Goal: Task Accomplishment & Management: Manage account settings

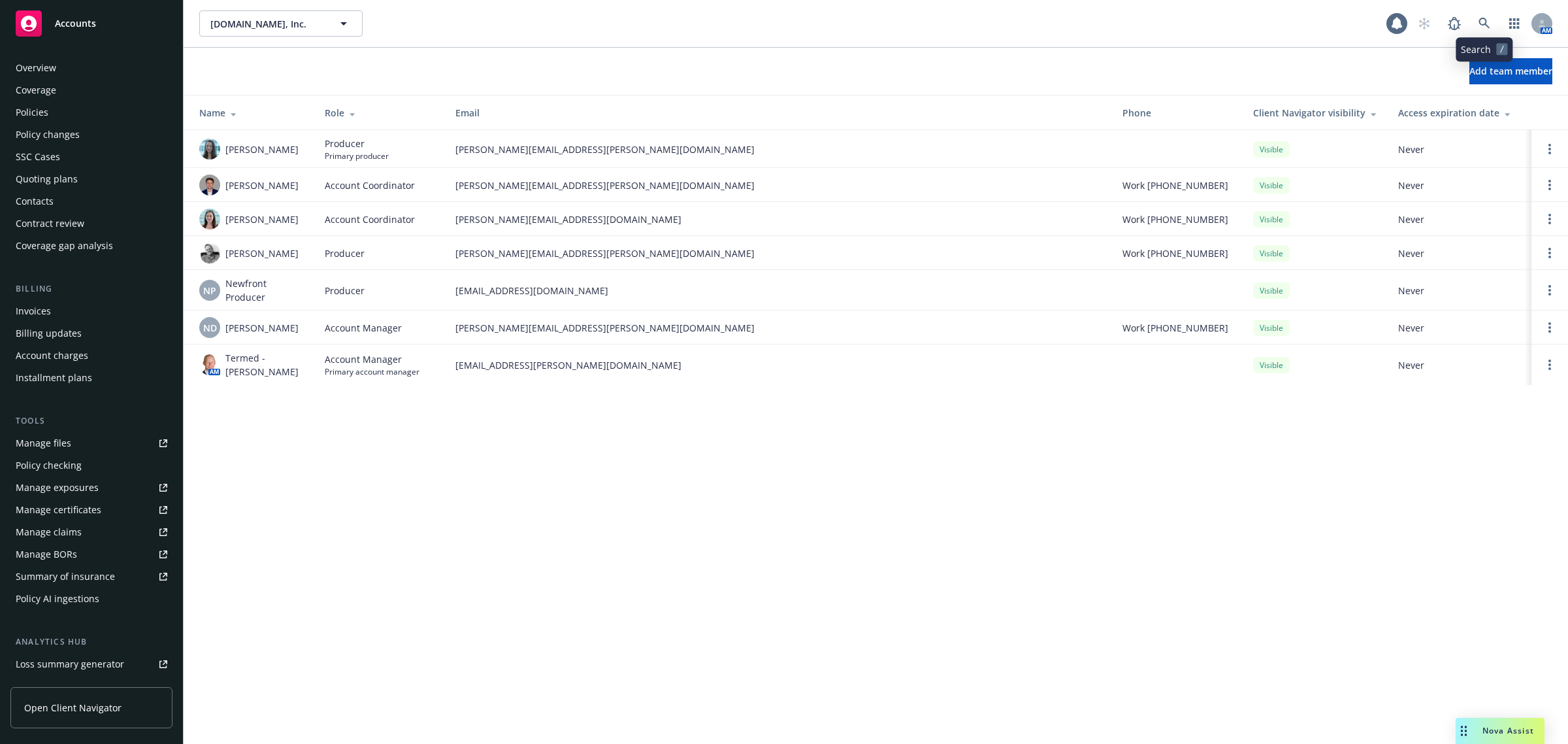
scroll to position [152, 0]
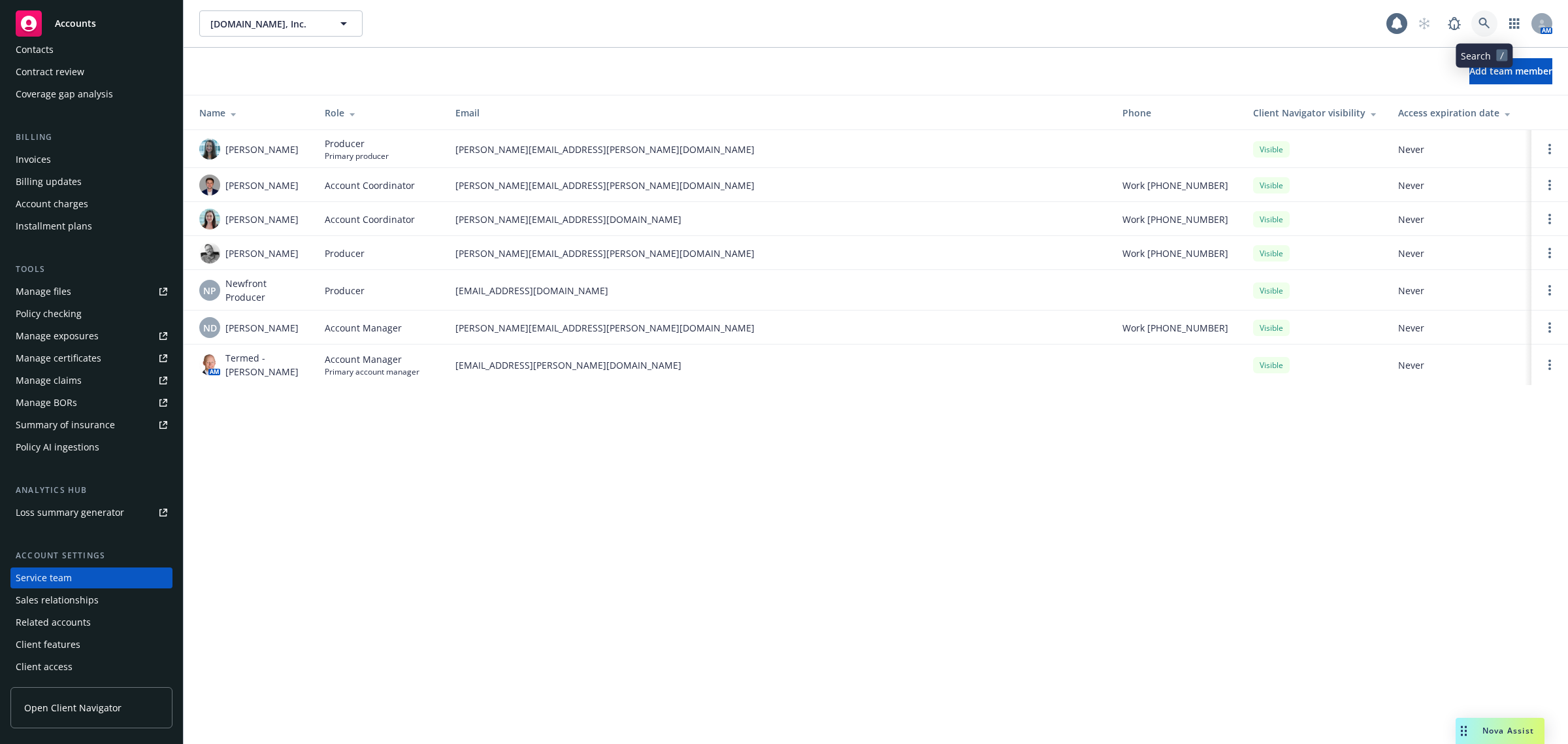
click at [1491, 15] on link at bounding box center [1485, 23] width 26 height 26
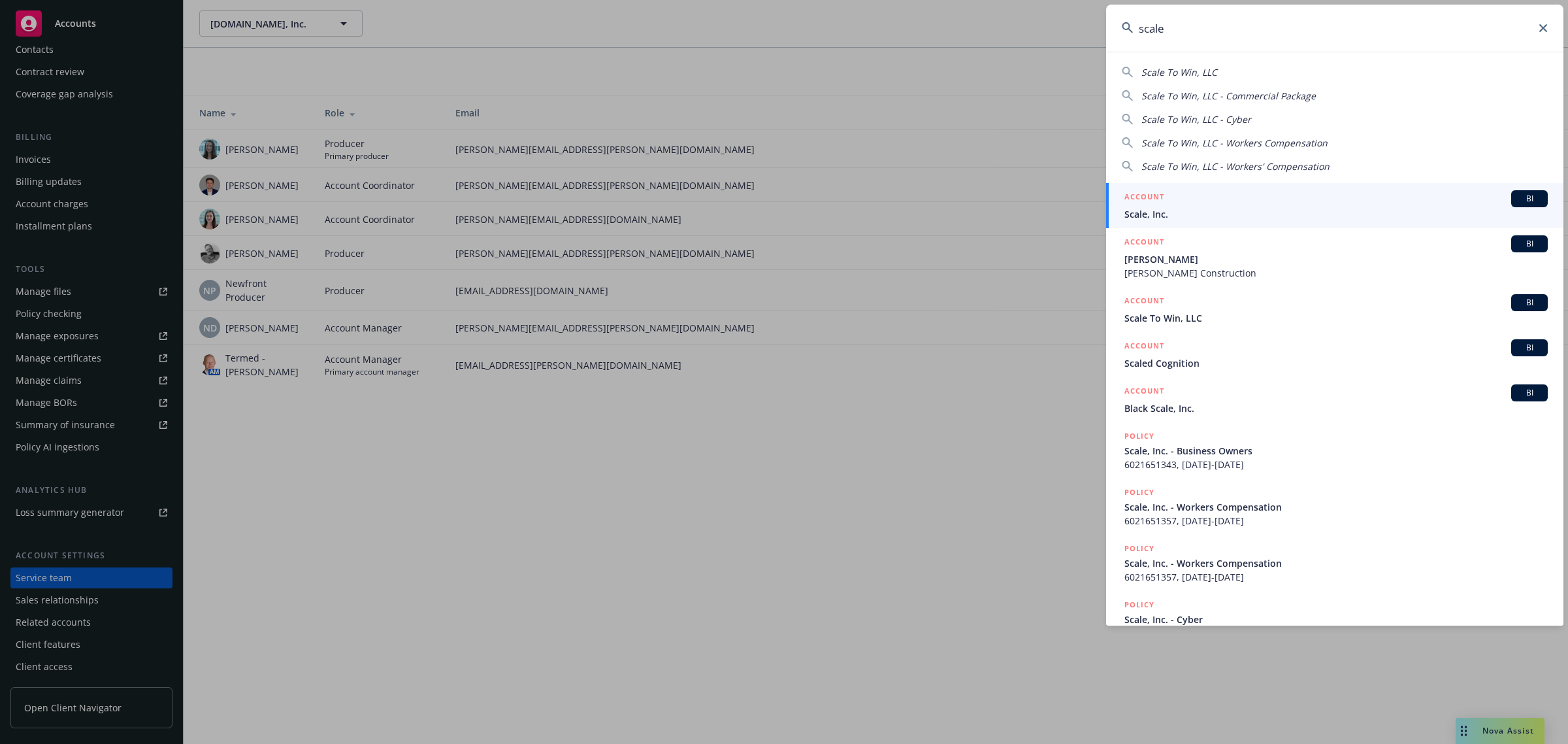
type input "scale"
click at [1206, 194] on div "ACCOUNT BI" at bounding box center [1336, 199] width 424 height 17
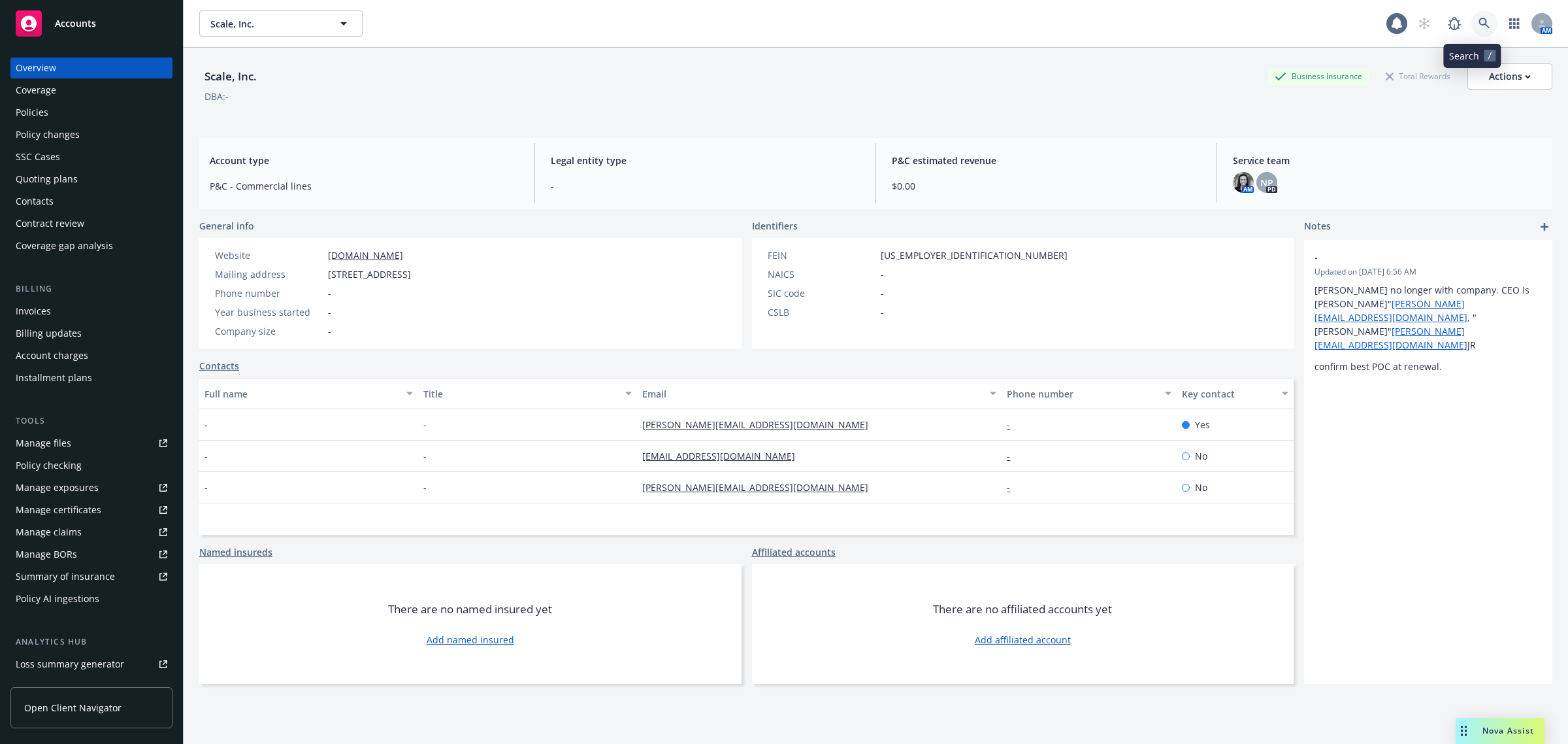
click at [1478, 28] on icon at bounding box center [1484, 23] width 12 height 12
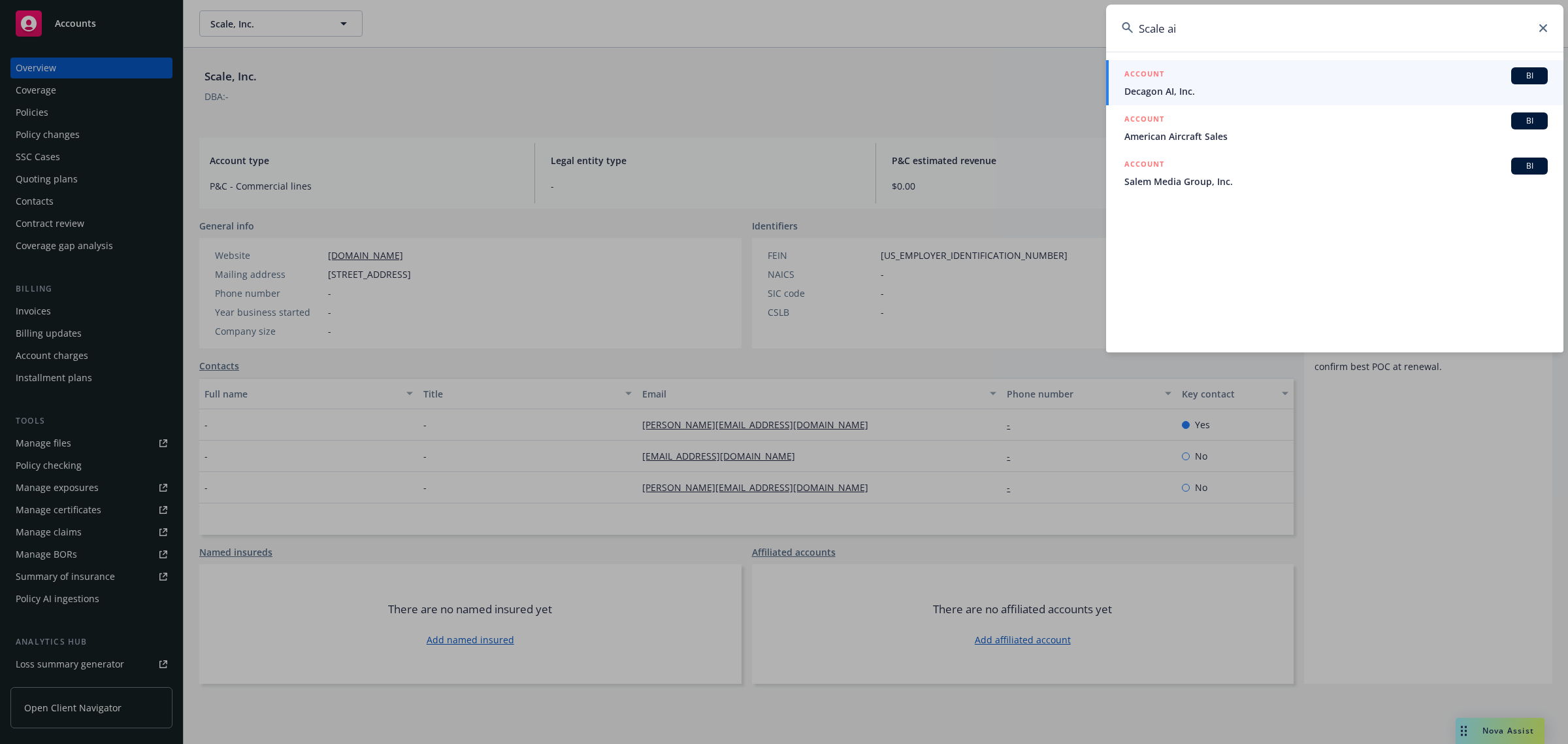
type input "Scale ai"
click at [1255, 88] on span "Decagon AI, Inc." at bounding box center [1336, 91] width 424 height 14
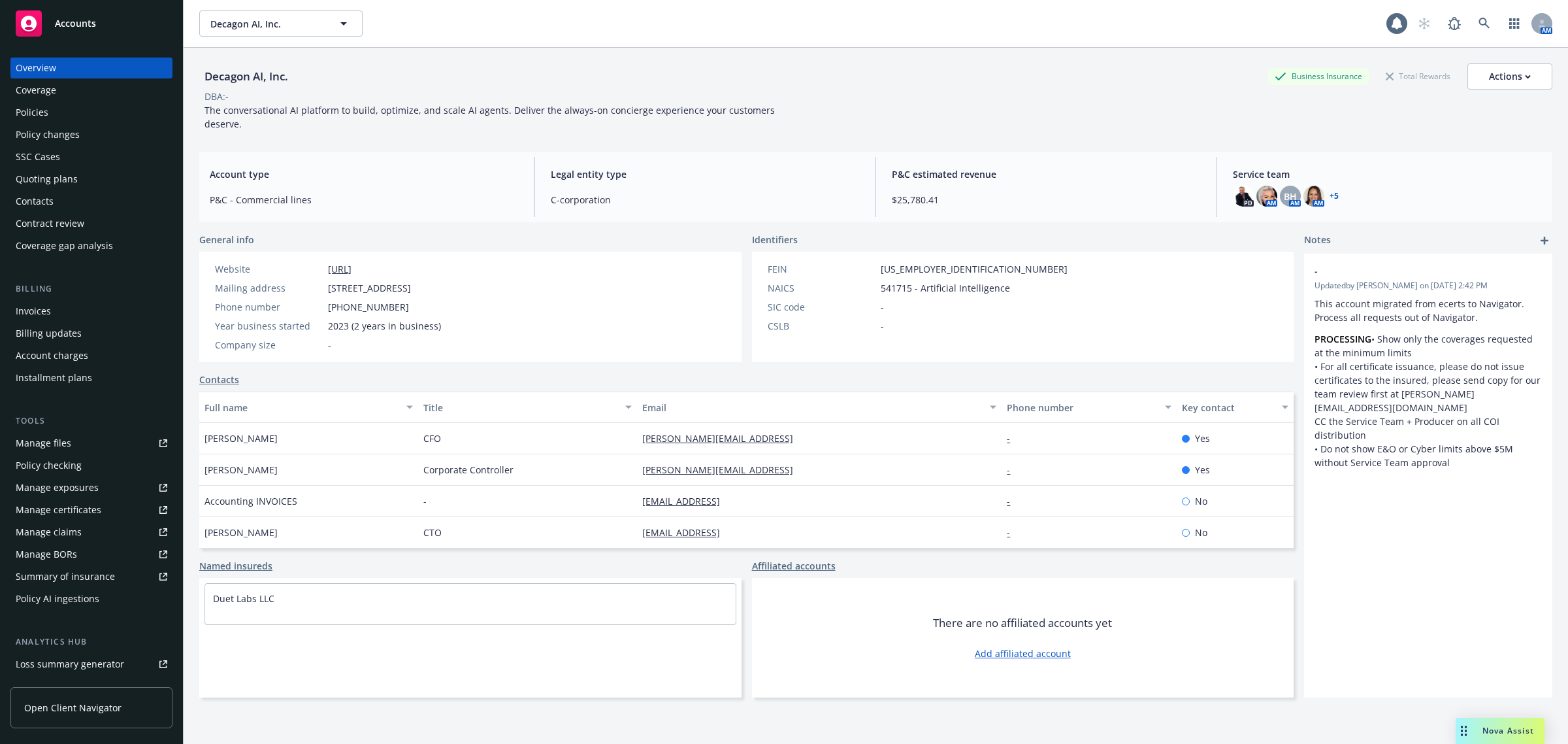
click at [90, 107] on div "Policies" at bounding box center [91, 112] width 152 height 21
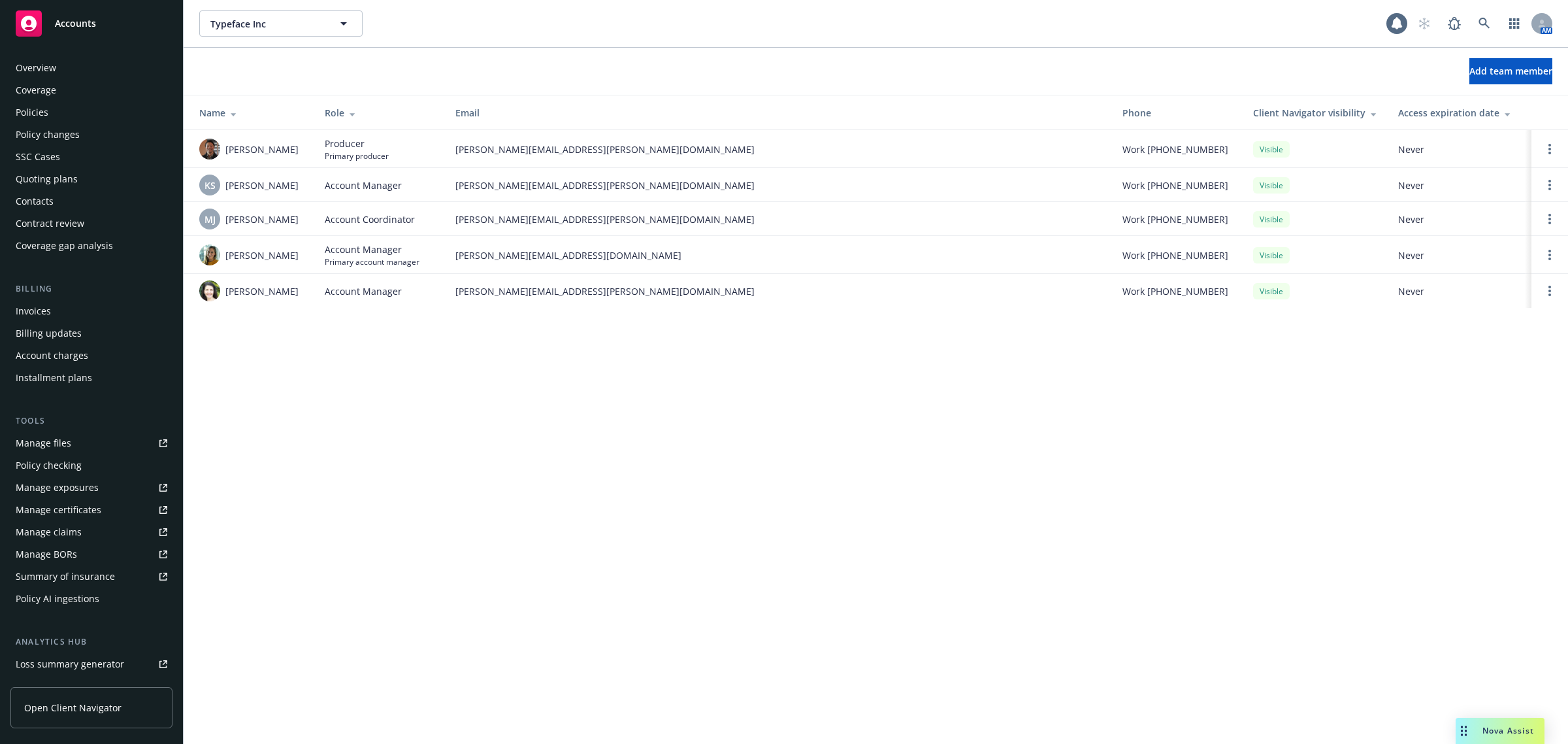
scroll to position [152, 0]
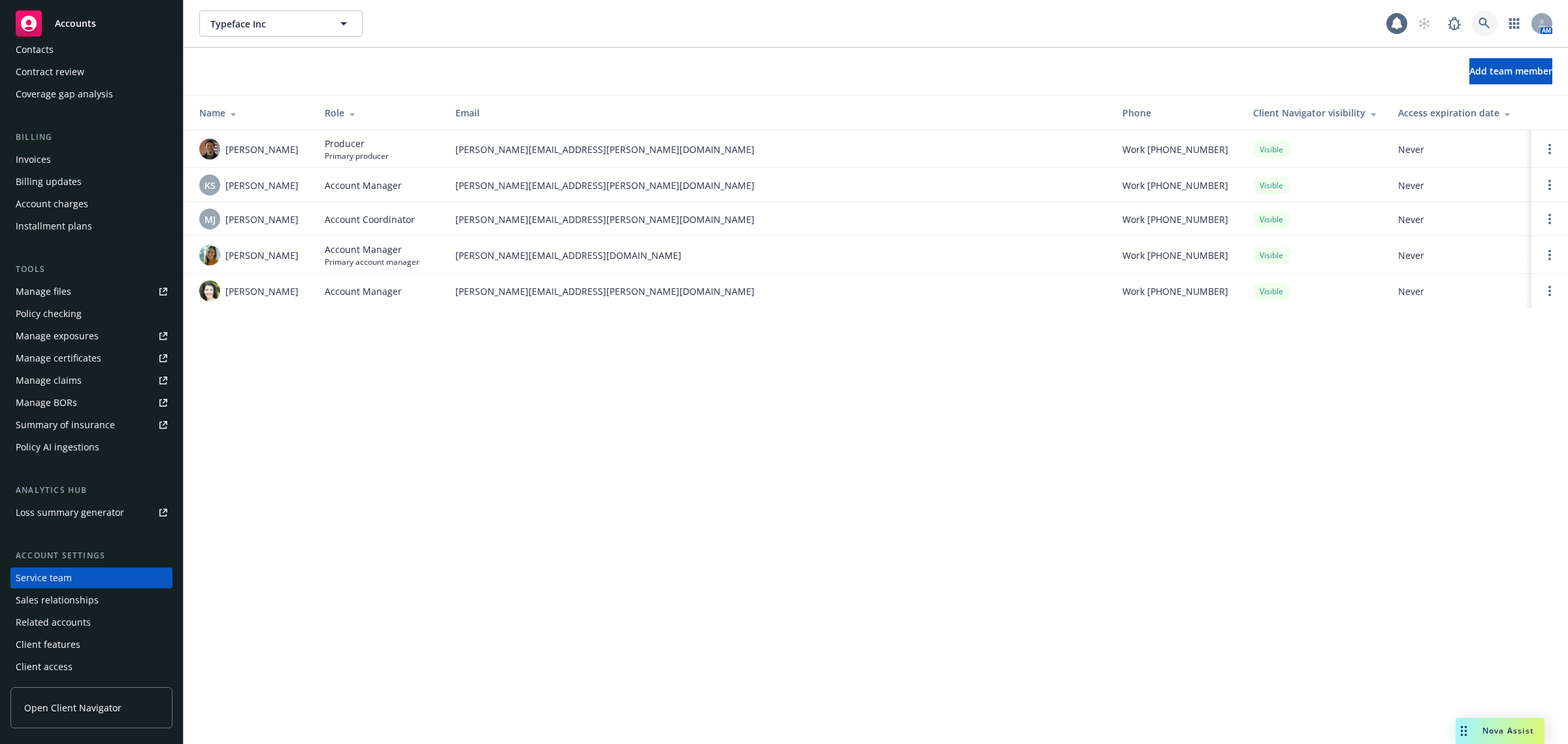
click at [1485, 16] on link at bounding box center [1485, 23] width 26 height 26
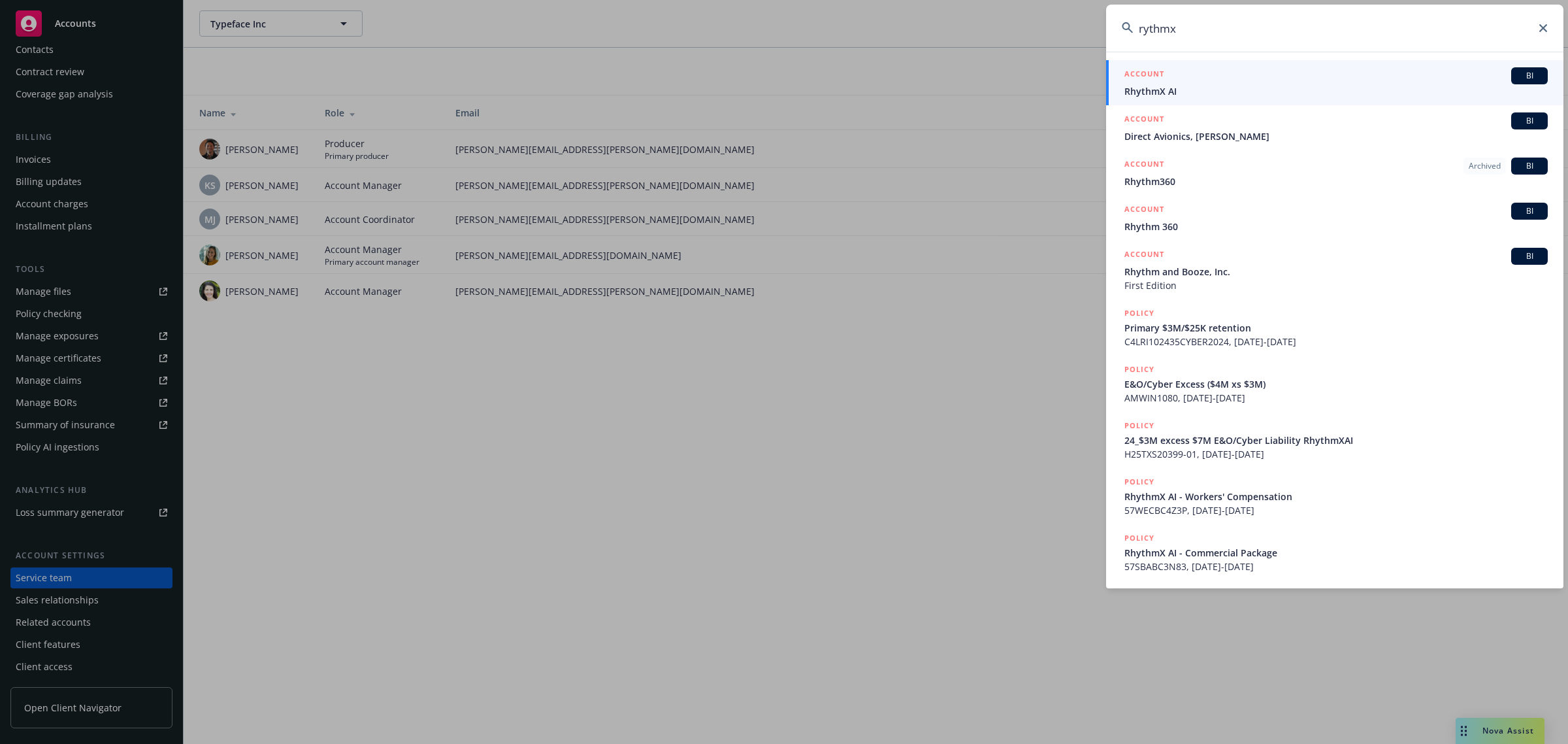
type input "rythmx"
click at [1224, 79] on div "ACCOUNT BI" at bounding box center [1336, 76] width 424 height 17
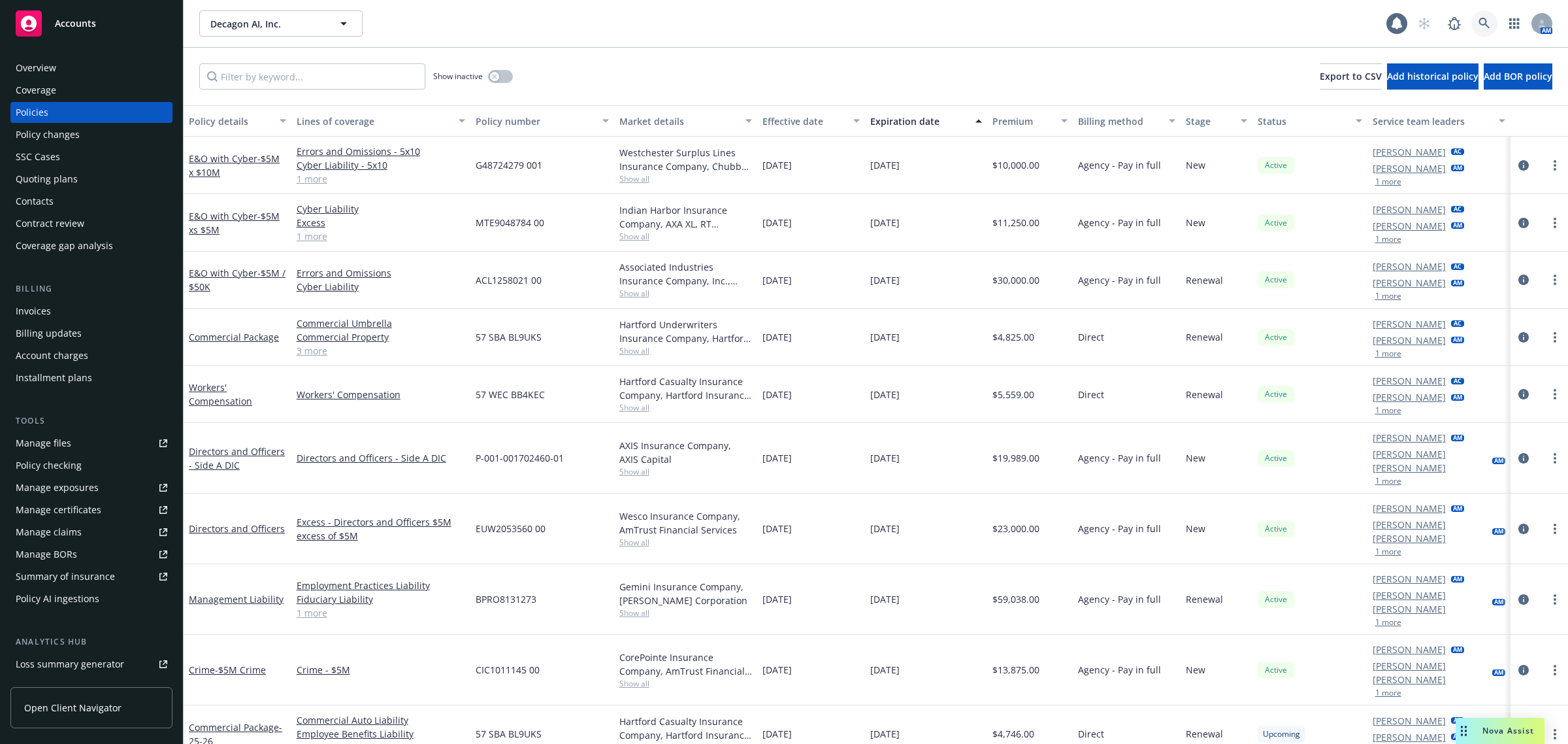
click at [1494, 15] on link at bounding box center [1485, 23] width 26 height 26
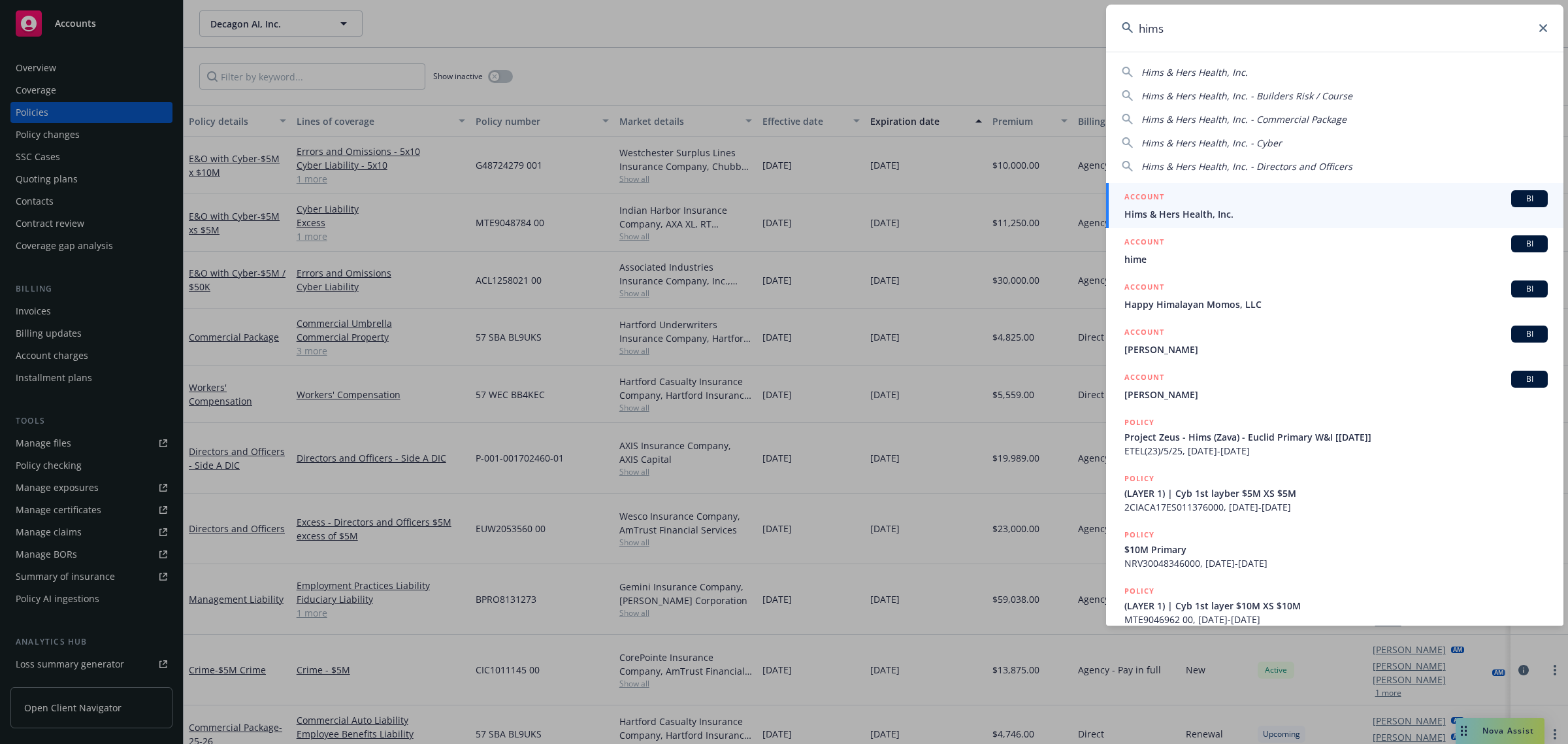
type input "hims"
click at [1191, 226] on link "ACCOUNT BI Hims & Hers Health, Inc." at bounding box center [1334, 206] width 457 height 45
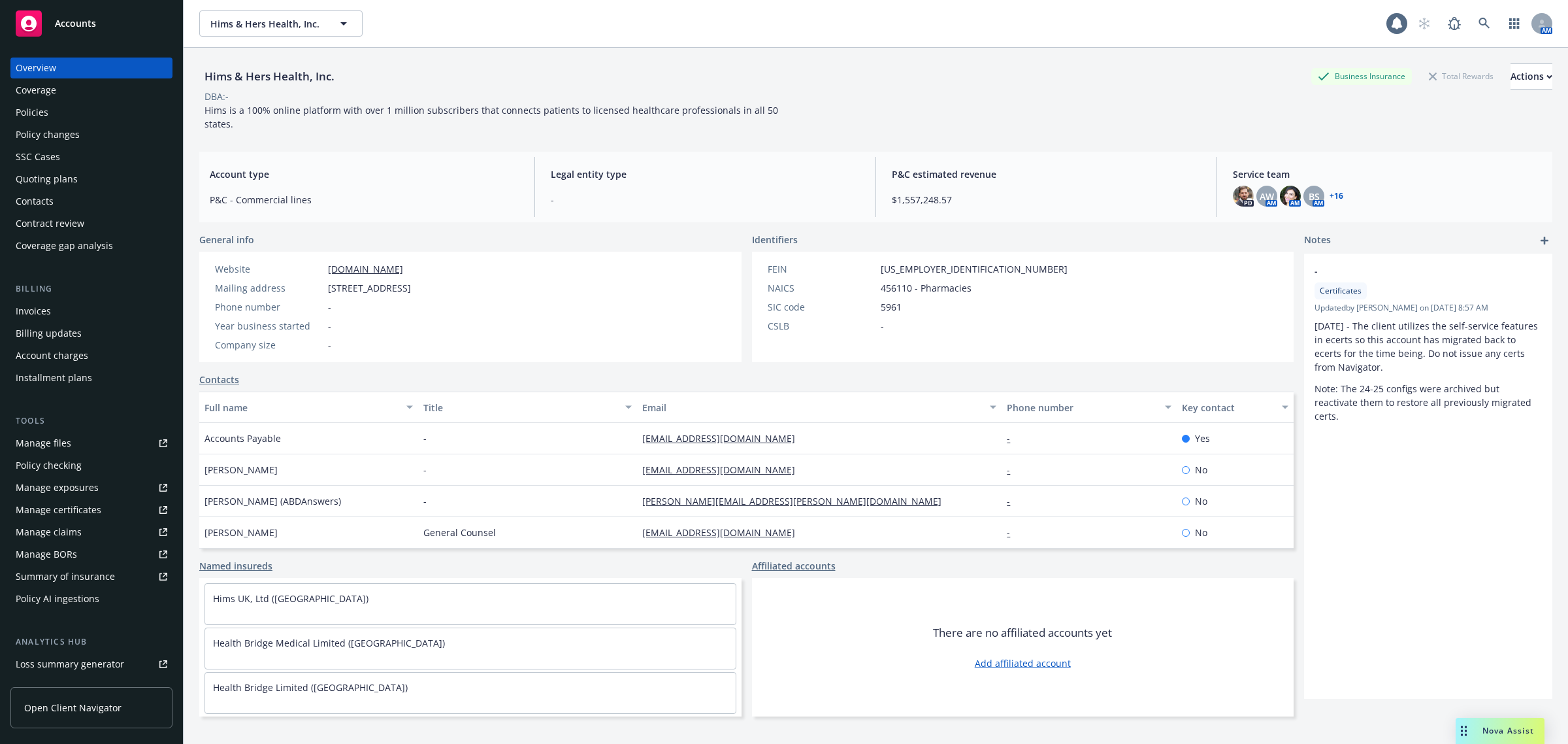
click at [61, 112] on div "Policies" at bounding box center [91, 112] width 152 height 21
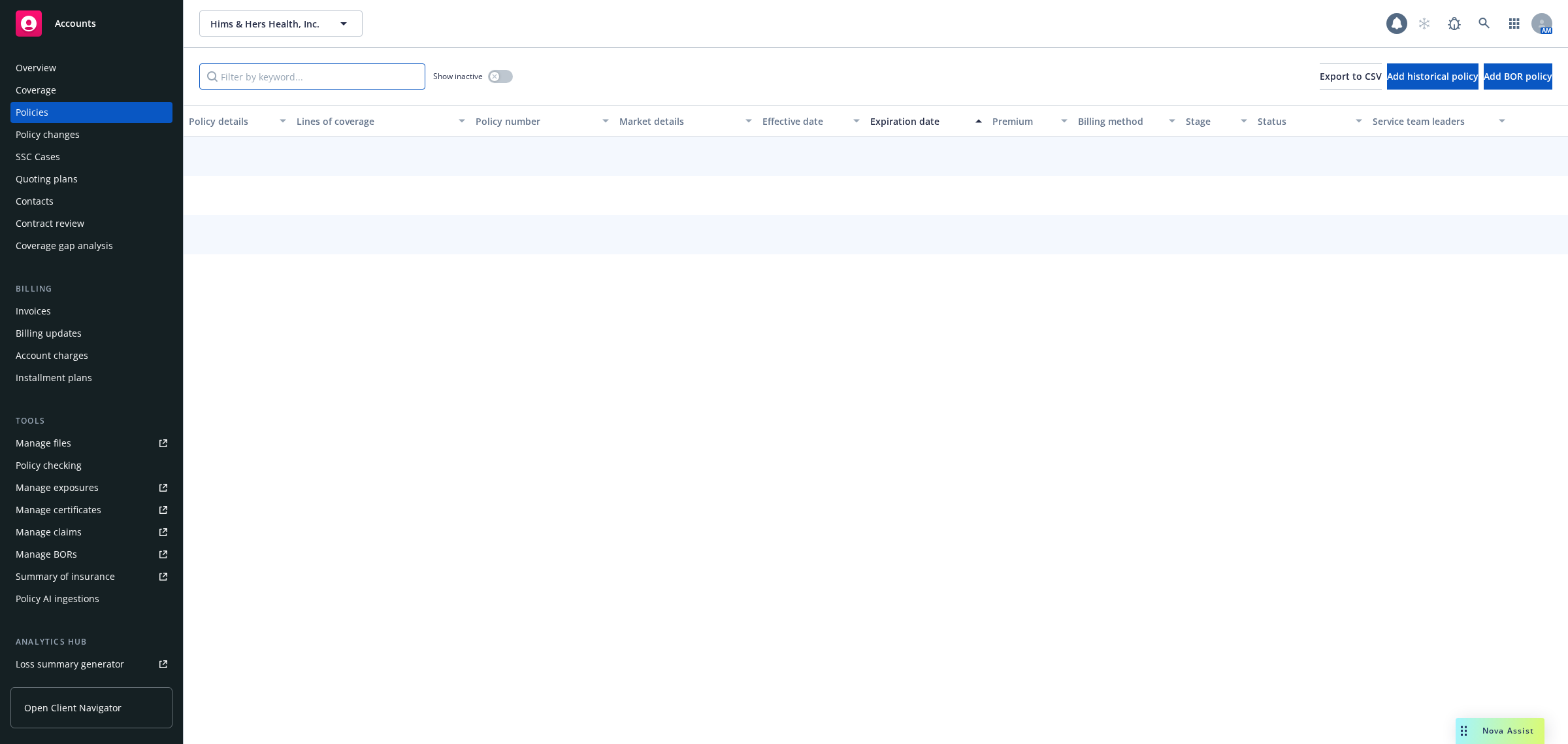
click at [236, 70] on input "Filter by keyword..." at bounding box center [312, 76] width 226 height 26
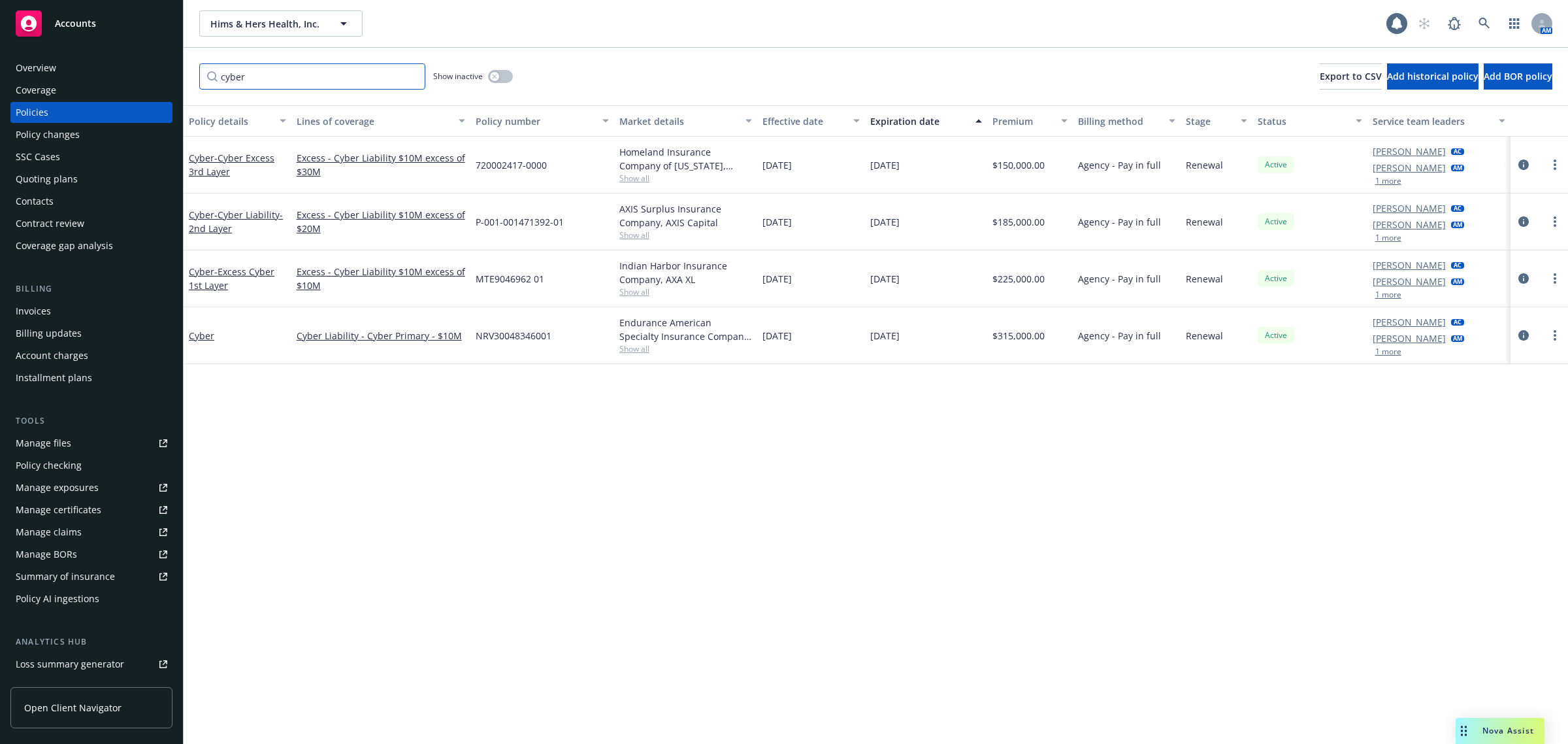
type input "cyber"
click at [508, 478] on div "Policy details Lines of coverage Policy number Market details Effective date Ex…" at bounding box center [876, 425] width 1384 height 640
click at [54, 433] on div "Manage files" at bounding box center [43, 443] width 55 height 21
click at [67, 174] on div "Quoting plans" at bounding box center [47, 179] width 62 height 21
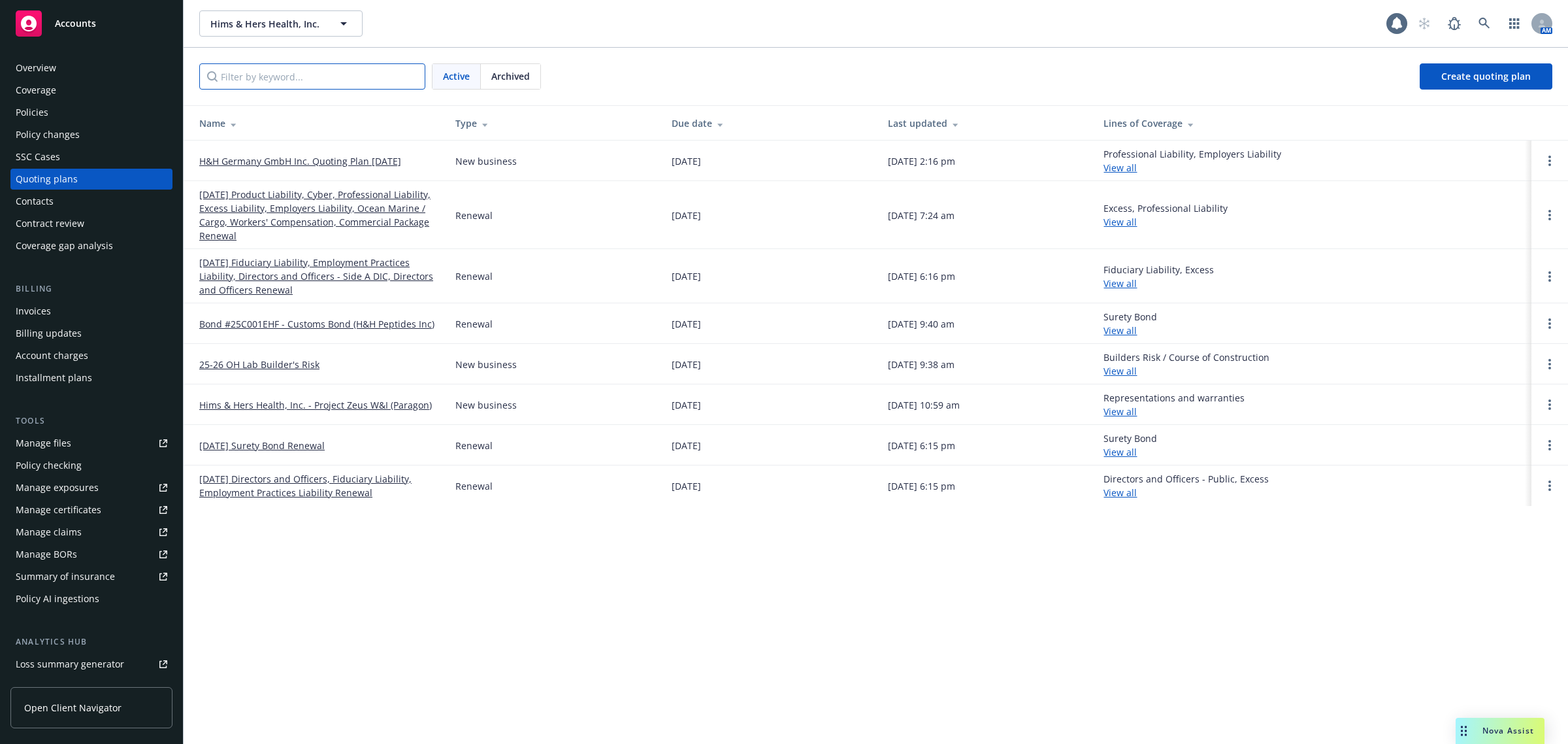
click at [289, 82] on input "Filter by keyword..." at bounding box center [312, 76] width 226 height 26
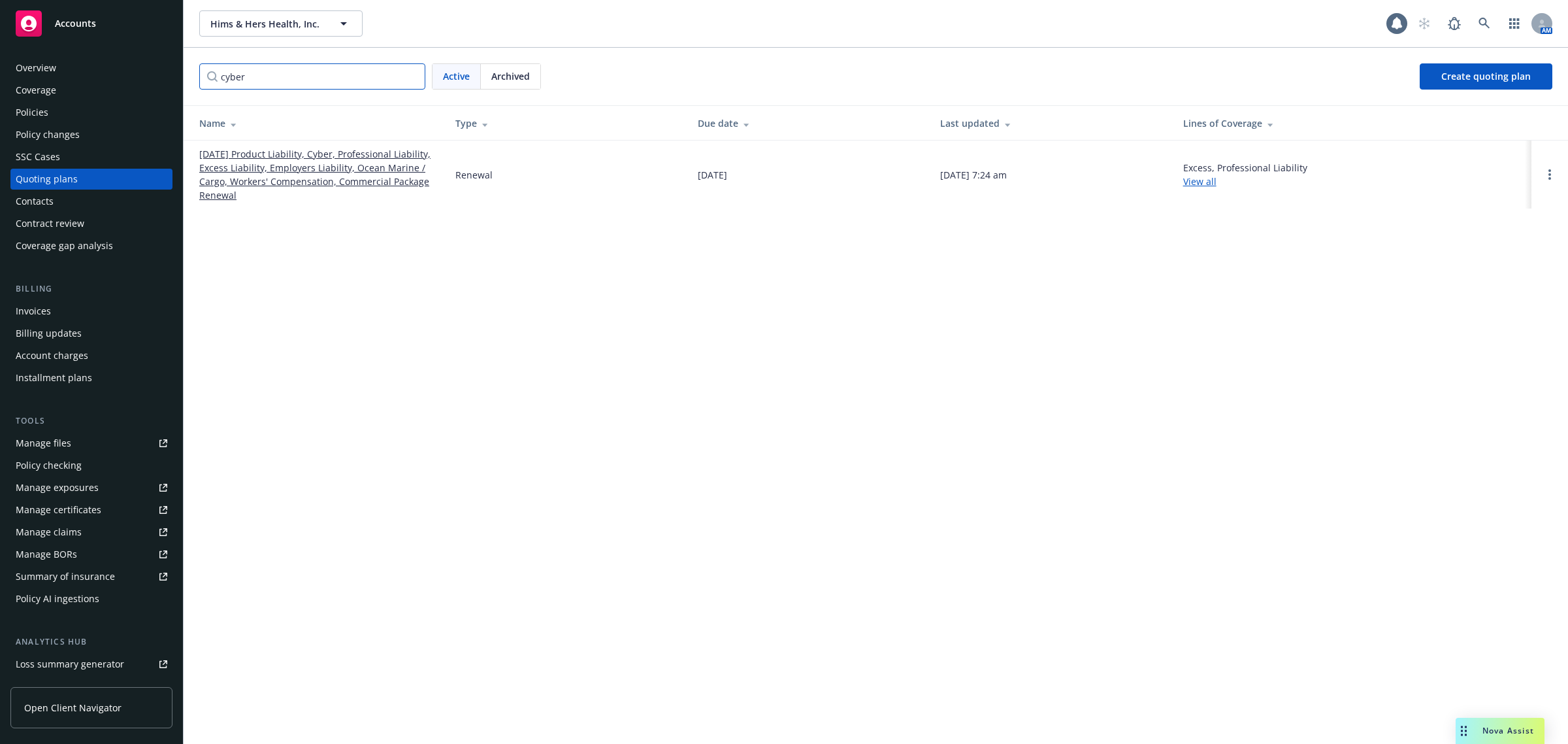
type input "cyber"
click at [276, 160] on link "11/14/25 Product Liability, Cyber, Professional Liability, Excess Liability, Em…" at bounding box center [317, 175] width 235 height 55
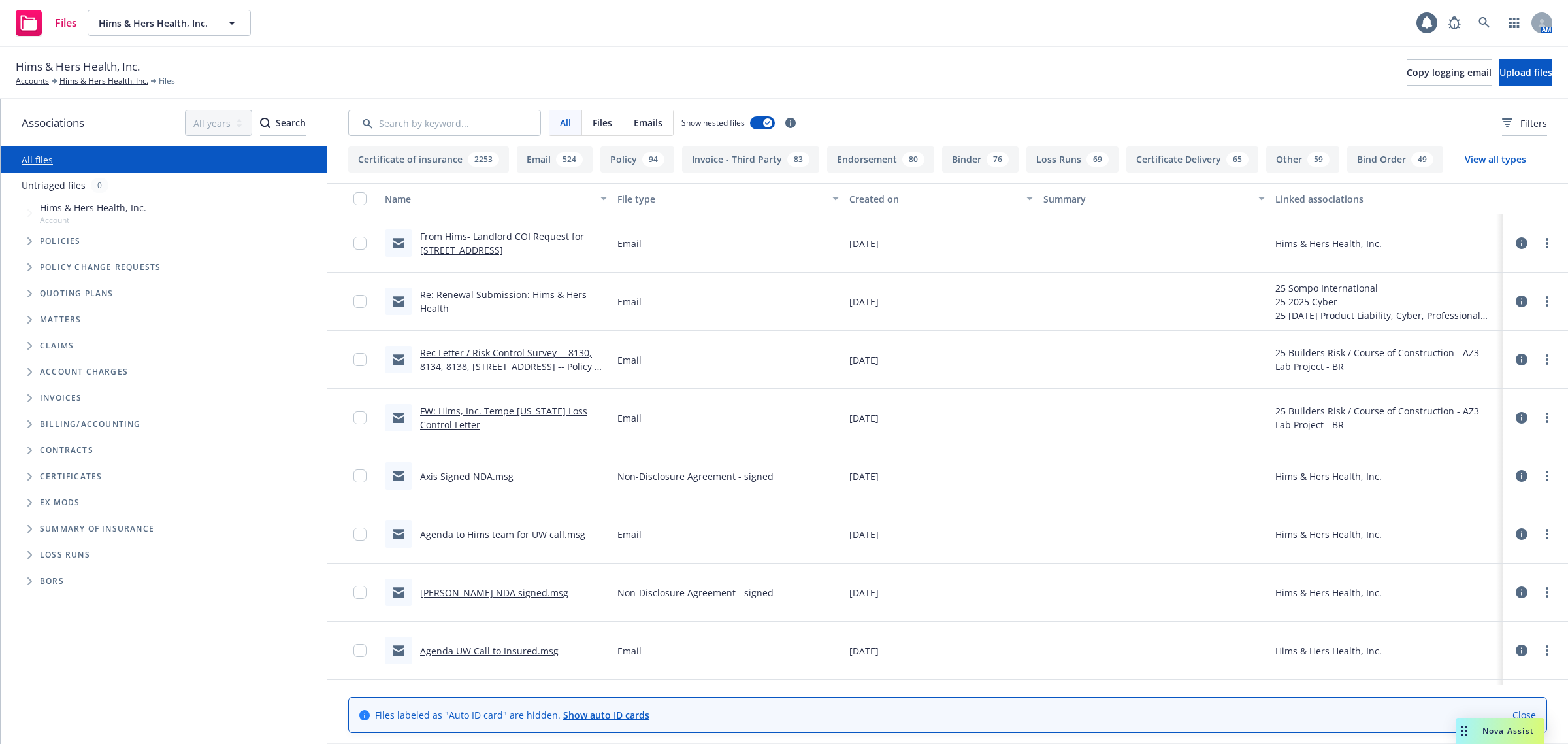
click at [1076, 153] on button "Loss Runs 69" at bounding box center [1072, 160] width 92 height 26
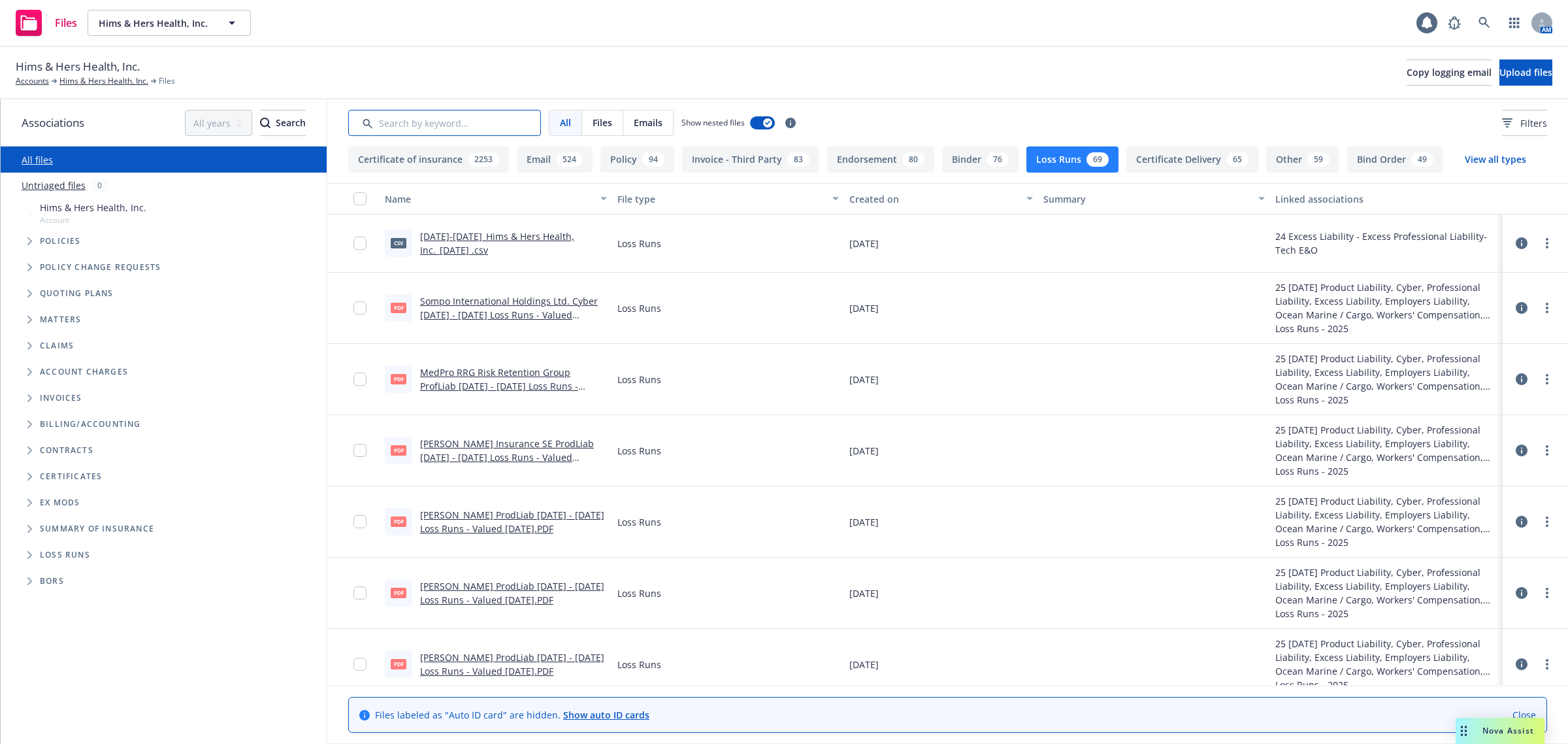
click at [458, 128] on input "Search by keyword..." at bounding box center [445, 123] width 193 height 26
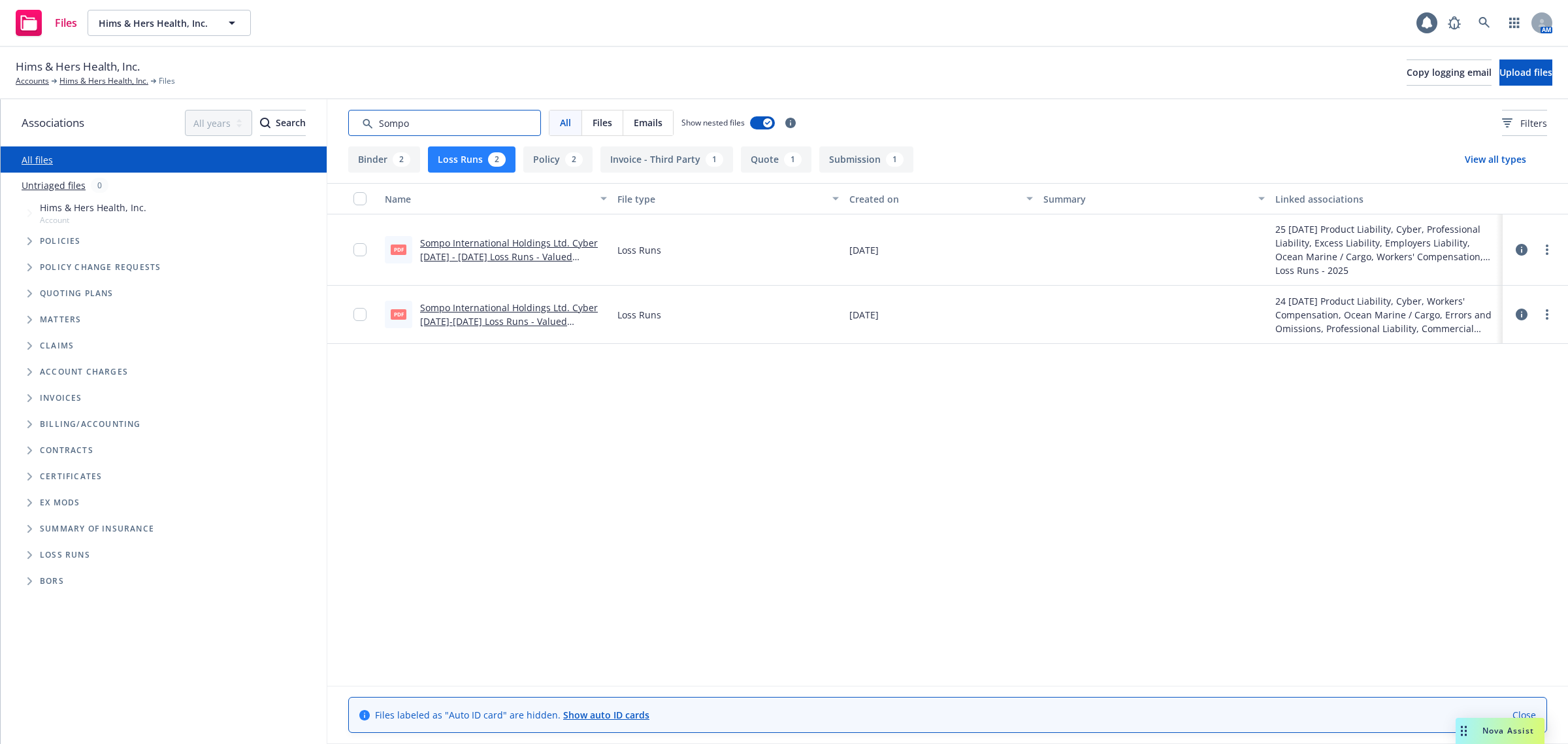
type input "Sompo"
click at [483, 257] on link "Sompo International Holdings Ltd. Cyber 2023 - 2025 Loss Runs - Valued 2025-08-…" at bounding box center [509, 256] width 178 height 40
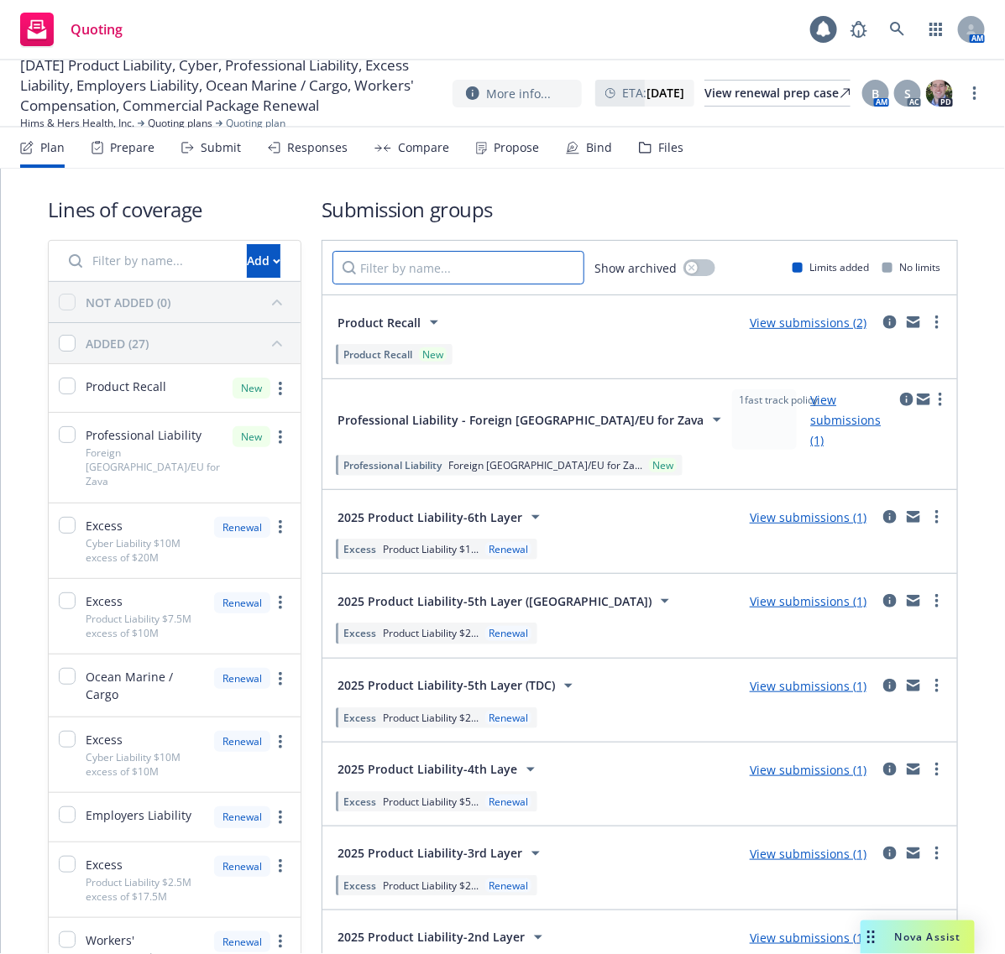
click at [487, 263] on input "Filter by name..." at bounding box center [458, 268] width 252 height 34
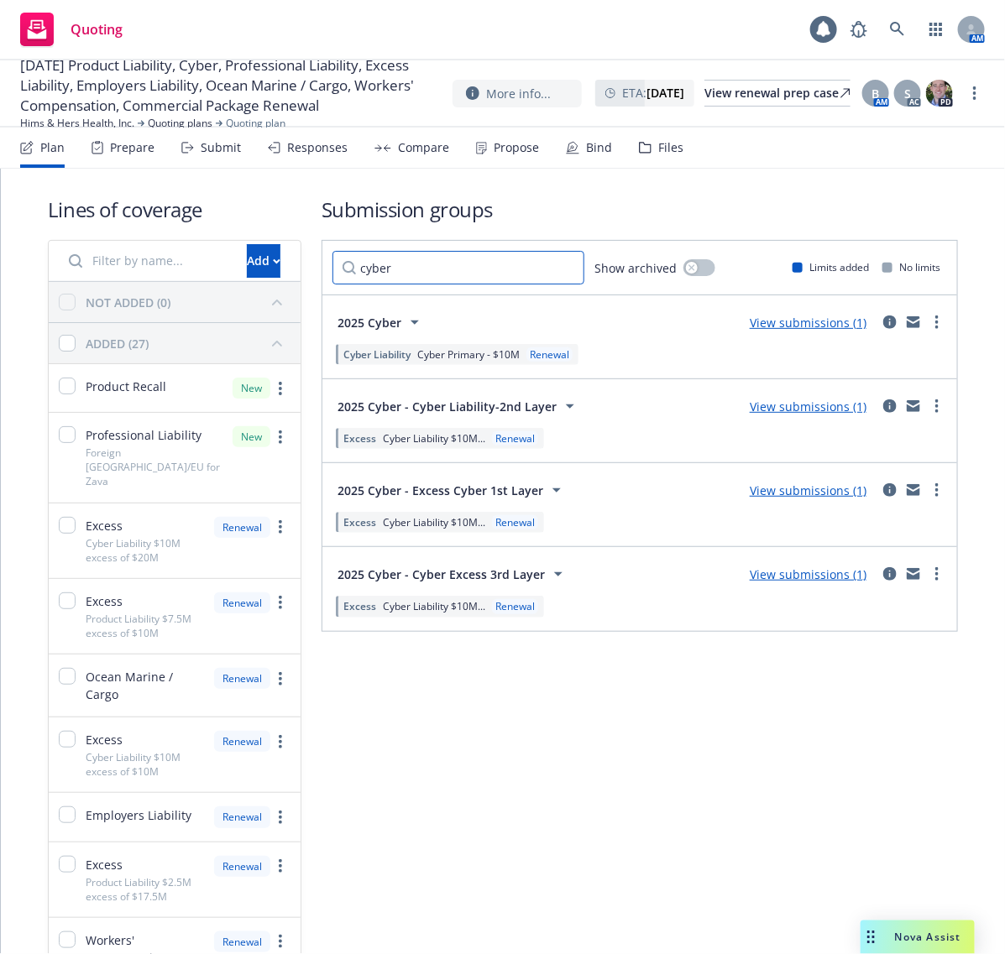
type input "cyber"
click at [777, 326] on link "View submissions (1)" at bounding box center [807, 323] width 117 height 16
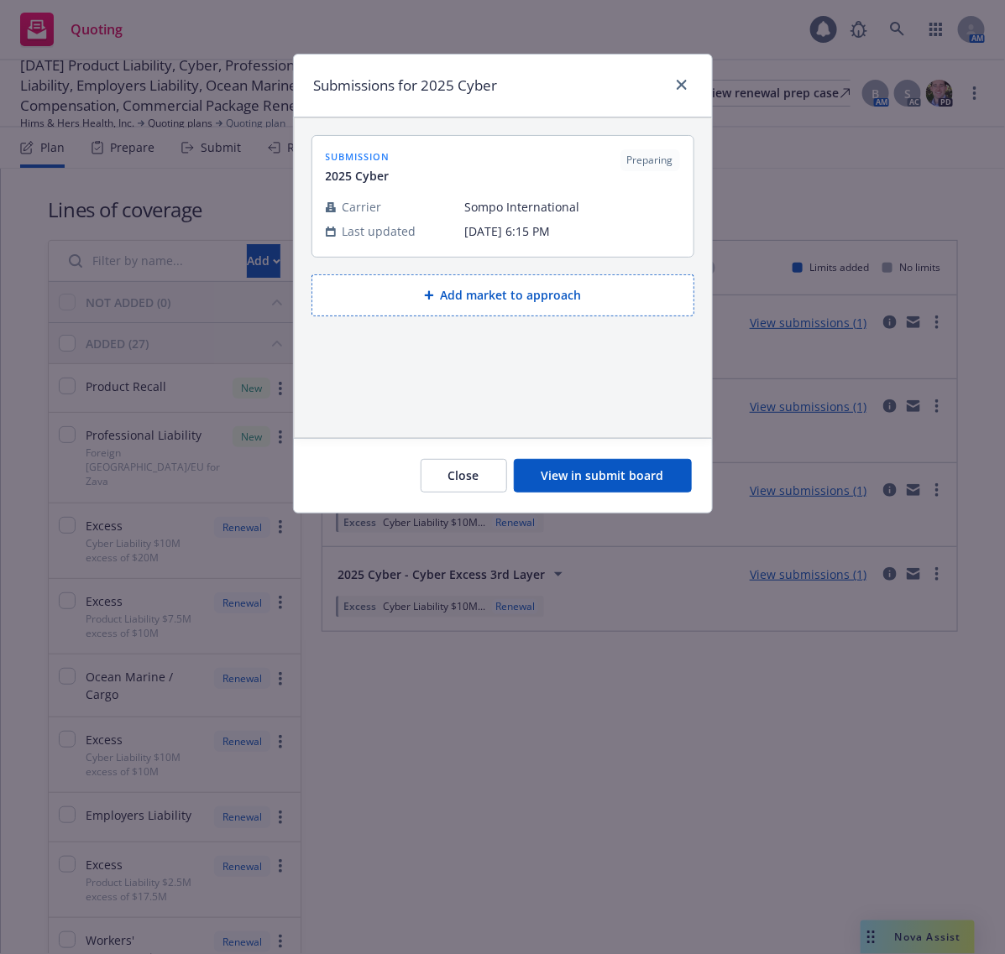
click at [667, 477] on button "View in submit board" at bounding box center [603, 476] width 178 height 34
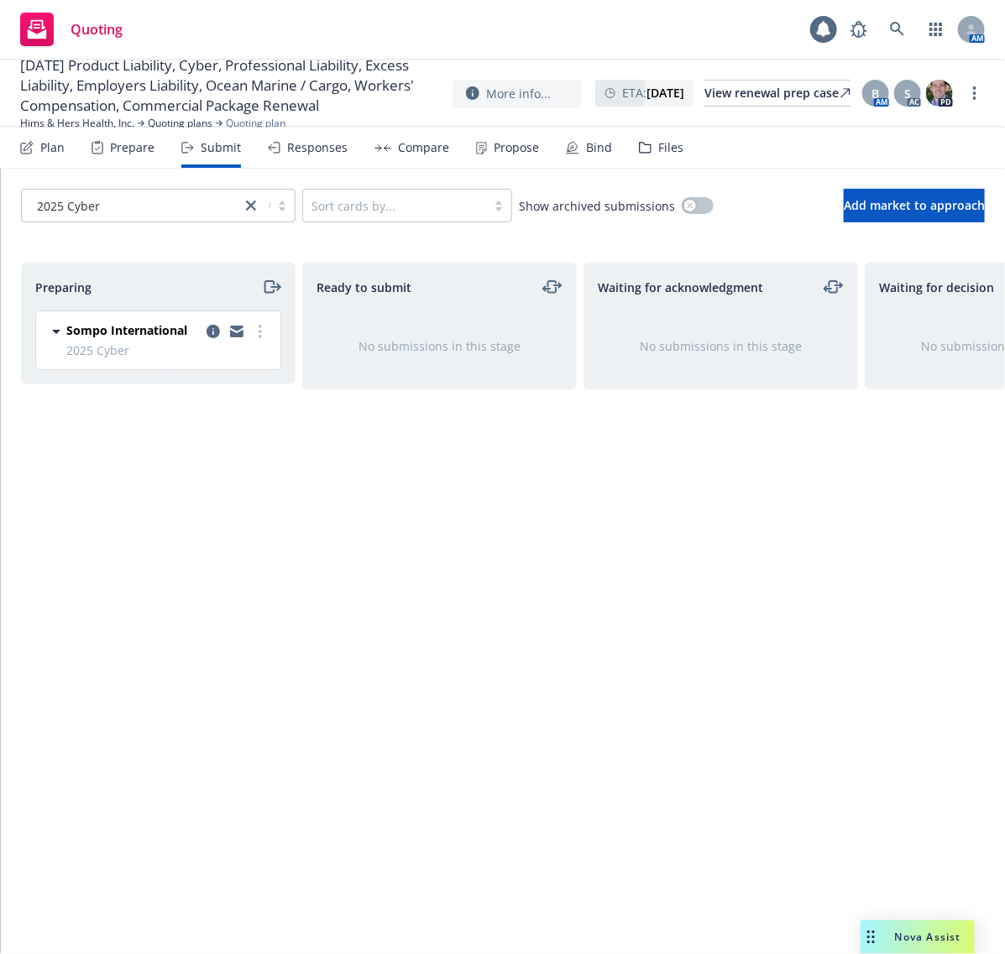
drag, startPoint x: 473, startPoint y: 728, endPoint x: 576, endPoint y: 600, distance: 164.1
click at [473, 728] on div "Ready to submit No submissions in this stage" at bounding box center [439, 591] width 274 height 656
drag, startPoint x: 885, startPoint y: 496, endPoint x: 925, endPoint y: 311, distance: 188.8
click at [886, 496] on div "Waiting for decision No submissions in this stage" at bounding box center [1001, 591] width 274 height 656
click at [908, 200] on span "Add market to approach" at bounding box center [913, 205] width 141 height 16
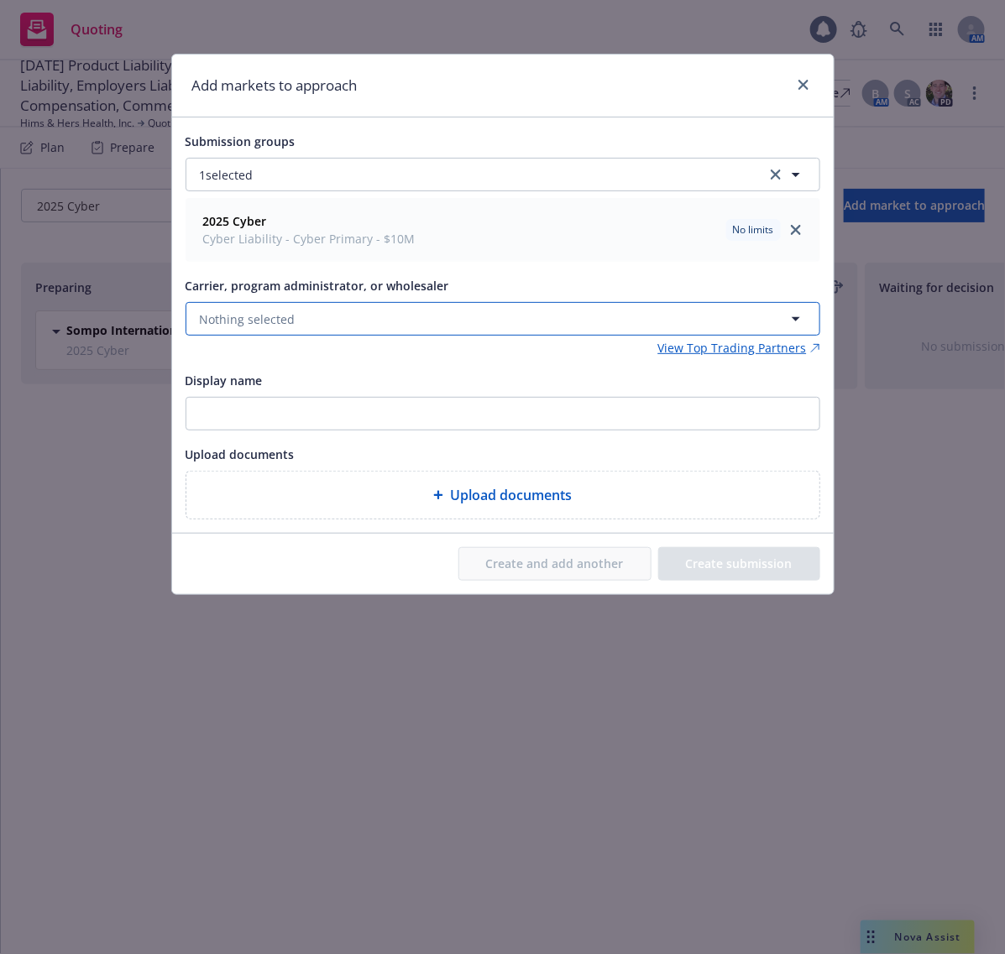
click at [300, 326] on button "Nothing selected" at bounding box center [502, 319] width 634 height 34
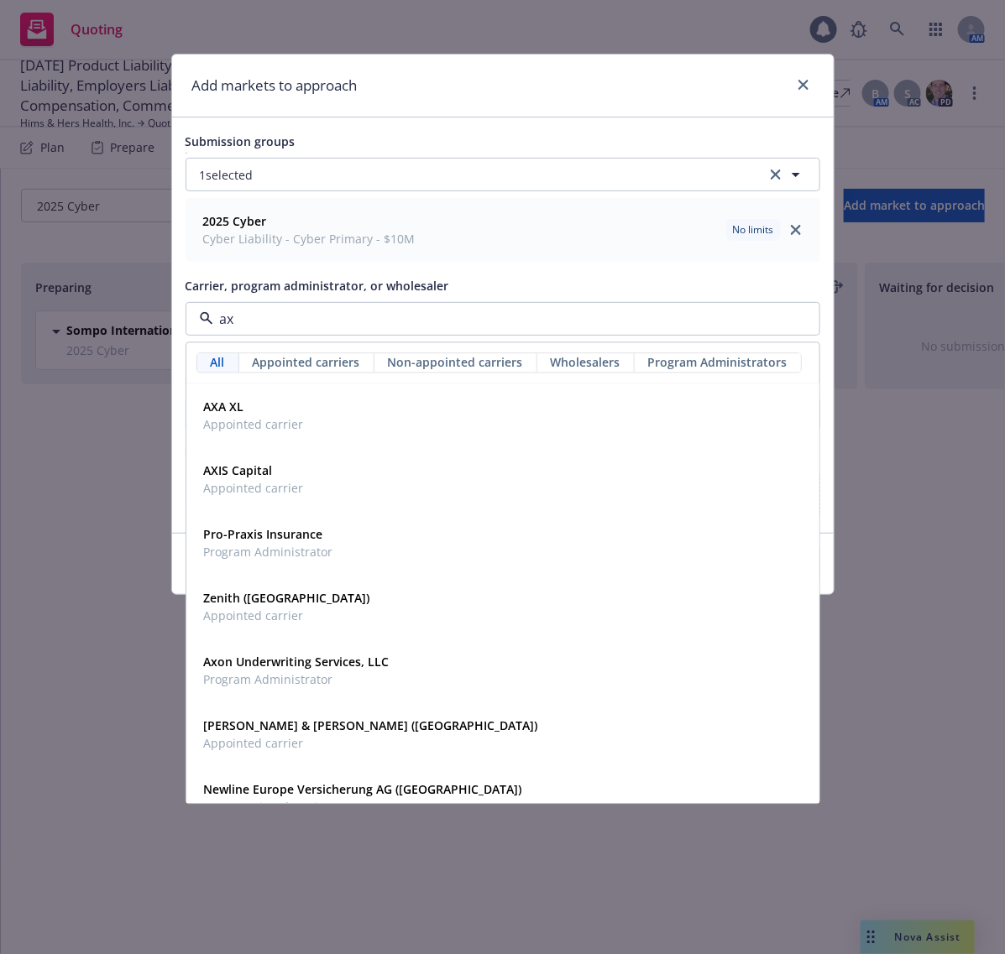
type input "axa"
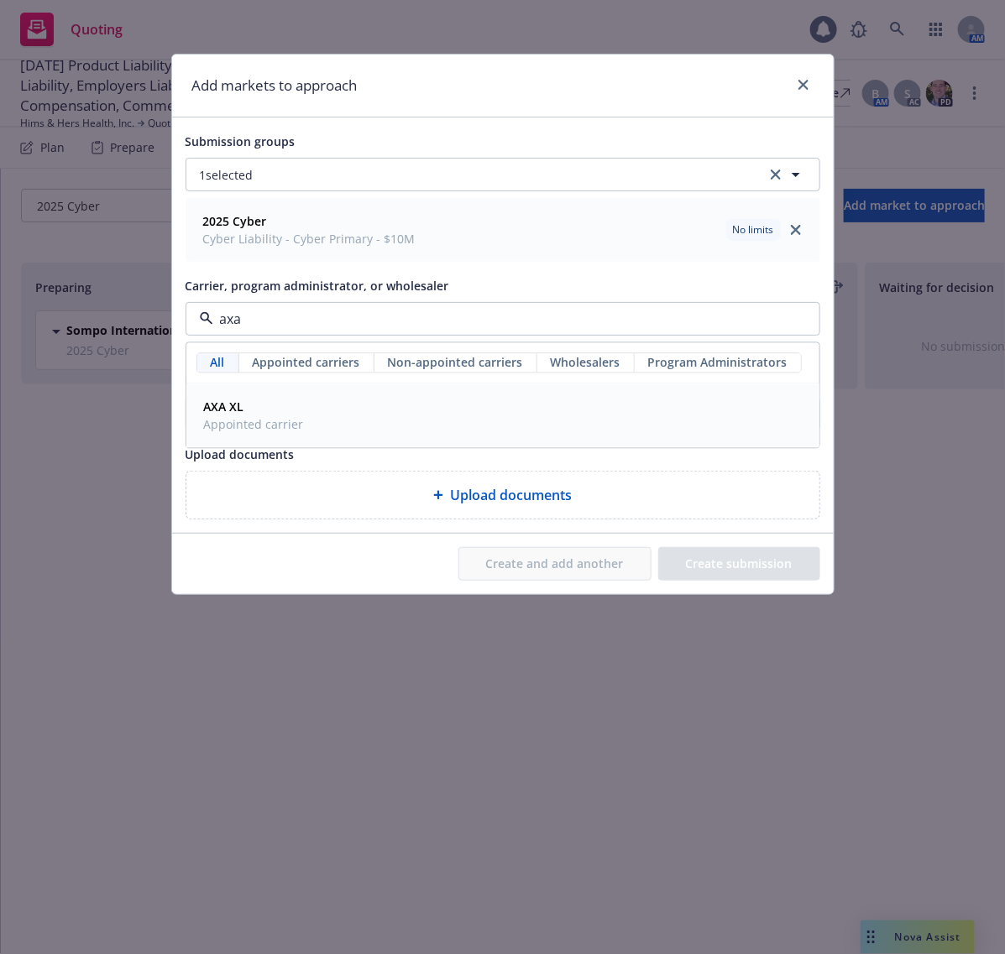
click at [312, 415] on div "AXA XL Appointed carrier" at bounding box center [502, 416] width 611 height 42
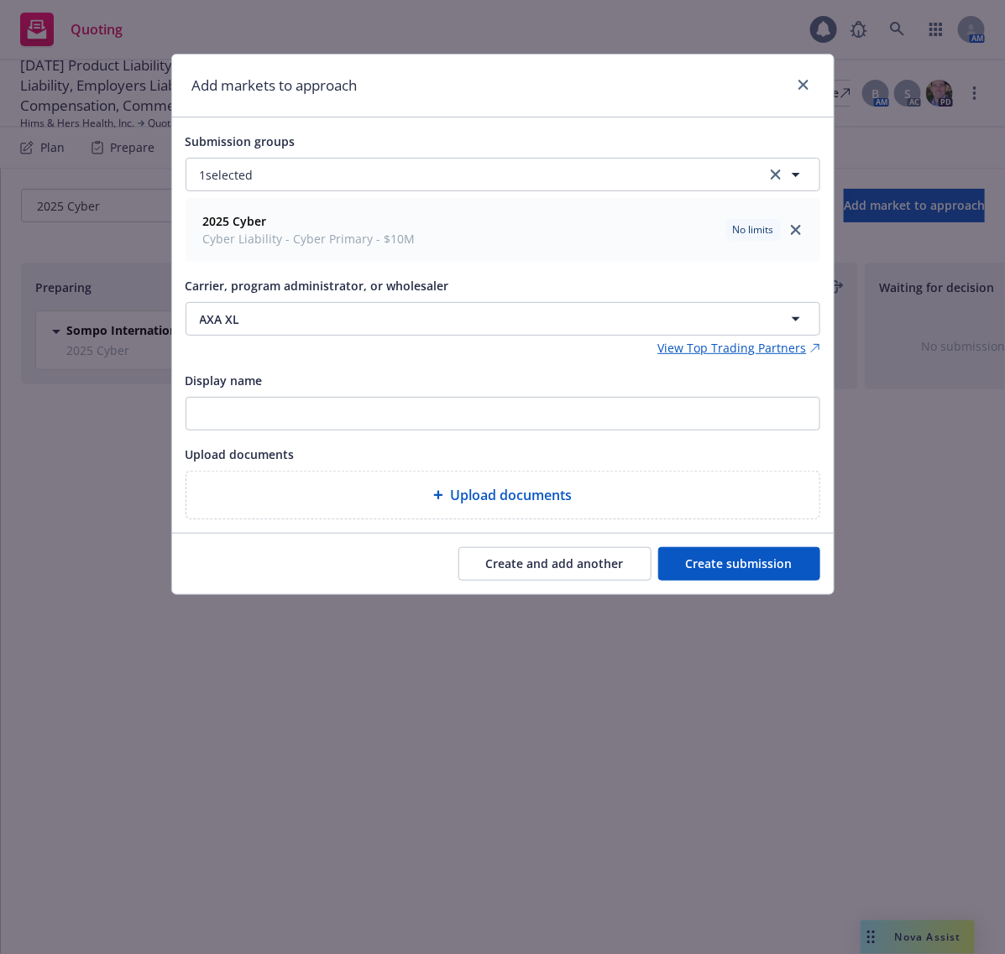
click at [607, 573] on button "Create and add another" at bounding box center [554, 564] width 193 height 34
click at [421, 311] on button "Nothing selected" at bounding box center [502, 319] width 634 height 34
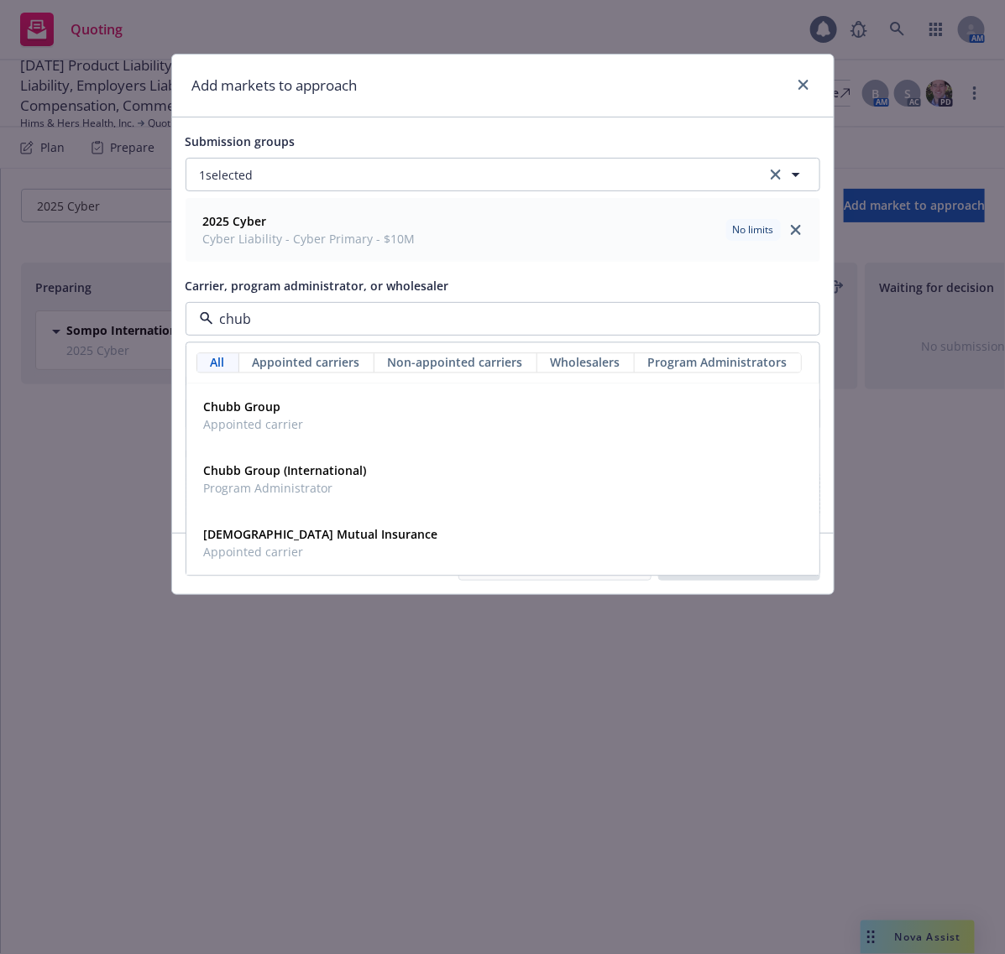
type input "chubb"
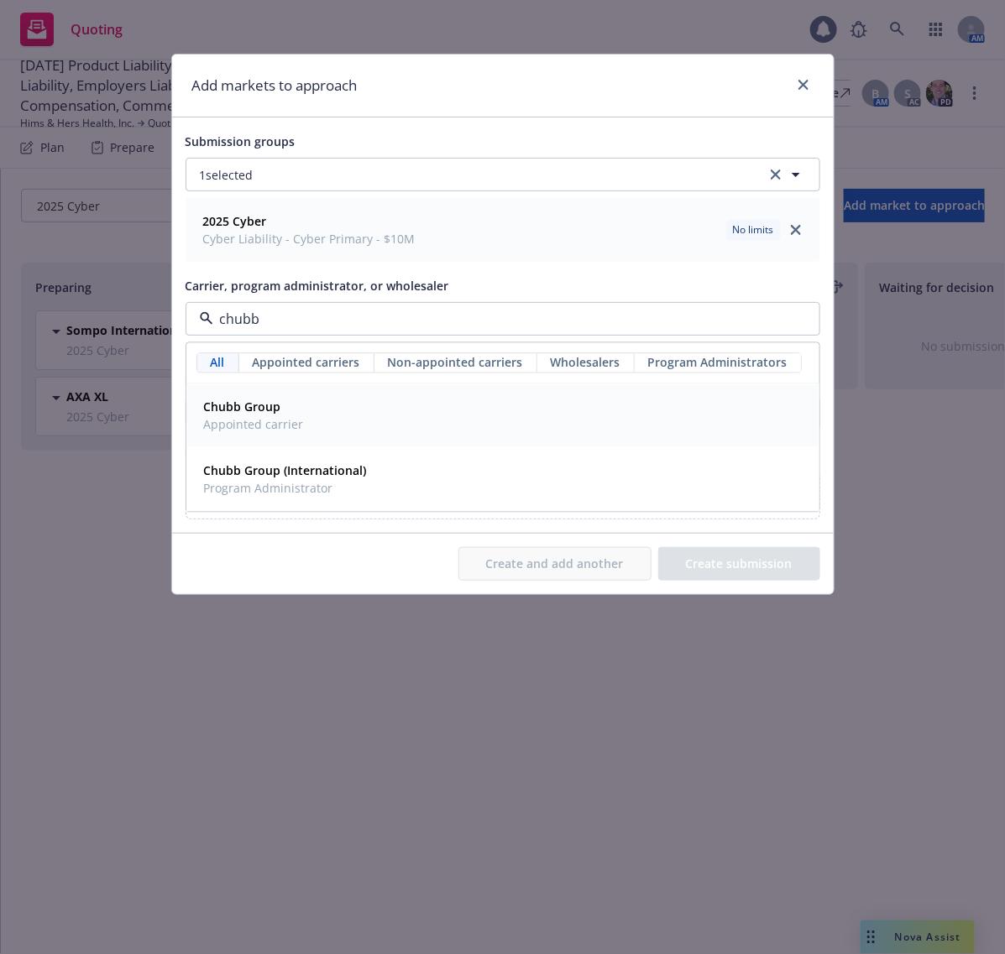
click at [372, 420] on div "Chubb Group Appointed carrier" at bounding box center [502, 416] width 611 height 42
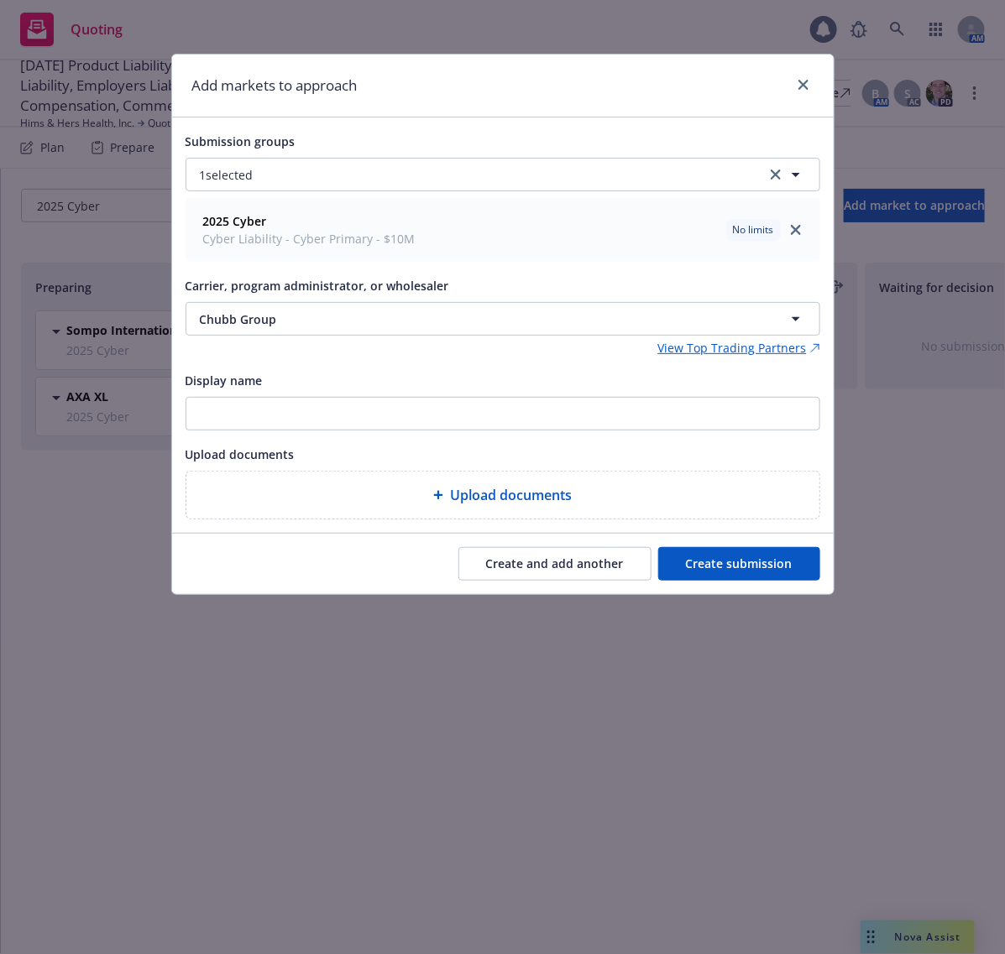
click at [568, 554] on button "Create and add another" at bounding box center [554, 564] width 193 height 34
click at [355, 300] on div "Carrier, program administrator, or wholesaler Nothing selected" at bounding box center [502, 305] width 634 height 60
click at [363, 316] on button "Nothing selected" at bounding box center [502, 319] width 634 height 34
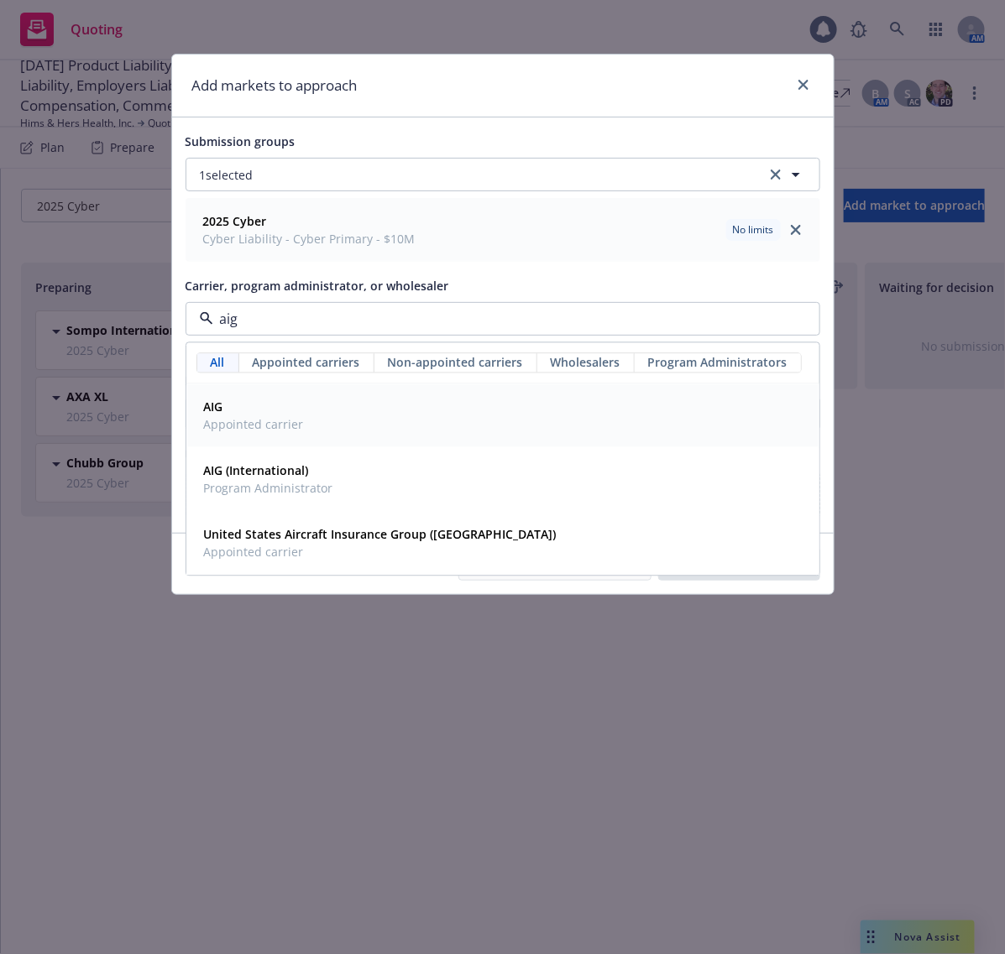
click at [405, 426] on div "AIG Appointed carrier" at bounding box center [502, 416] width 611 height 42
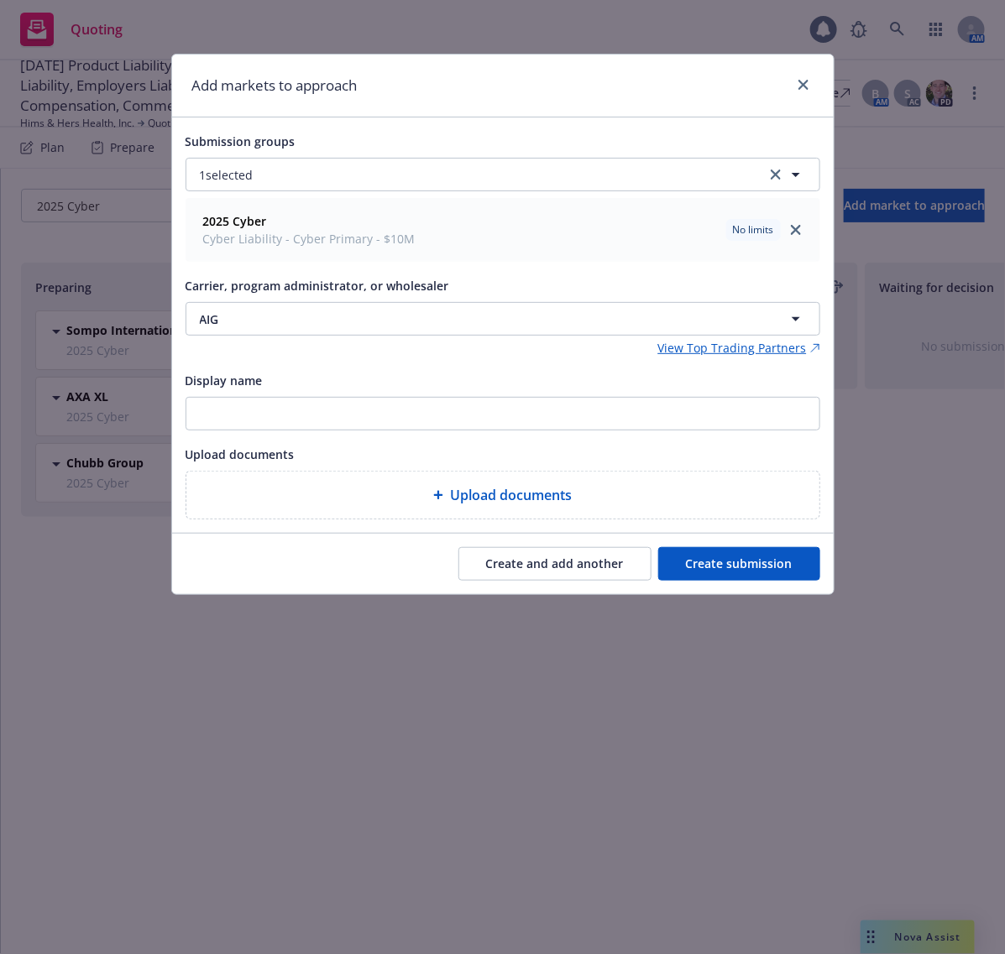
click at [559, 571] on button "Create and add another" at bounding box center [554, 564] width 193 height 34
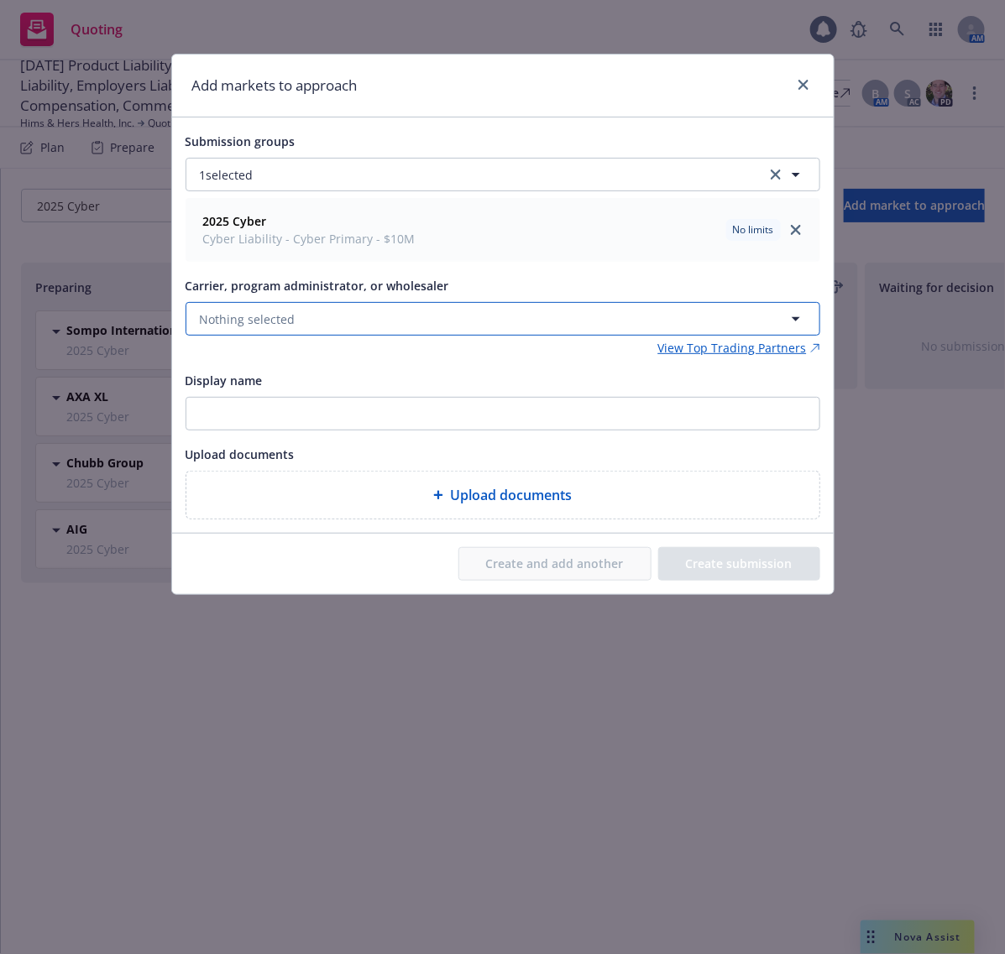
click at [397, 311] on button "Nothing selected" at bounding box center [502, 319] width 634 height 34
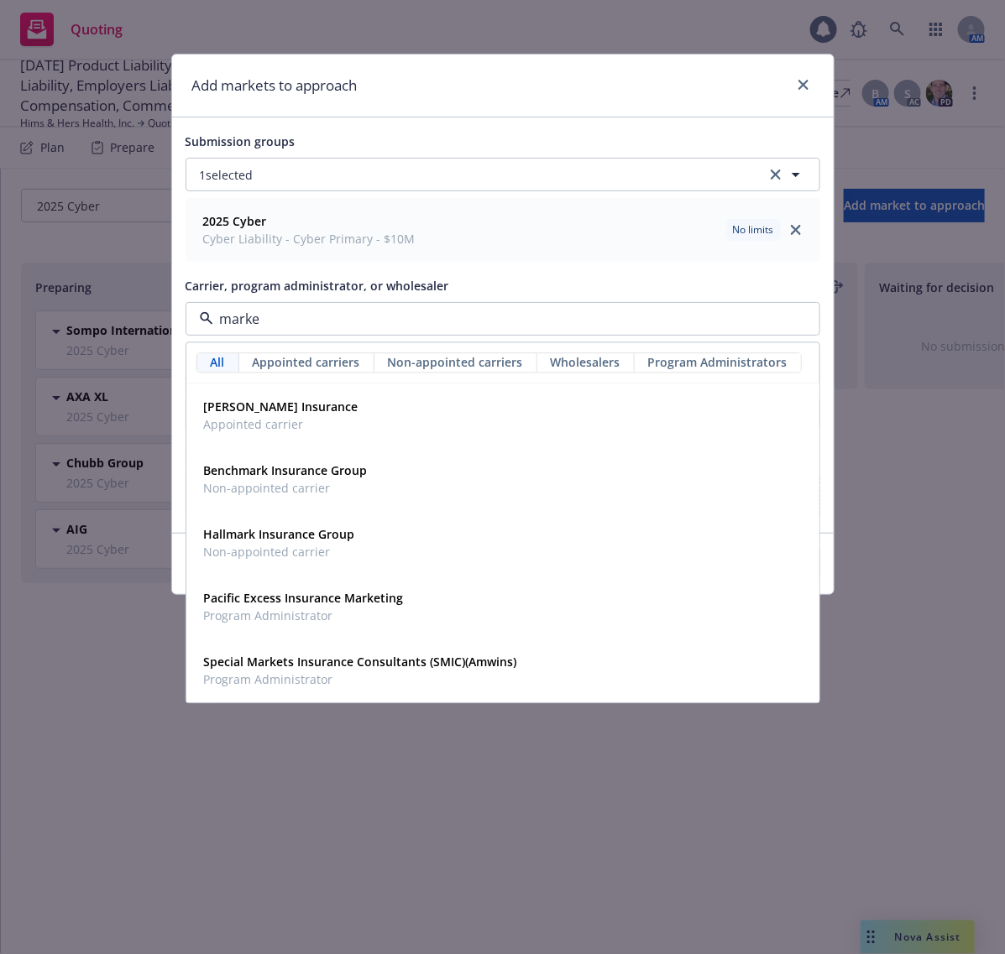
type input "markel"
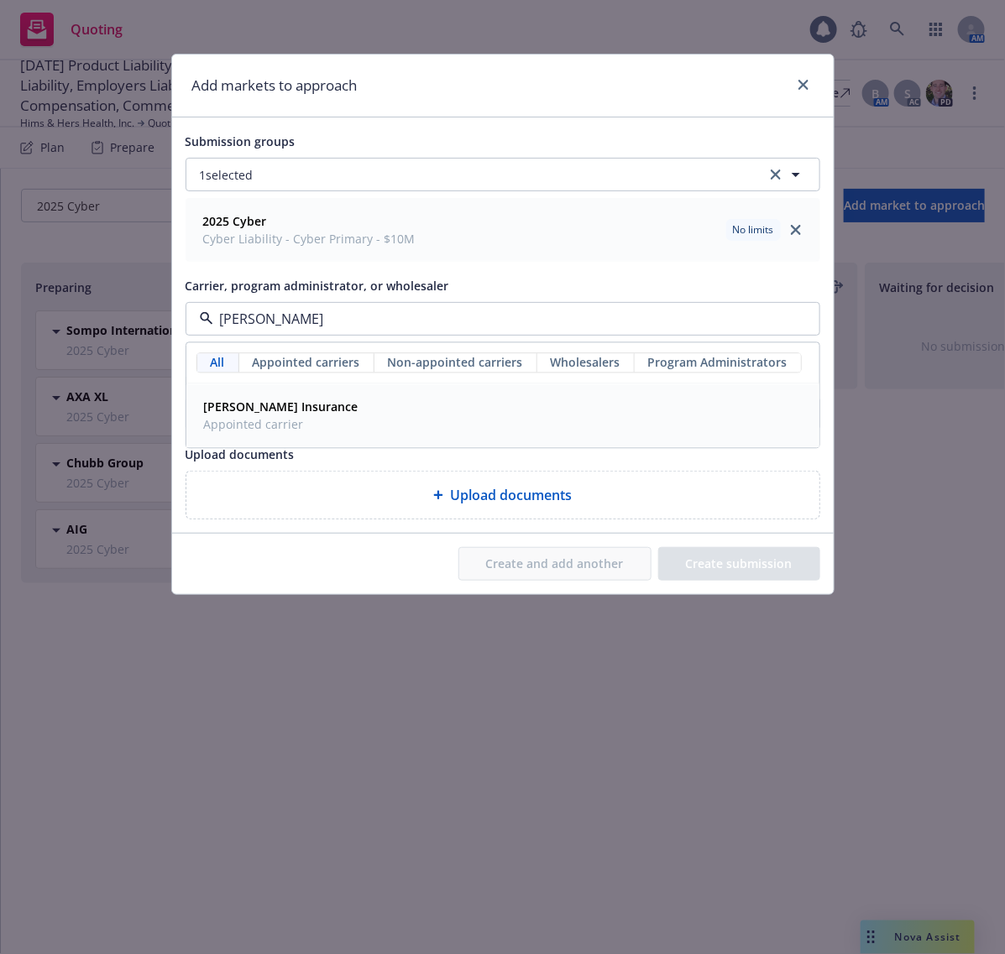
click at [382, 433] on div "Markel Insurance Appointed carrier" at bounding box center [502, 416] width 611 height 42
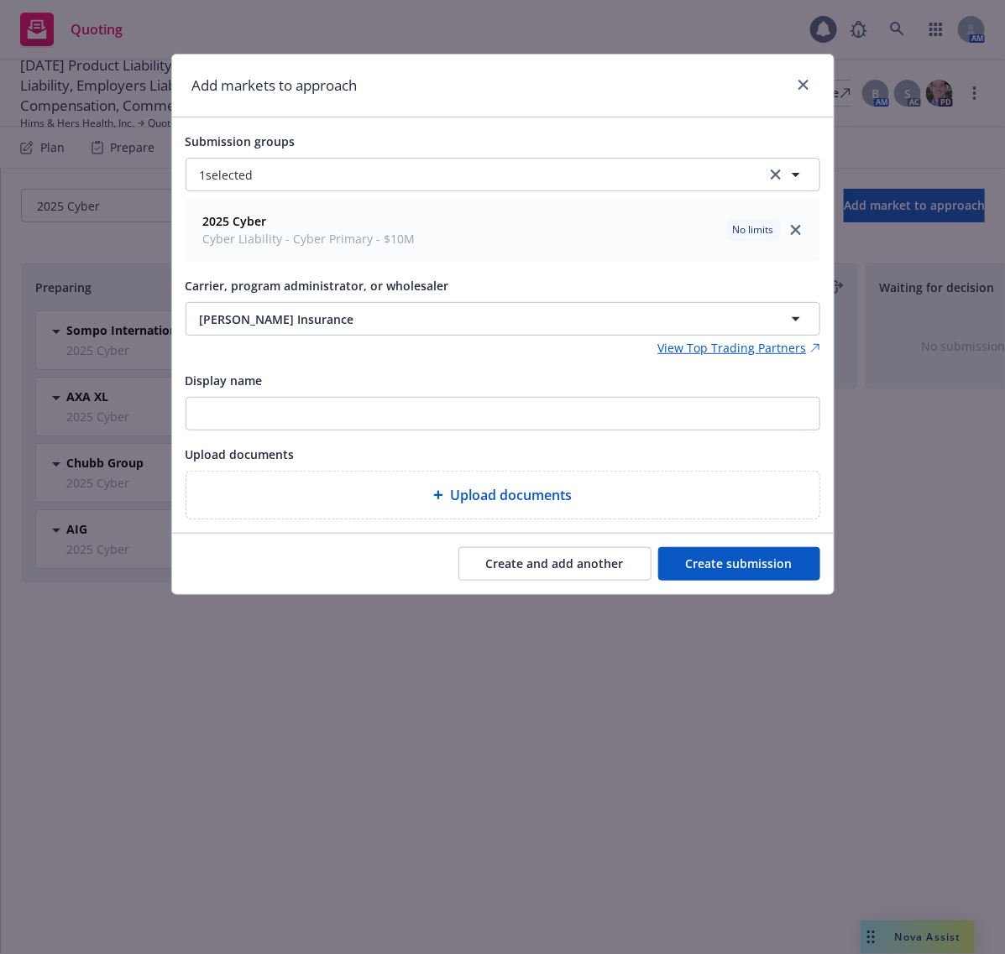
click at [582, 564] on button "Create and add another" at bounding box center [554, 564] width 193 height 34
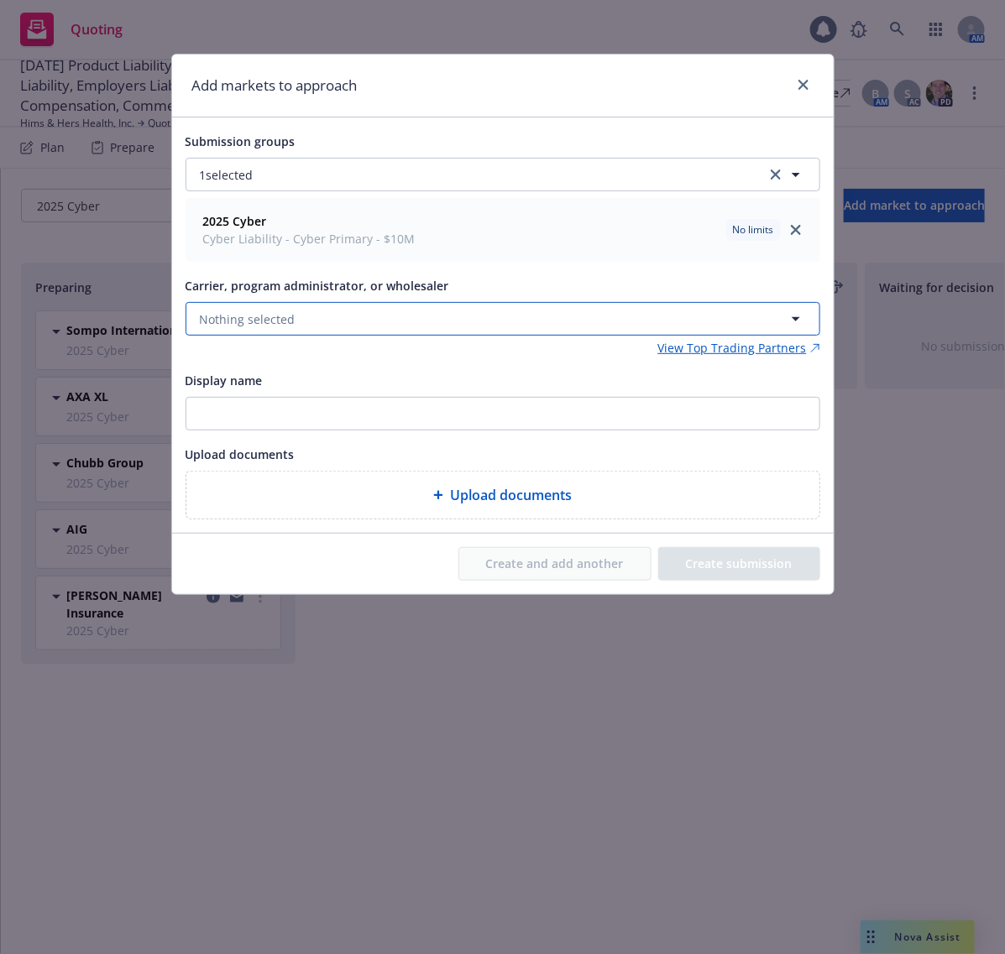
click at [480, 308] on button "Nothing selected" at bounding box center [502, 319] width 634 height 34
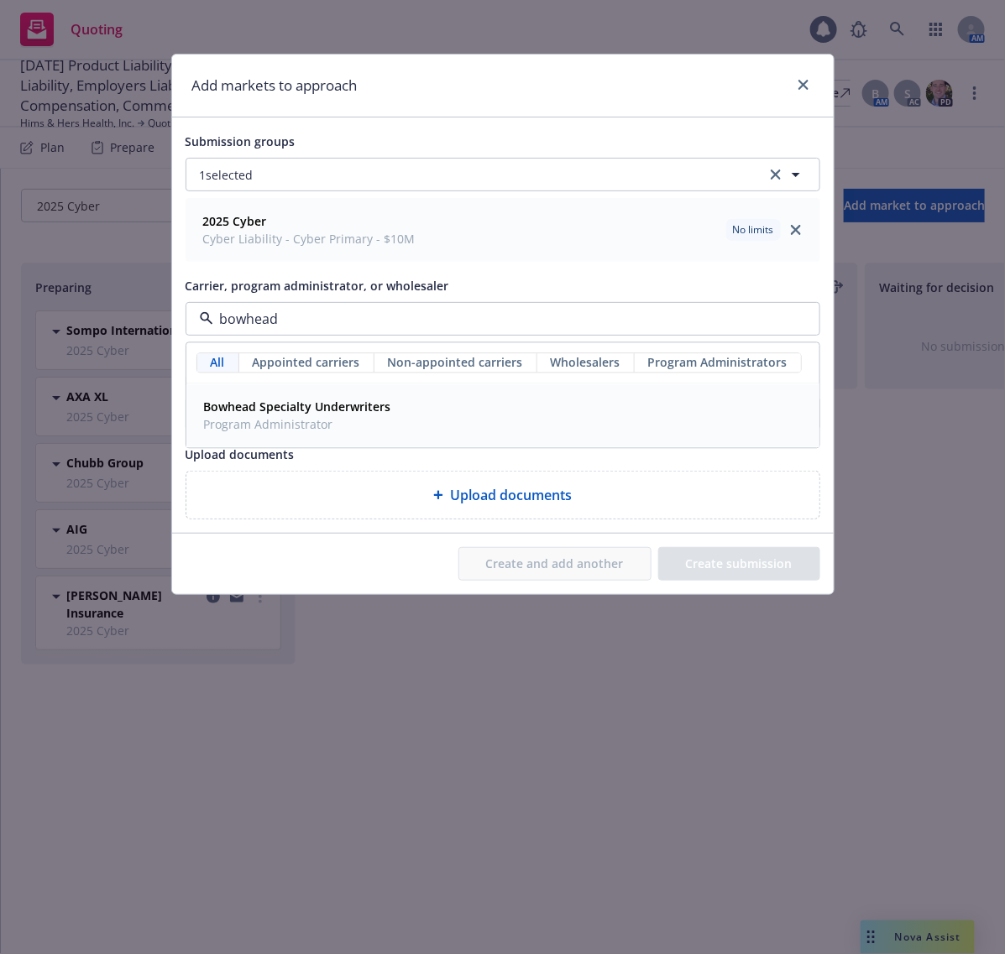
click at [518, 431] on div "Bowhead Specialty Underwriters Program Administrator" at bounding box center [502, 416] width 611 height 42
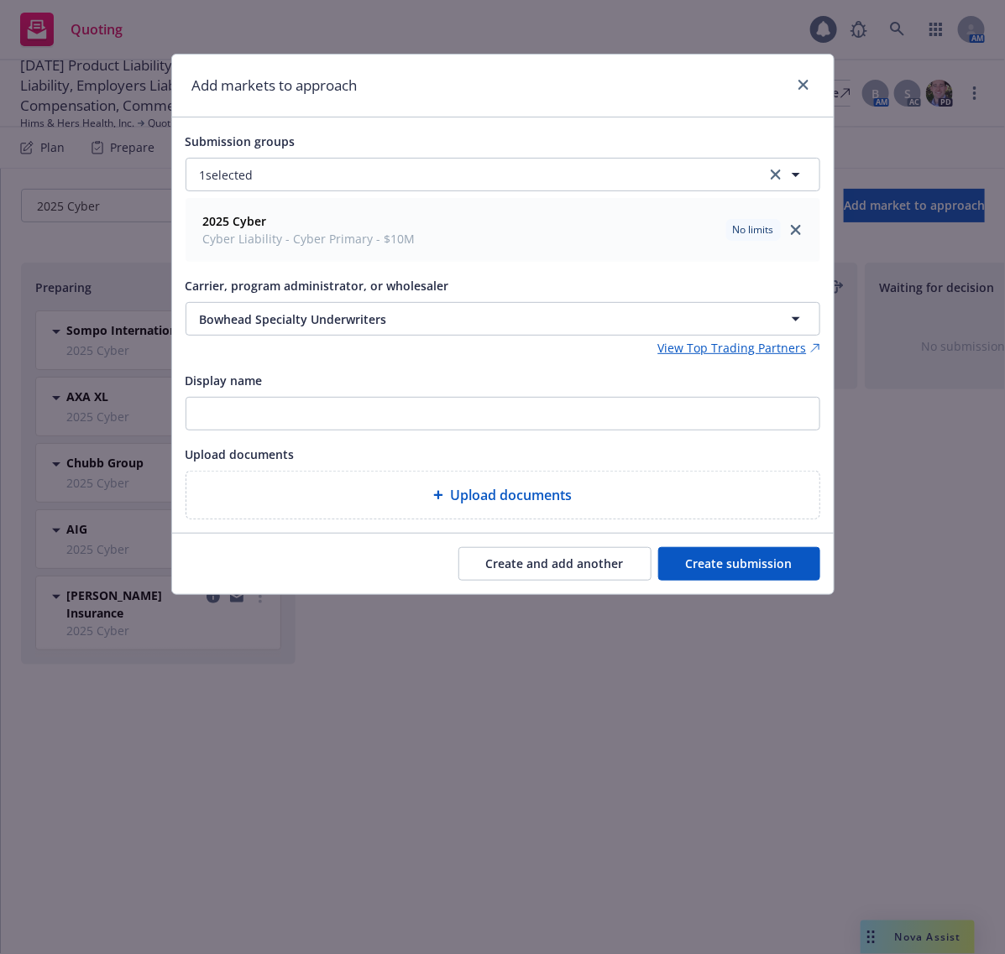
click at [531, 564] on button "Create and add another" at bounding box center [554, 564] width 193 height 34
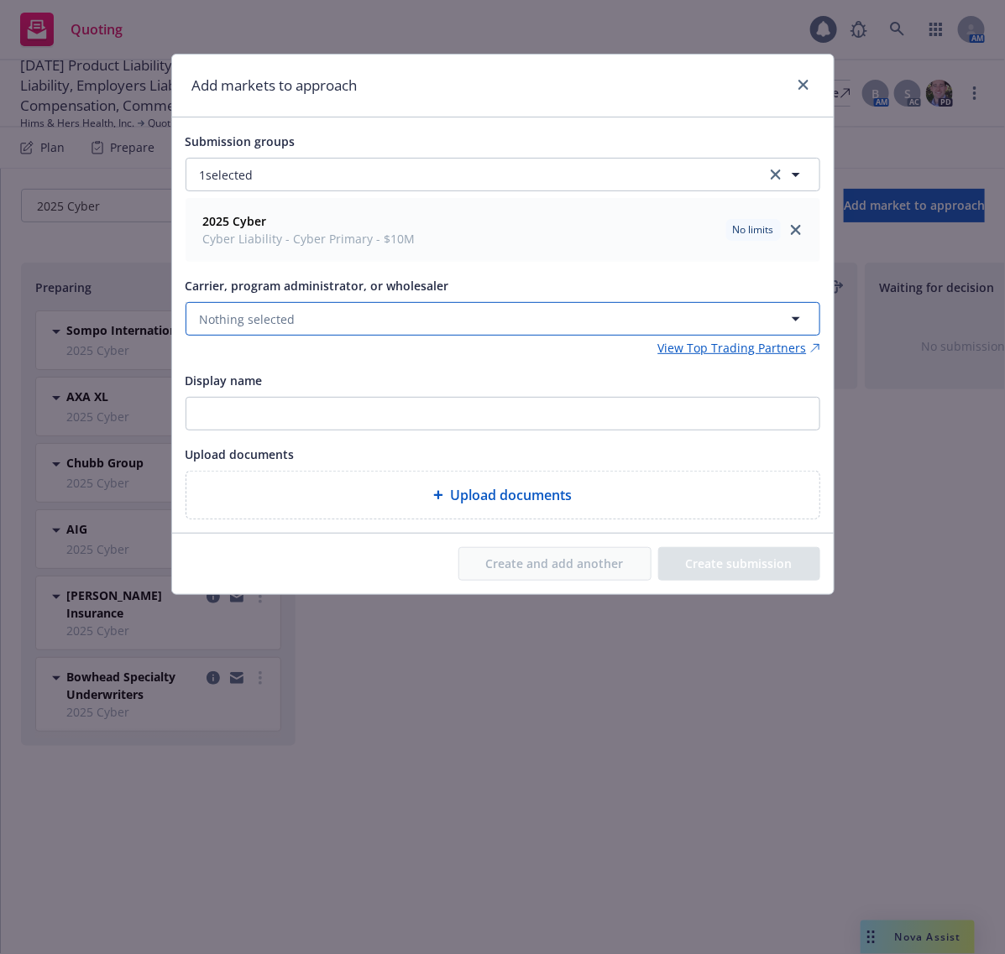
click at [455, 311] on button "Nothing selected" at bounding box center [502, 319] width 634 height 34
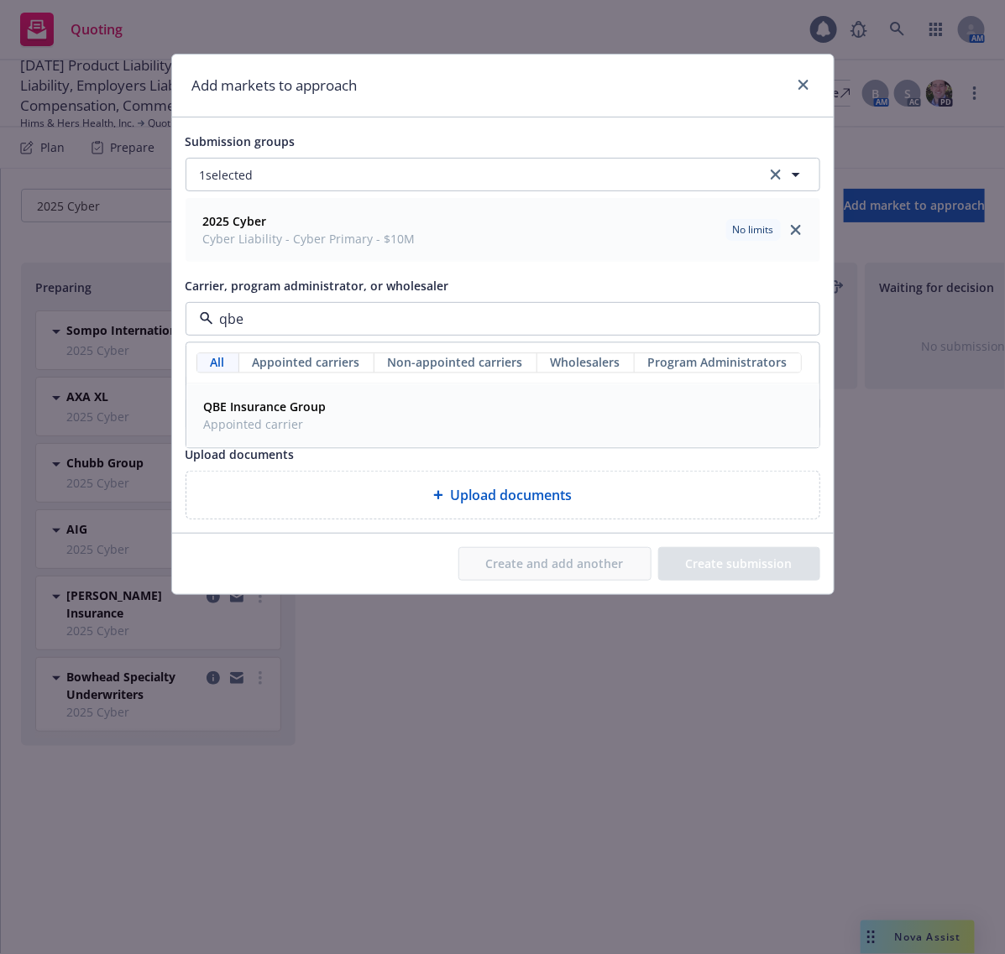
click at [412, 409] on div "QBE Insurance Group Appointed carrier" at bounding box center [502, 416] width 611 height 42
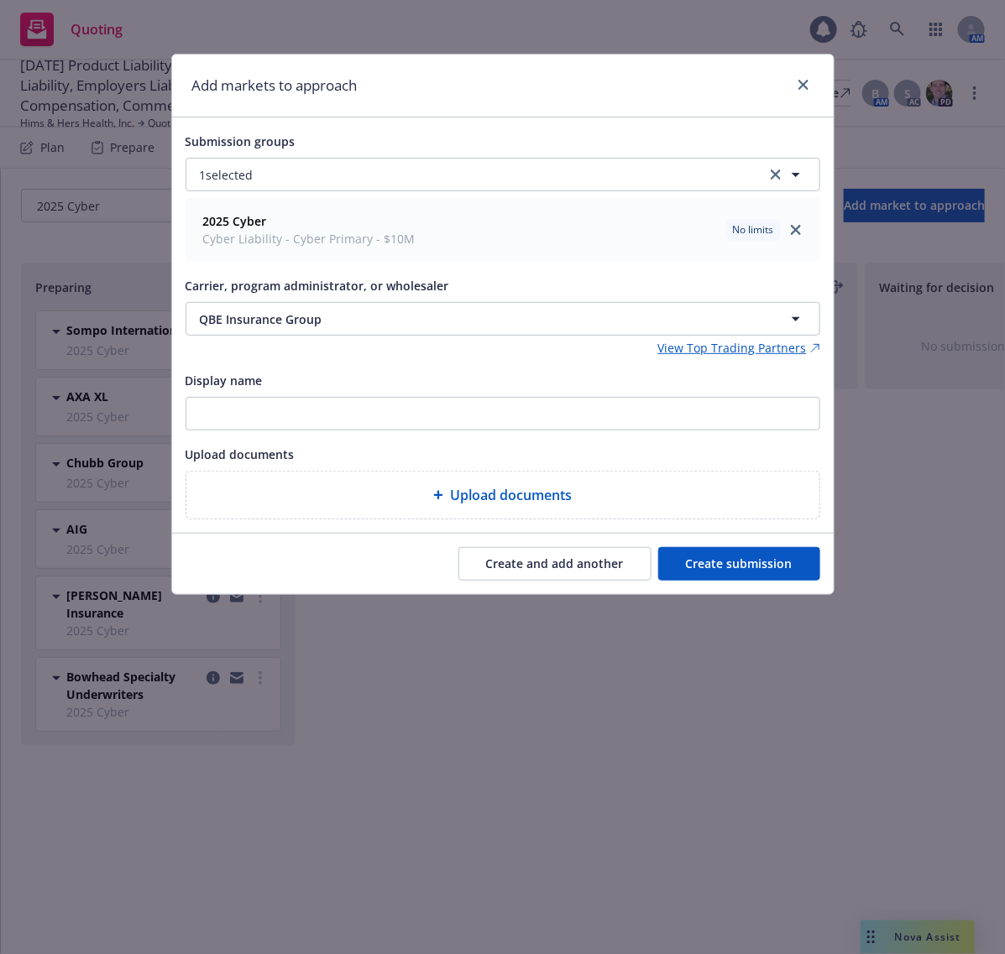
click at [561, 560] on button "Create and add another" at bounding box center [554, 564] width 193 height 34
click at [512, 315] on button "Nothing selected" at bounding box center [502, 319] width 634 height 34
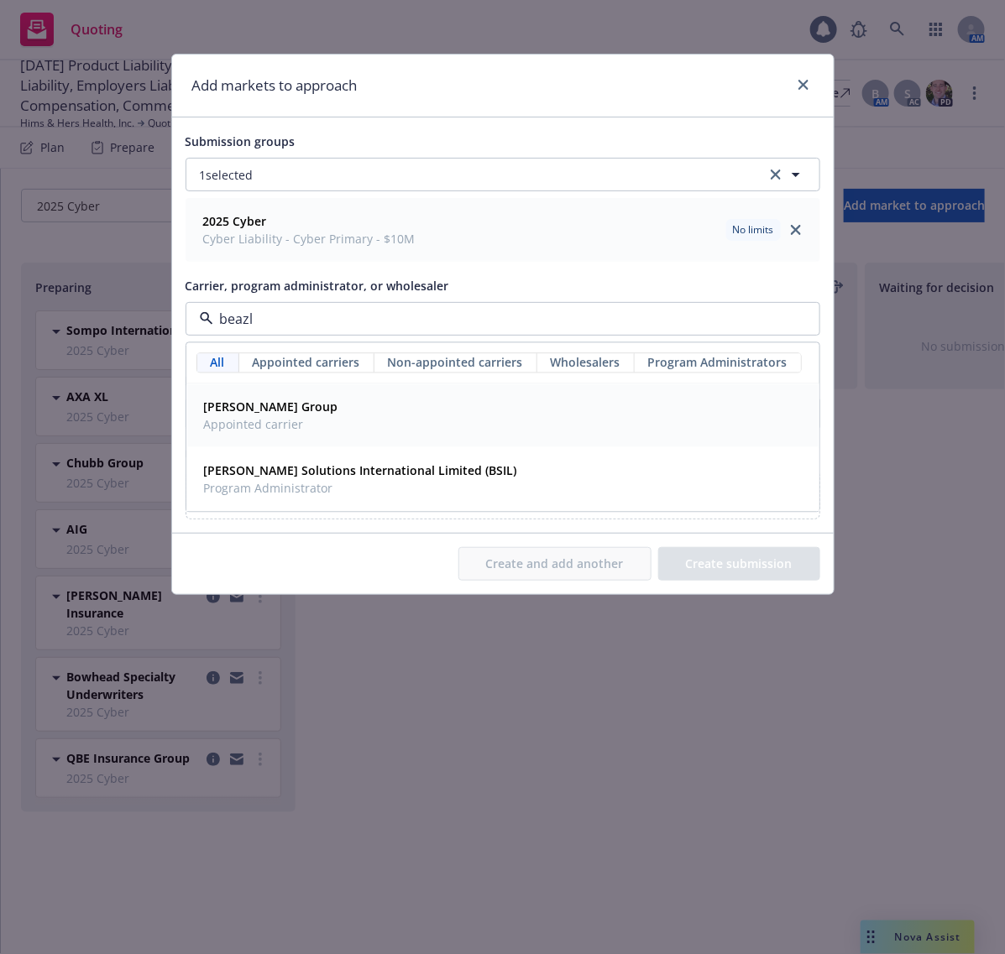
click at [418, 414] on div "Beazley Group Appointed carrier" at bounding box center [502, 416] width 611 height 42
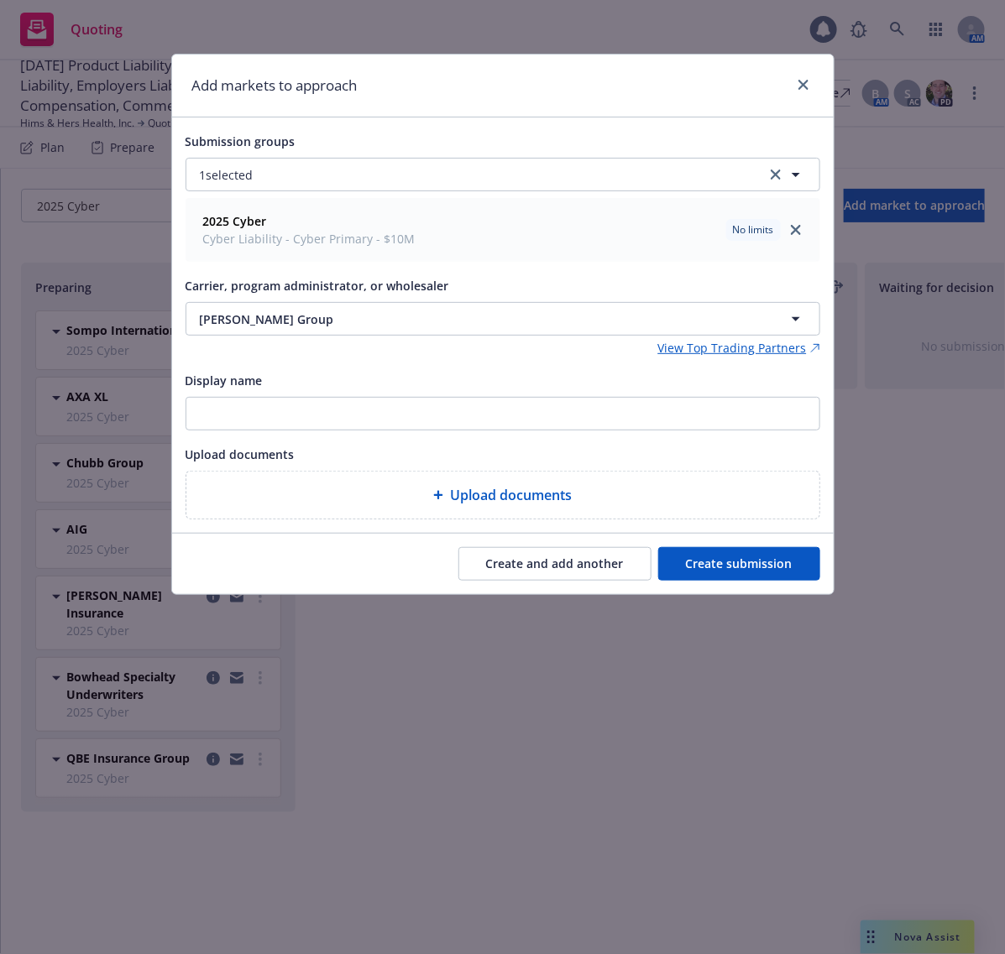
click at [526, 564] on button "Create and add another" at bounding box center [554, 564] width 193 height 34
click at [454, 313] on button "Nothing selected" at bounding box center [502, 319] width 634 height 34
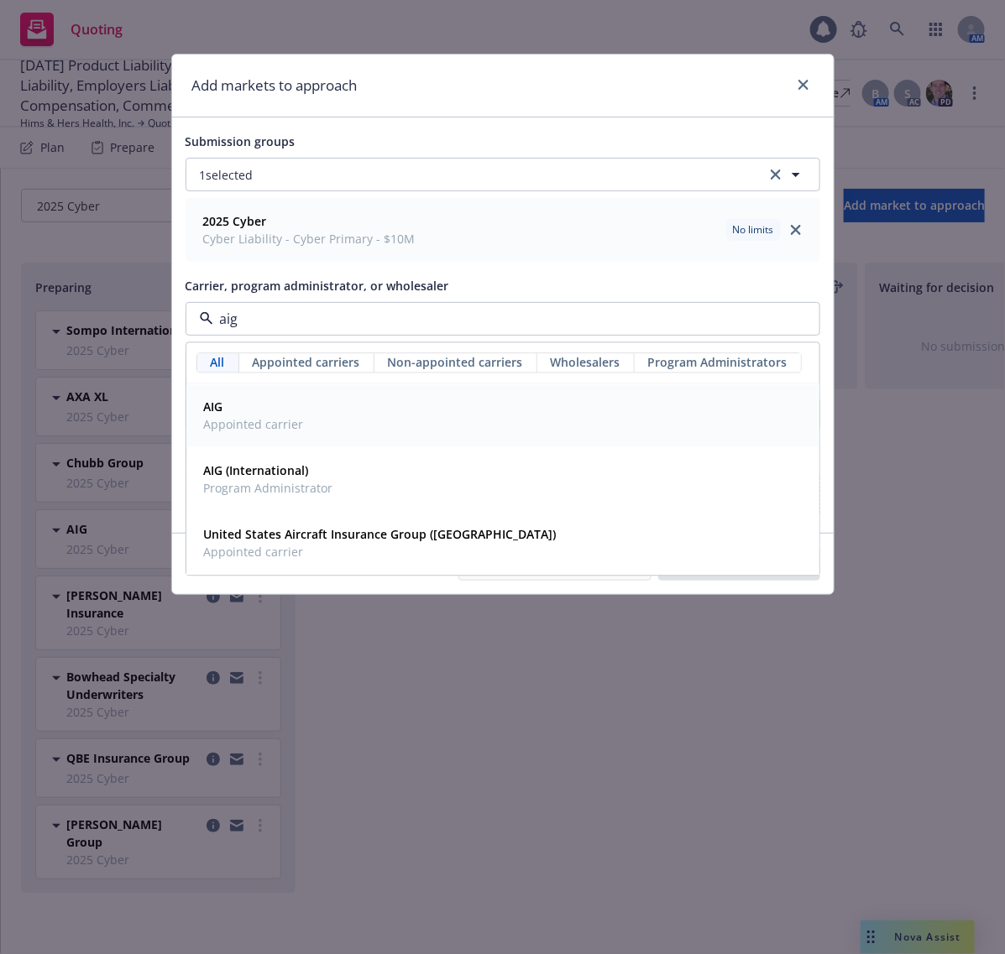
click at [412, 416] on div "AIG Appointed carrier" at bounding box center [502, 416] width 611 height 42
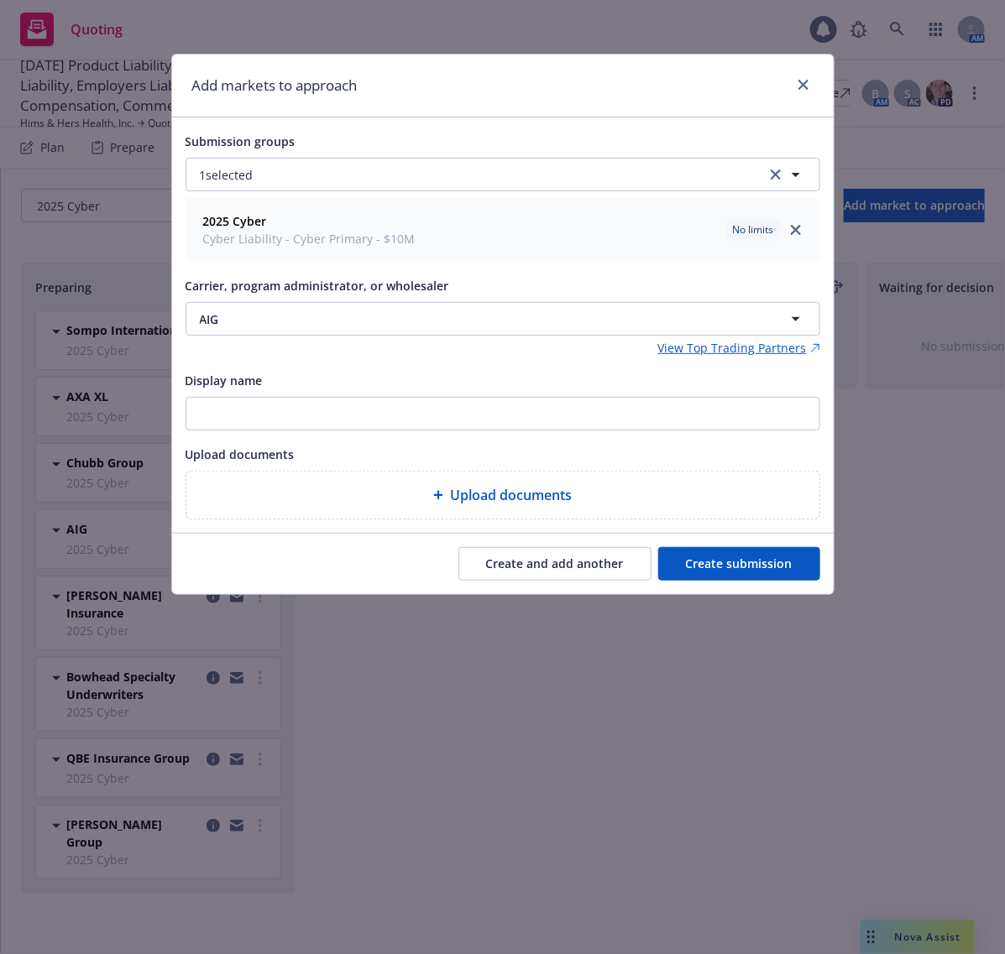
click at [546, 555] on button "Create and add another" at bounding box center [554, 564] width 193 height 34
click at [435, 328] on button "Nothing selected" at bounding box center [502, 319] width 634 height 34
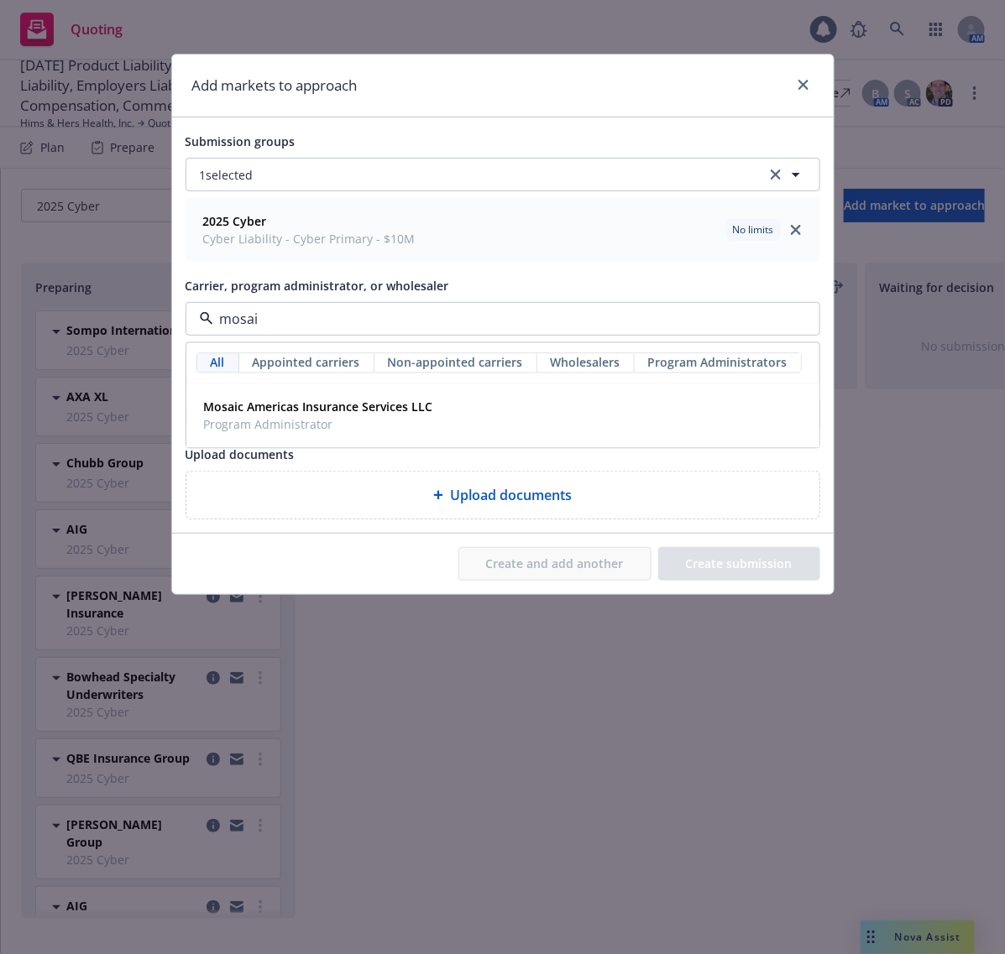
type input "mosaic"
click at [420, 420] on span "Program Administrator" at bounding box center [318, 425] width 229 height 18
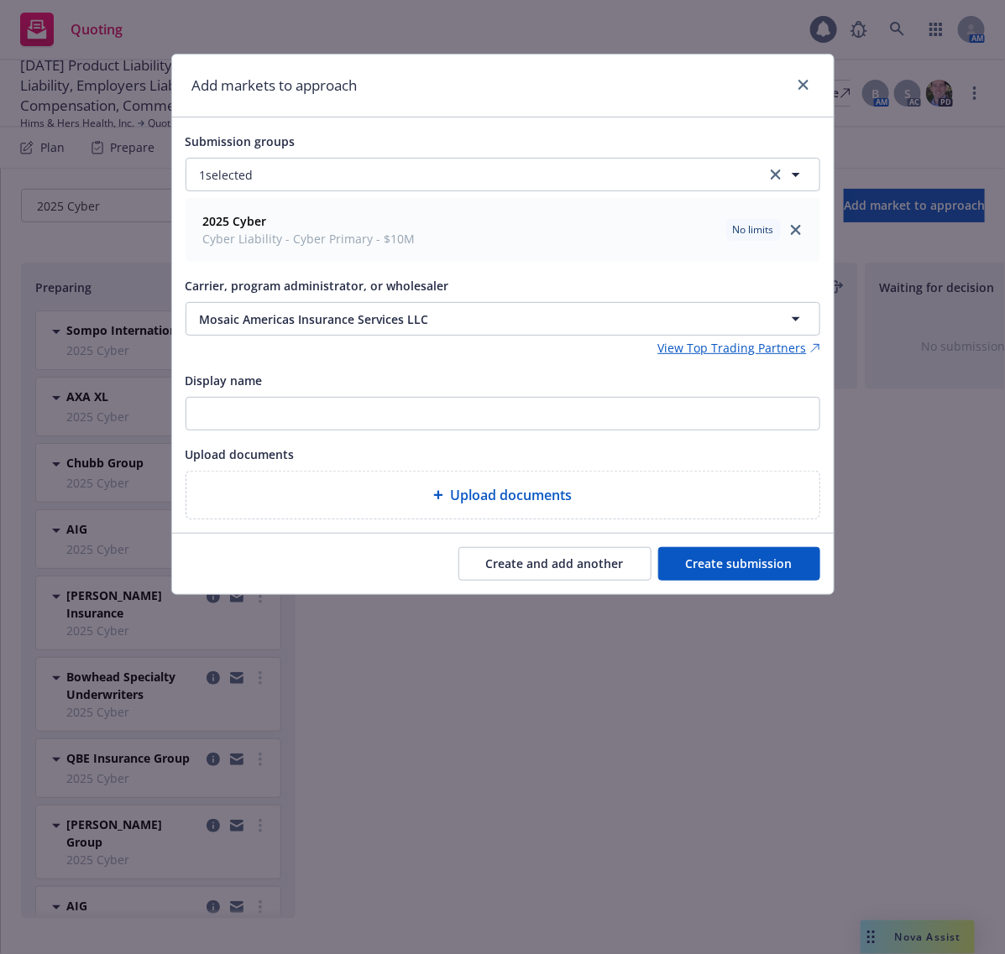
click at [546, 569] on button "Create and add another" at bounding box center [554, 564] width 193 height 34
click at [422, 333] on button "Nothing selected" at bounding box center [502, 319] width 634 height 34
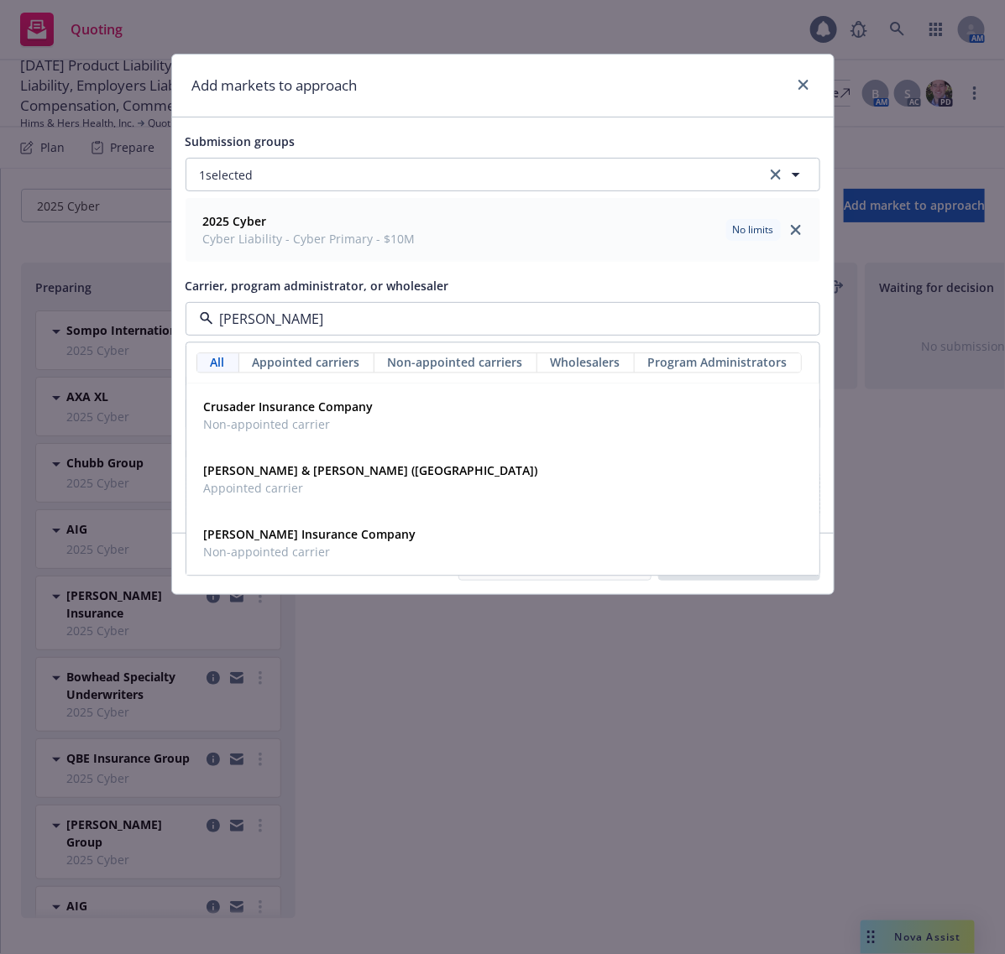
type input "crum"
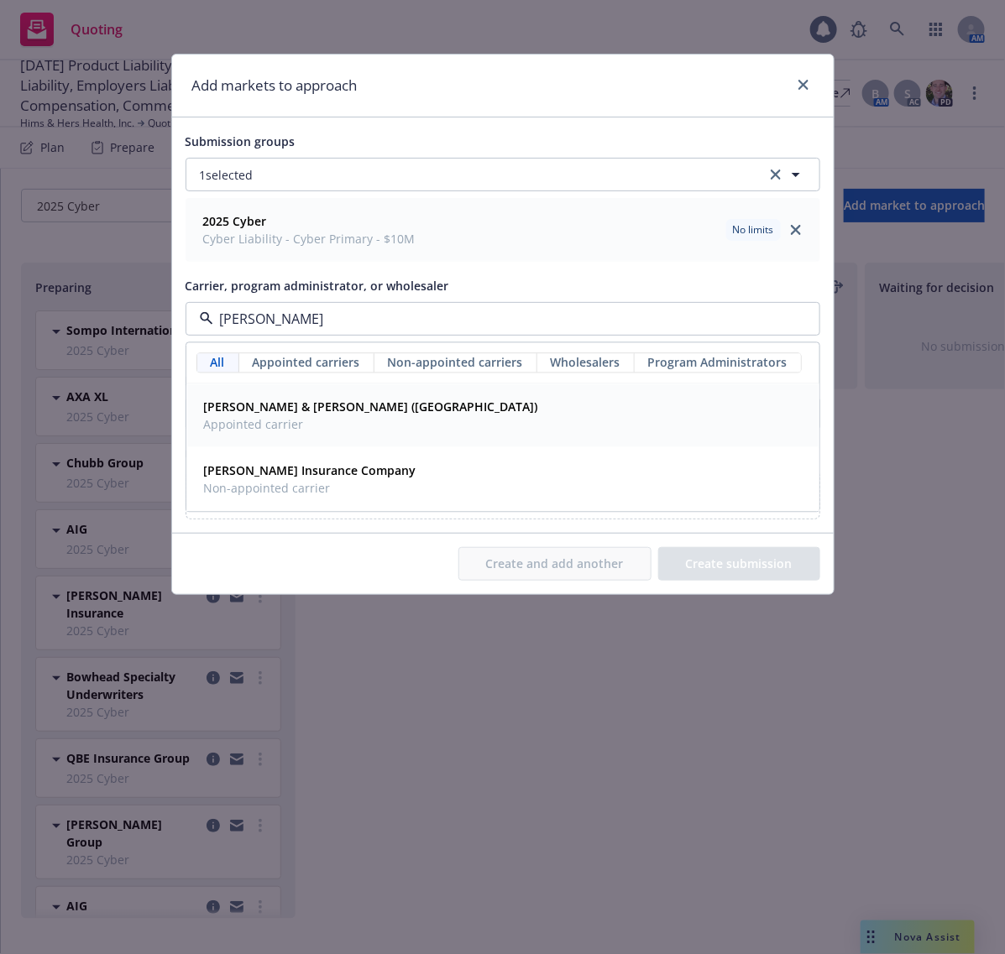
drag, startPoint x: 368, startPoint y: 403, endPoint x: 370, endPoint y: 416, distance: 13.7
click at [368, 415] on div "Crum & Forster (Fairfax) Appointed carrier" at bounding box center [502, 416] width 611 height 42
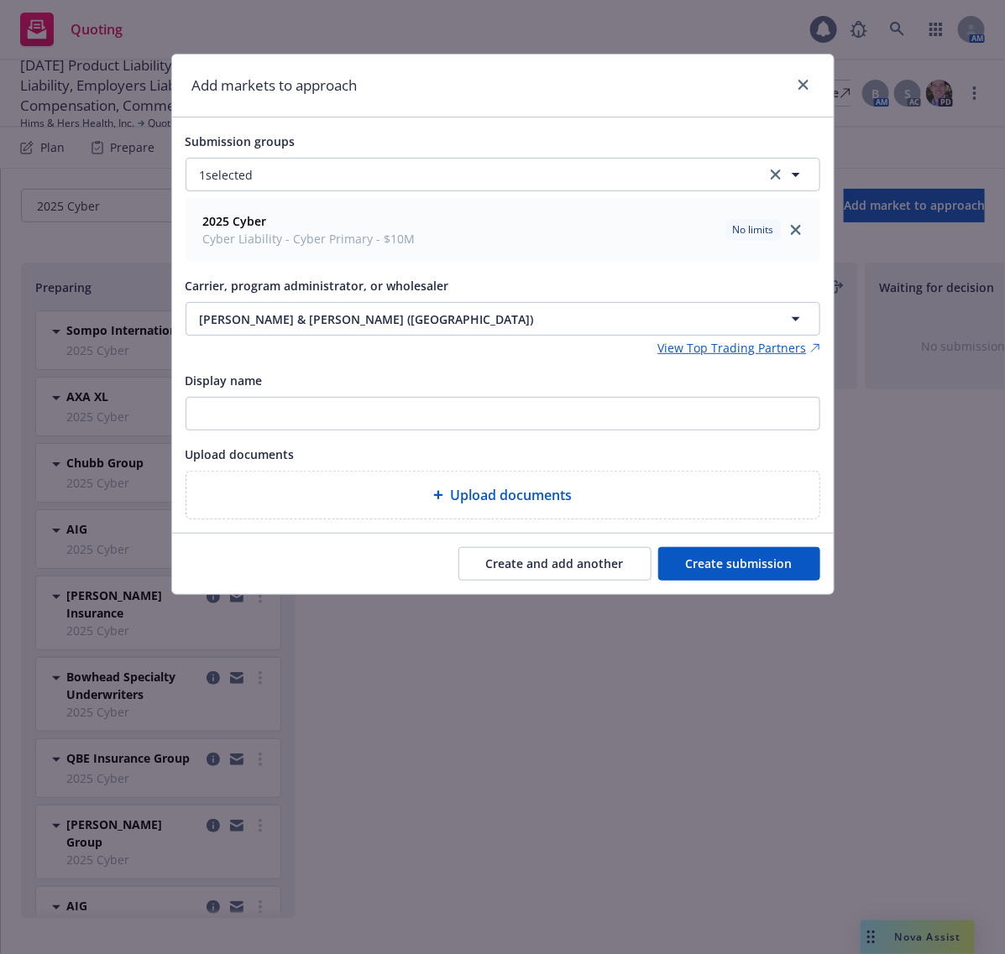
click at [529, 551] on button "Create and add another" at bounding box center [554, 564] width 193 height 34
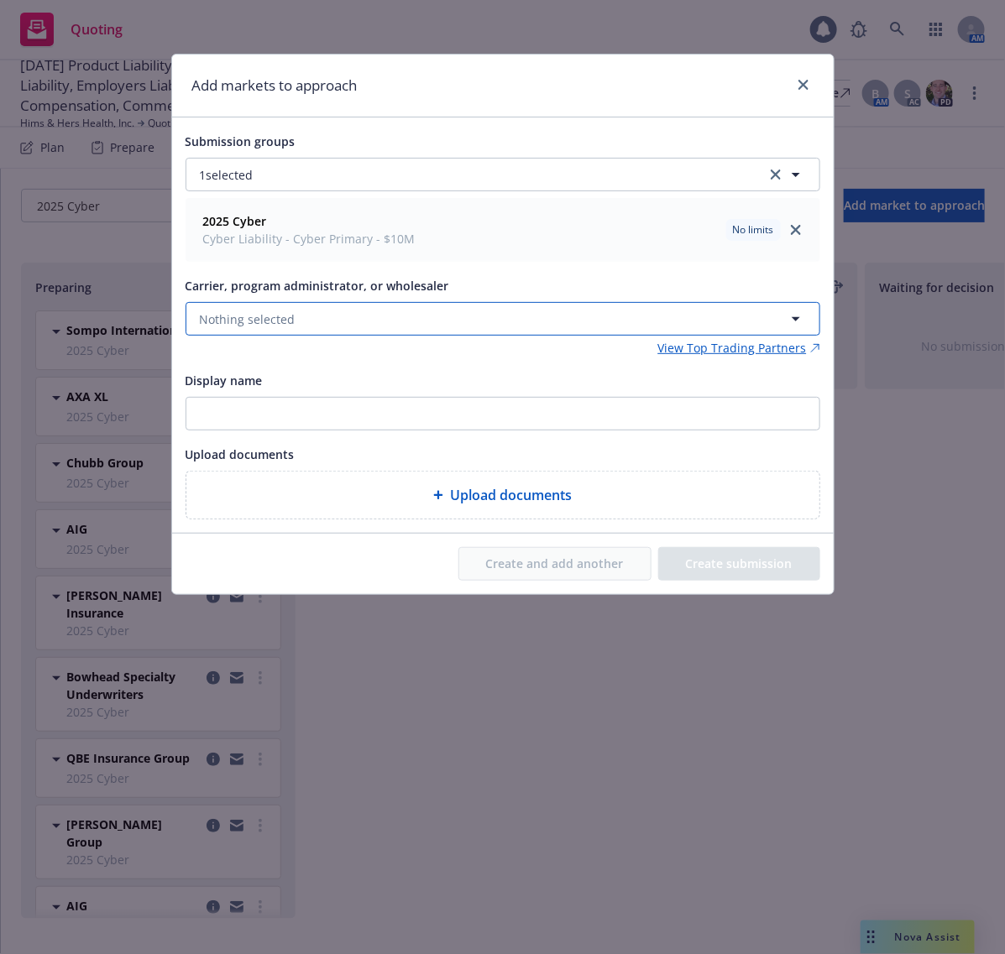
click at [459, 319] on button "Nothing selected" at bounding box center [502, 319] width 634 height 34
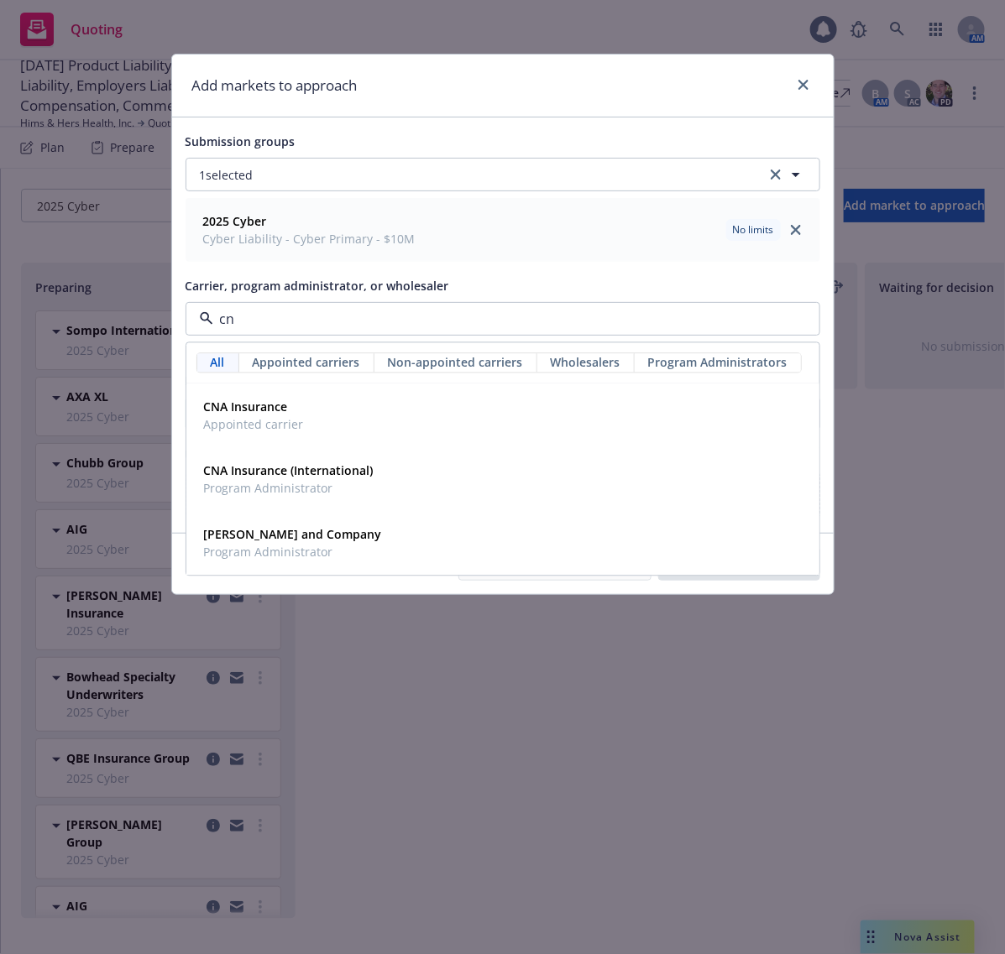
type input "cna"
click at [329, 426] on div "CNA Insurance Appointed carrier" at bounding box center [502, 416] width 611 height 42
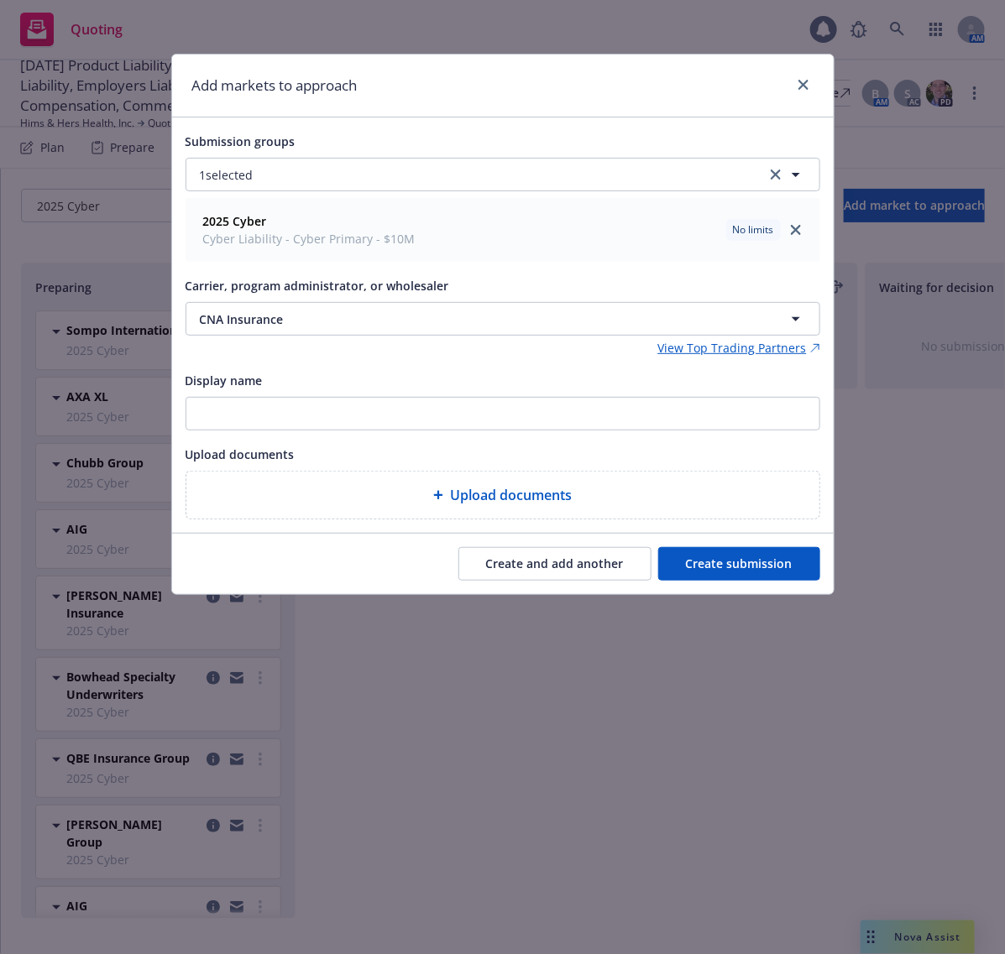
click at [514, 567] on button "Create and add another" at bounding box center [554, 564] width 193 height 34
click at [436, 316] on button "Nothing selected" at bounding box center [502, 319] width 634 height 34
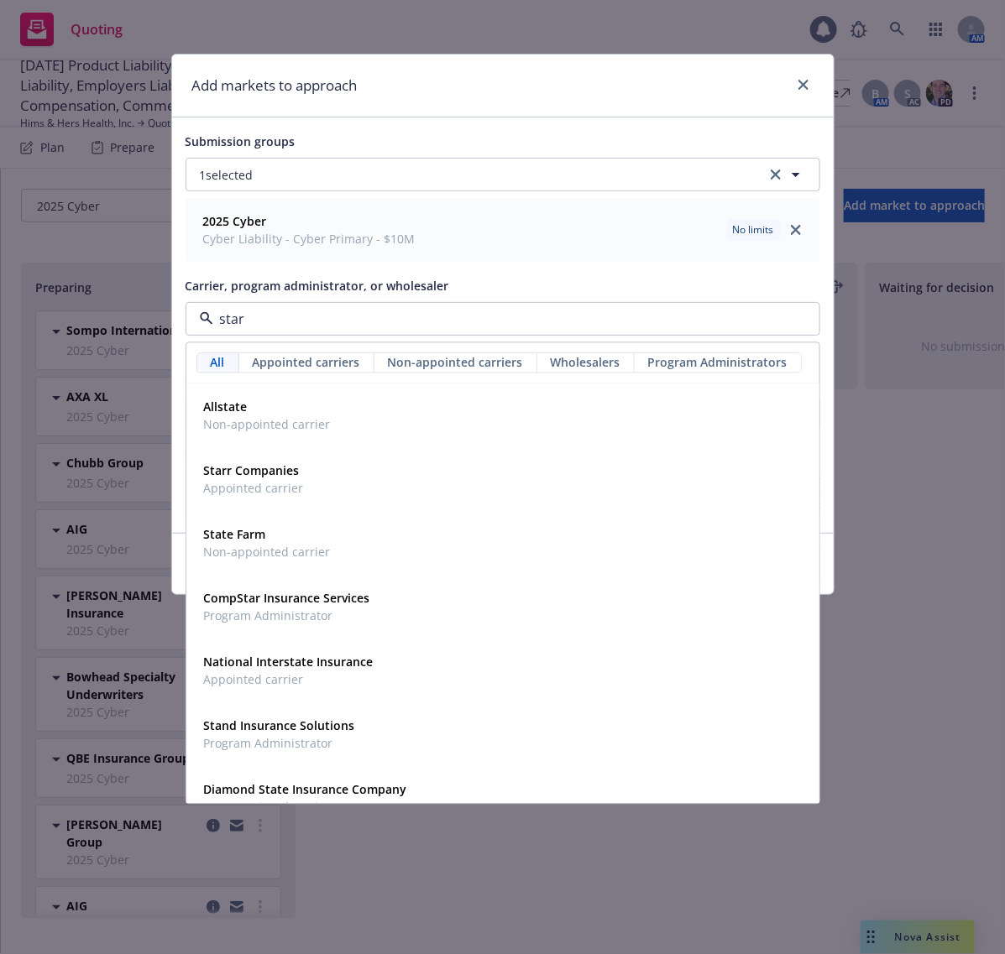
type input "starr"
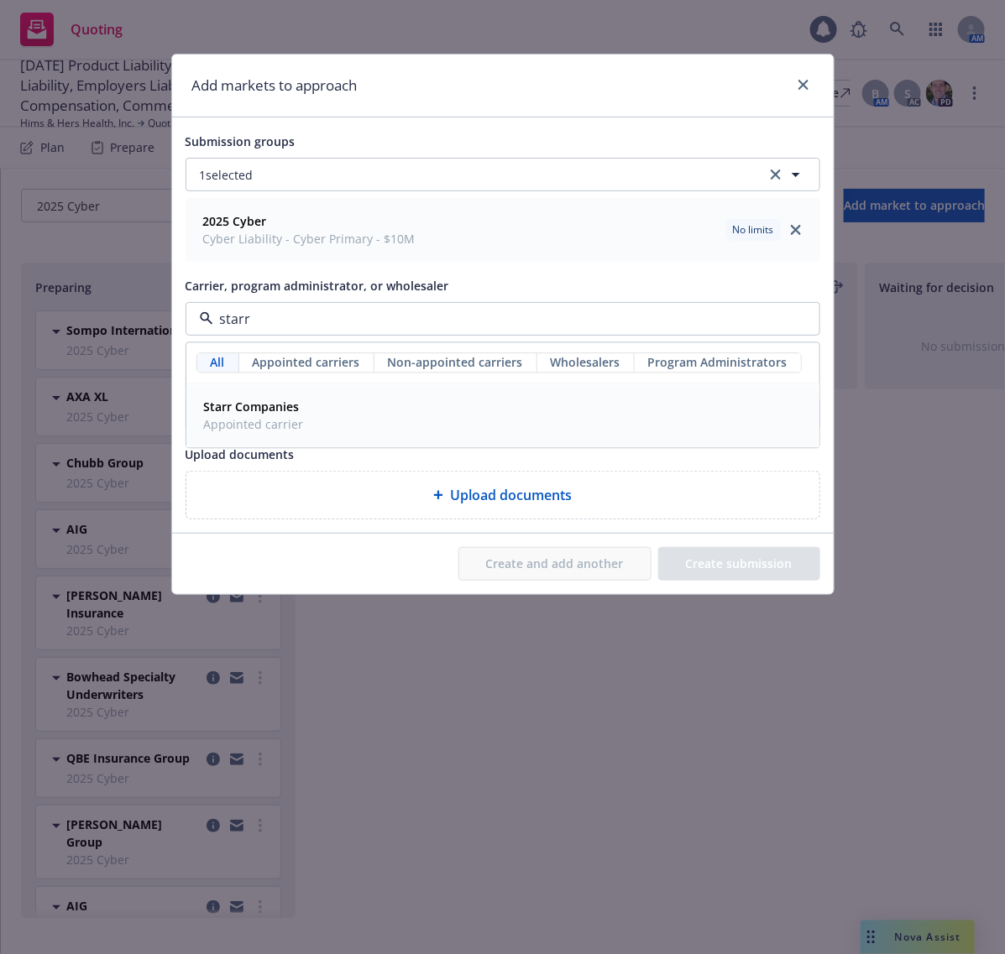
drag, startPoint x: 300, startPoint y: 412, endPoint x: 424, endPoint y: 445, distance: 127.6
click at [298, 411] on div "Starr Companies Appointed carrier" at bounding box center [252, 416] width 110 height 42
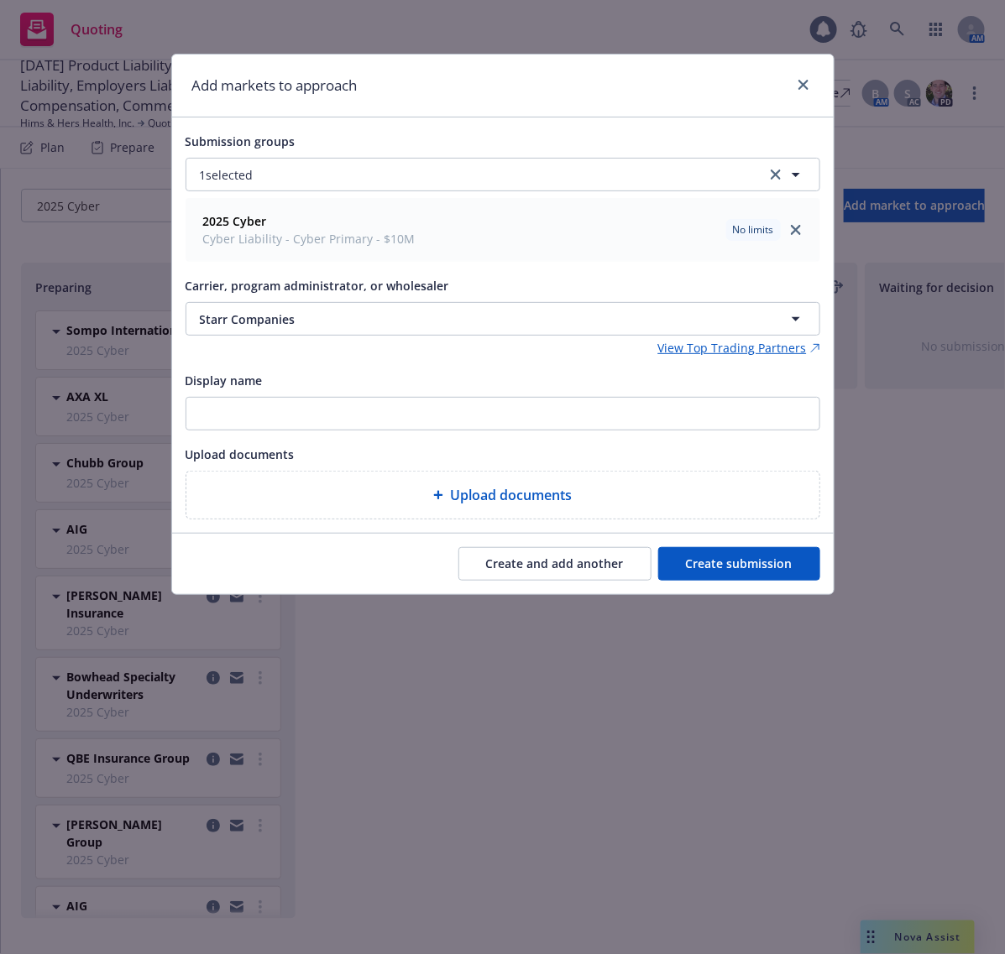
click at [535, 560] on button "Create and add another" at bounding box center [554, 564] width 193 height 34
click at [431, 316] on button "Nothing selected" at bounding box center [502, 319] width 634 height 34
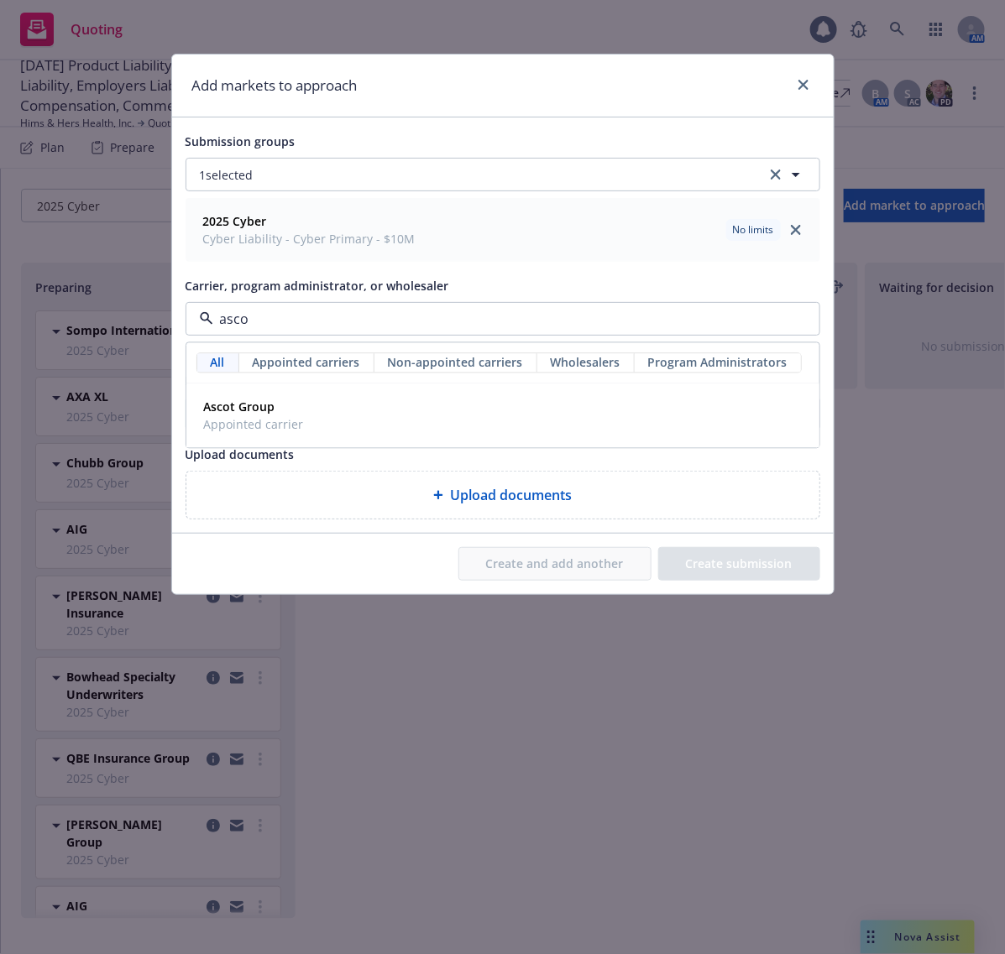
type input "ascot"
click at [399, 424] on div "Ascot Group Appointed carrier" at bounding box center [502, 416] width 611 height 42
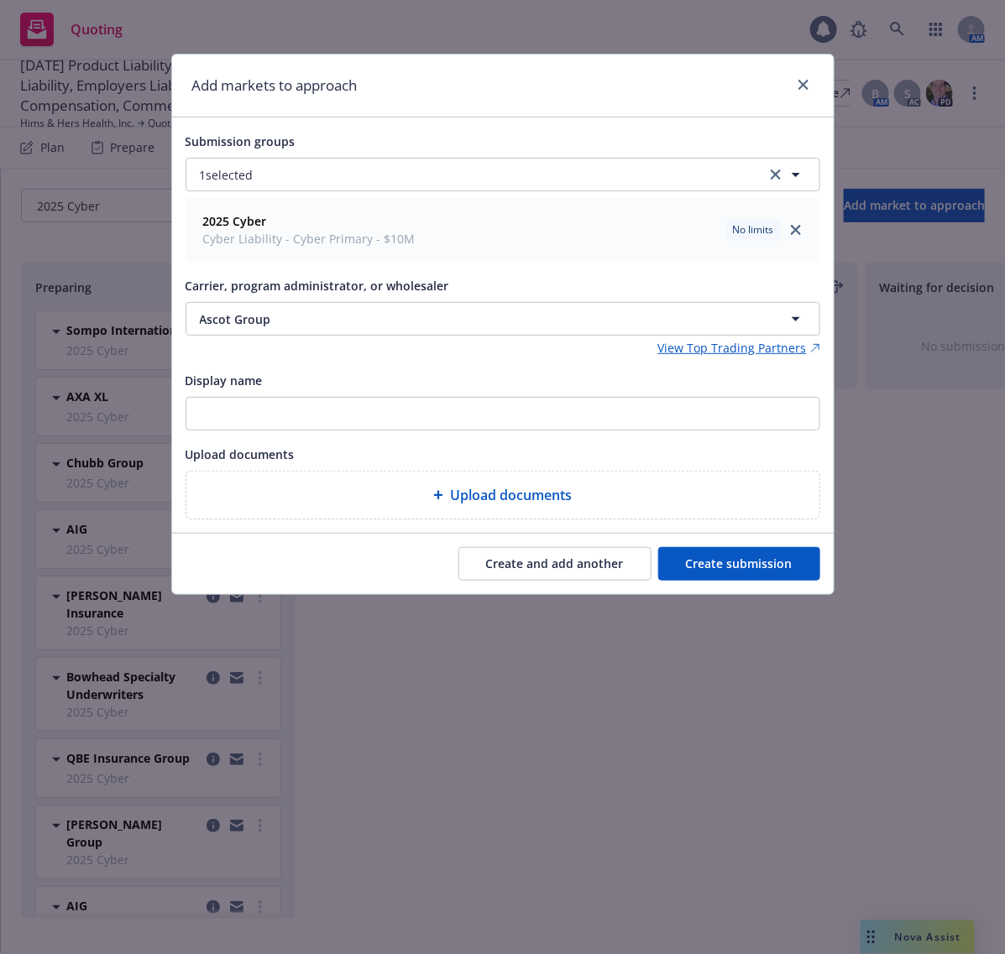
click at [529, 560] on button "Create and add another" at bounding box center [554, 564] width 193 height 34
click at [422, 321] on button "Nothing selected" at bounding box center [502, 319] width 634 height 34
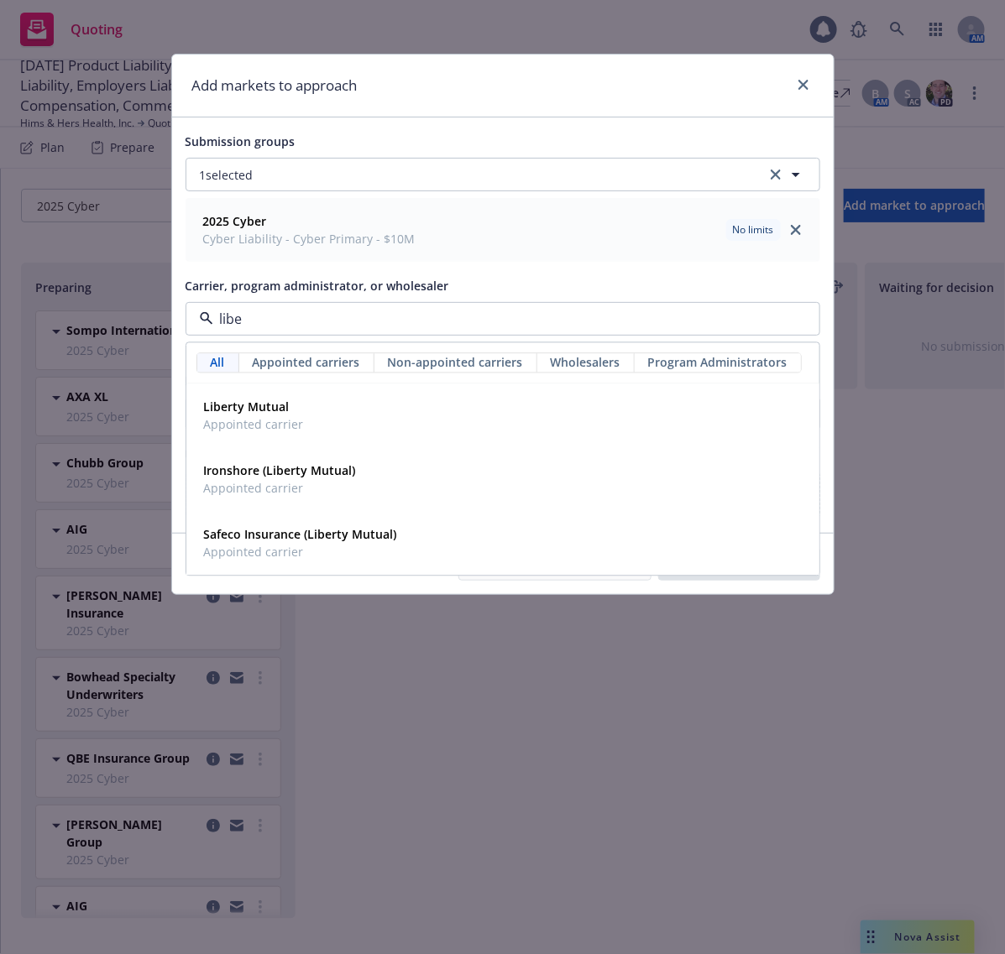
type input "liber"
click at [407, 421] on div "Liberty Mutual Appointed carrier" at bounding box center [502, 416] width 611 height 42
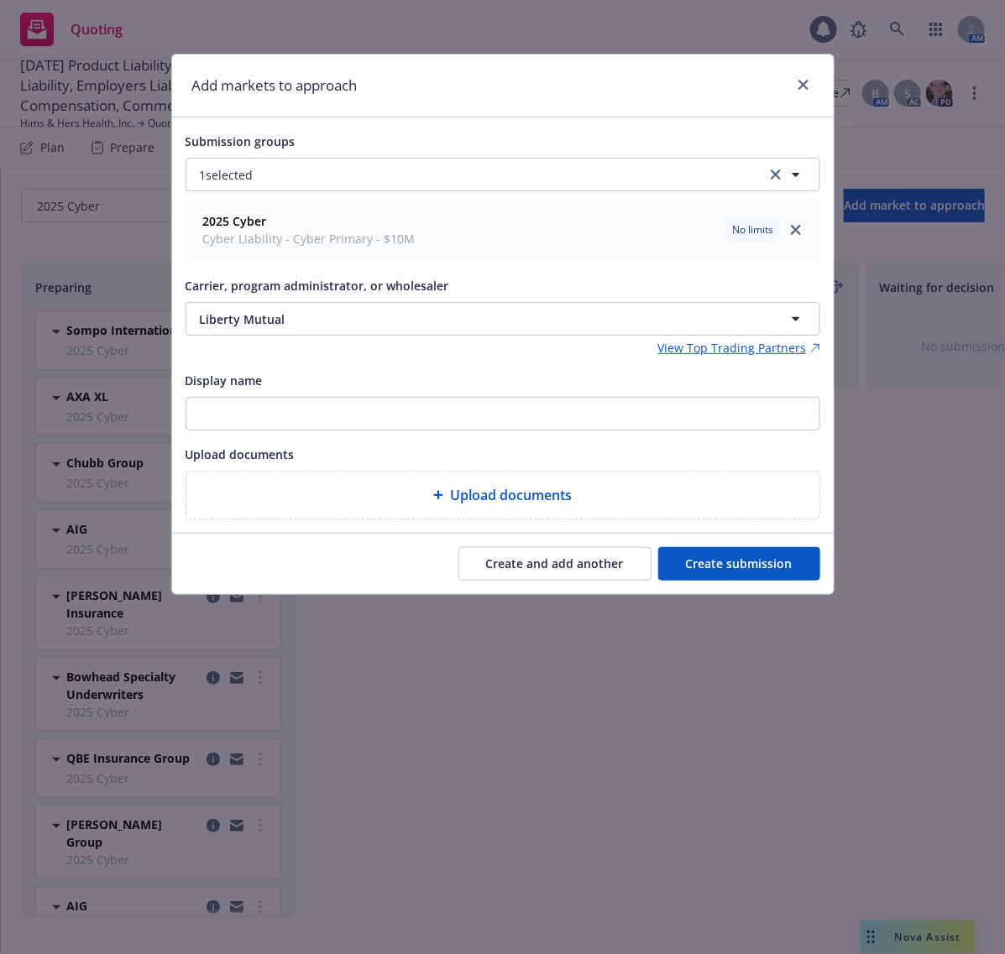
click at [554, 560] on button "Create and add another" at bounding box center [554, 564] width 193 height 34
click at [484, 320] on button "Nothing selected" at bounding box center [502, 319] width 634 height 34
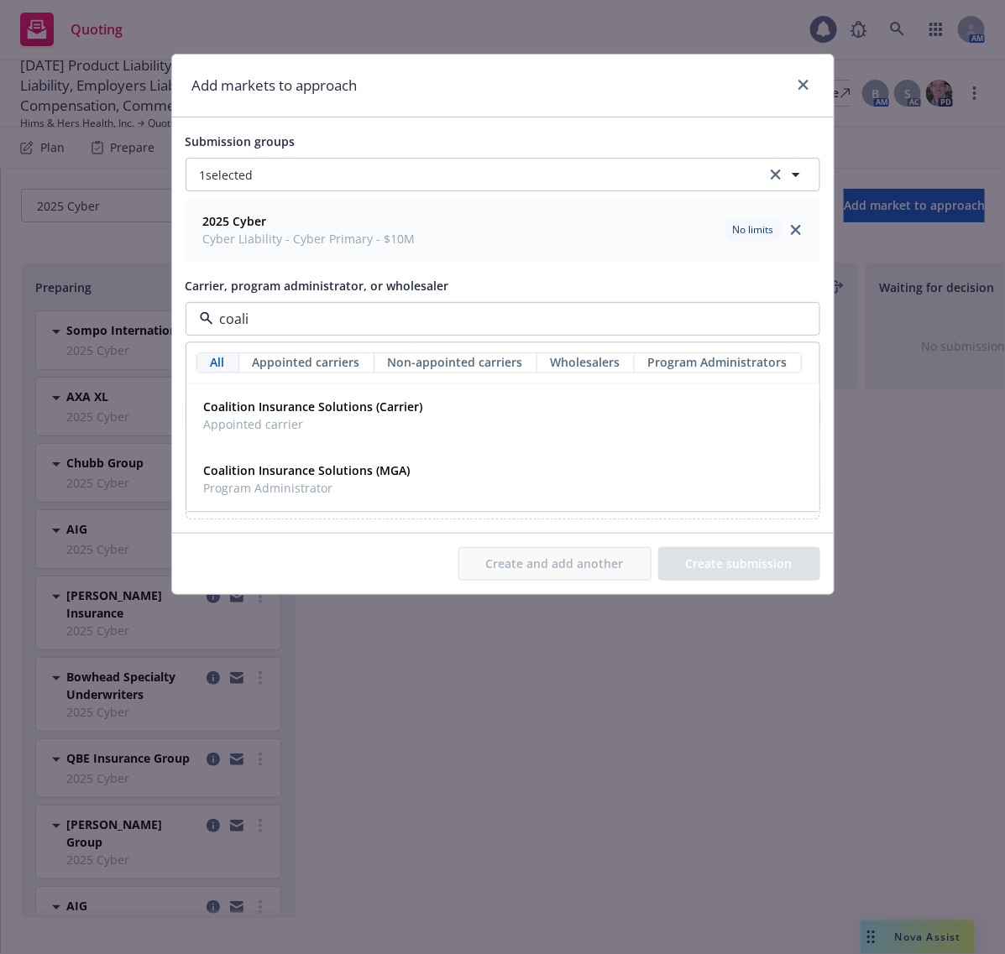
type input "coalit"
click at [428, 409] on div "Coalition Insurance Solutions (Carrier) Appointed carrier" at bounding box center [502, 416] width 611 height 42
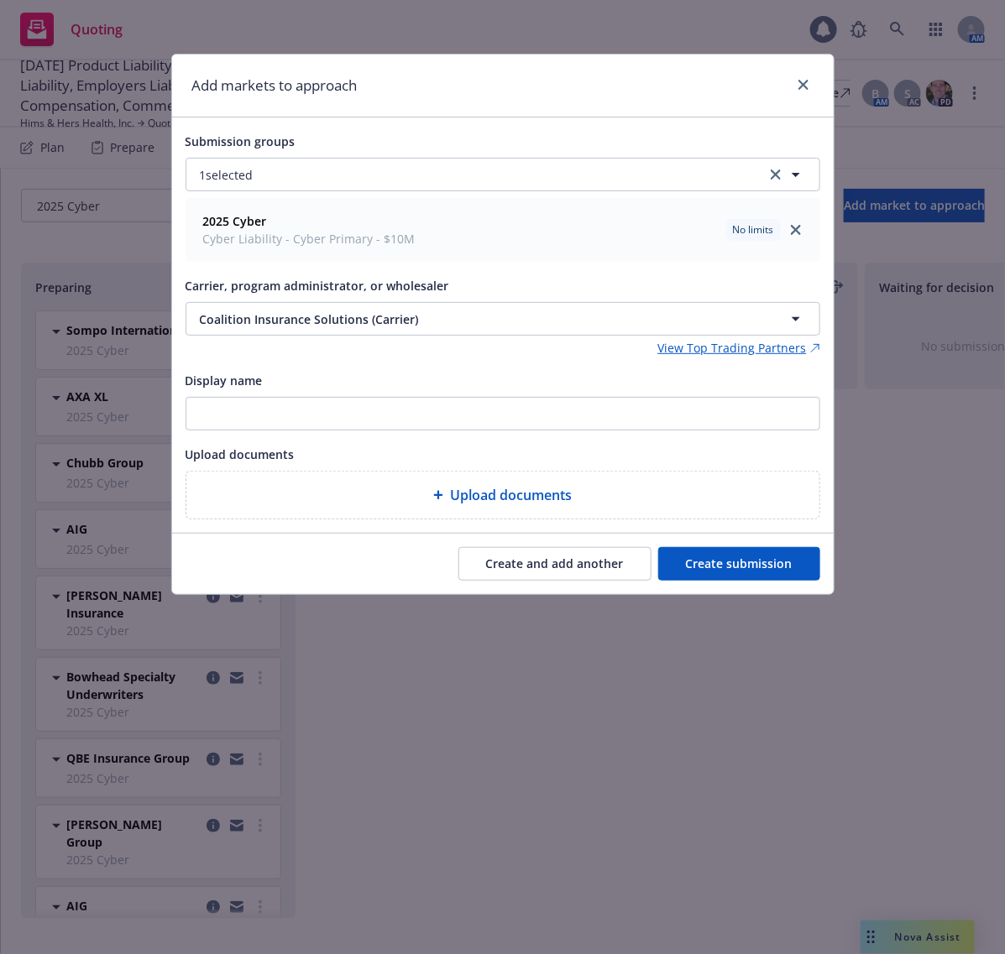
click at [502, 558] on button "Create and add another" at bounding box center [554, 564] width 193 height 34
click at [460, 324] on button "Nothing selected" at bounding box center [502, 319] width 634 height 34
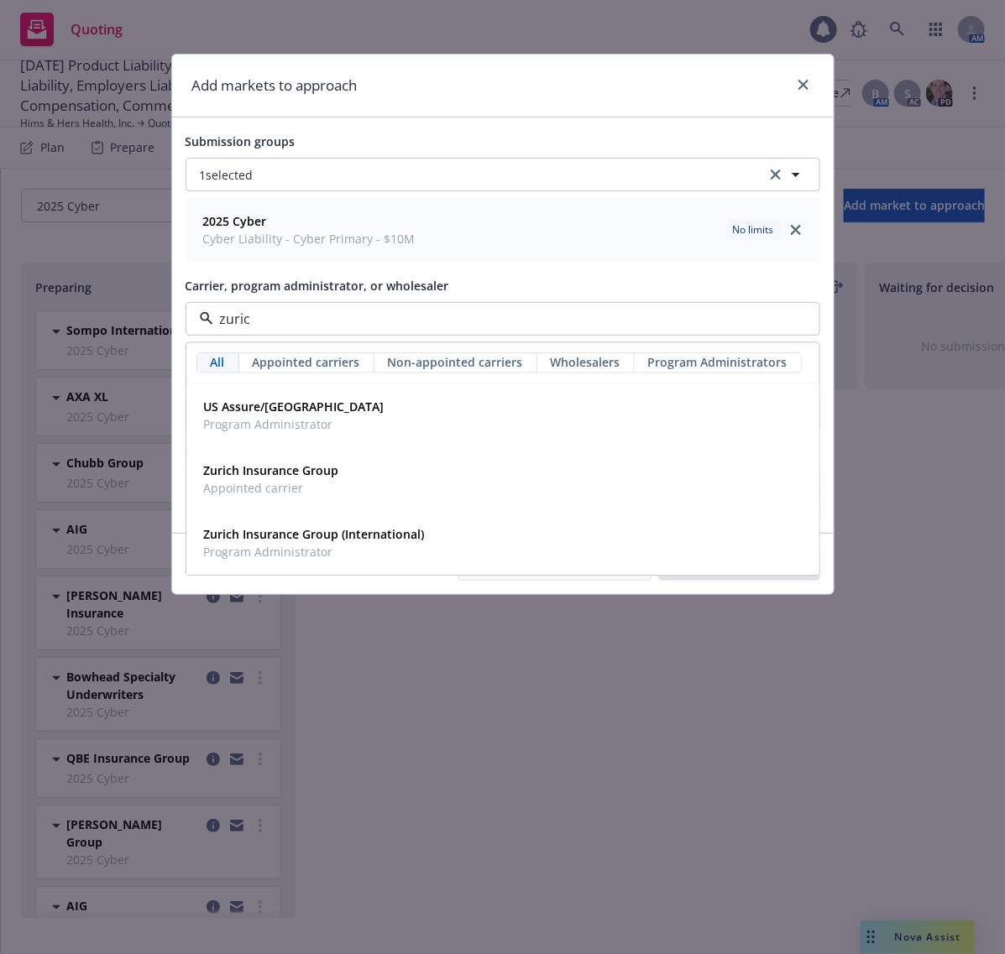
type input "zurich"
click at [375, 464] on div "Zurich Insurance Group Appointed carrier" at bounding box center [502, 480] width 611 height 42
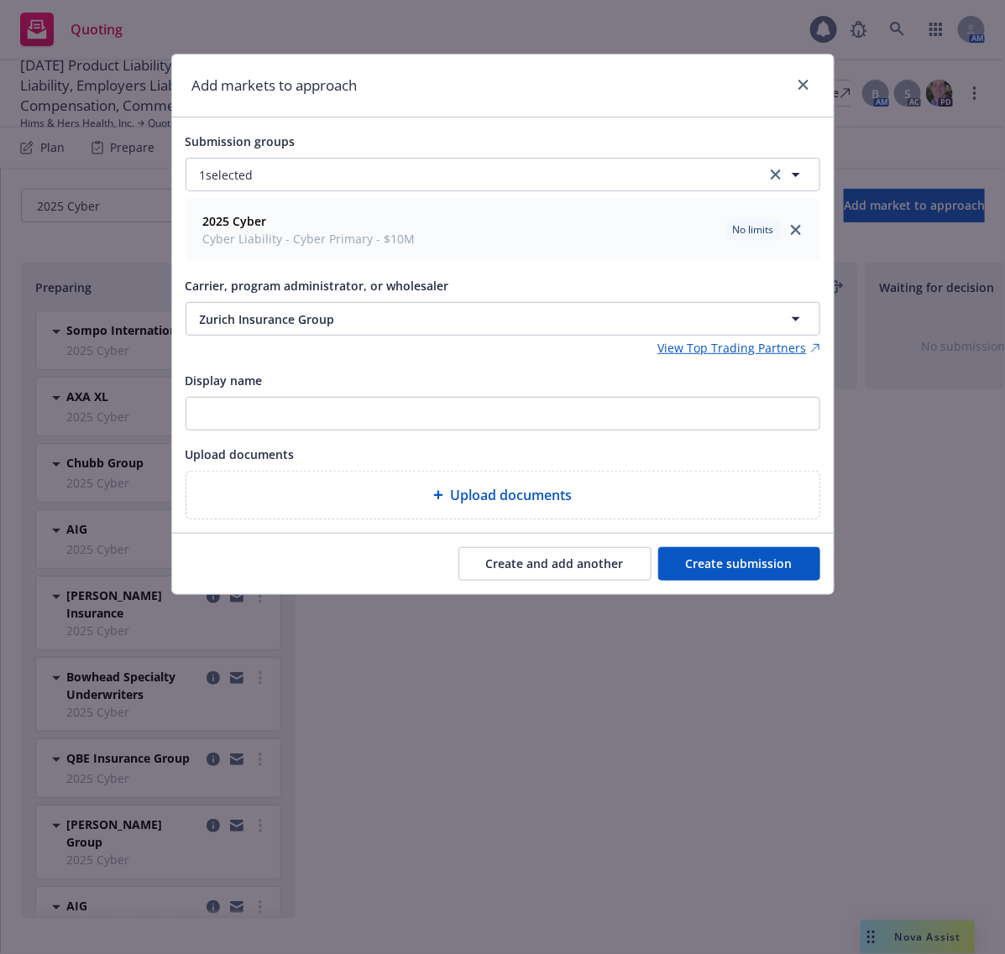
click at [541, 559] on button "Create and add another" at bounding box center [554, 564] width 193 height 34
click at [485, 317] on button "Nothing selected" at bounding box center [502, 319] width 634 height 34
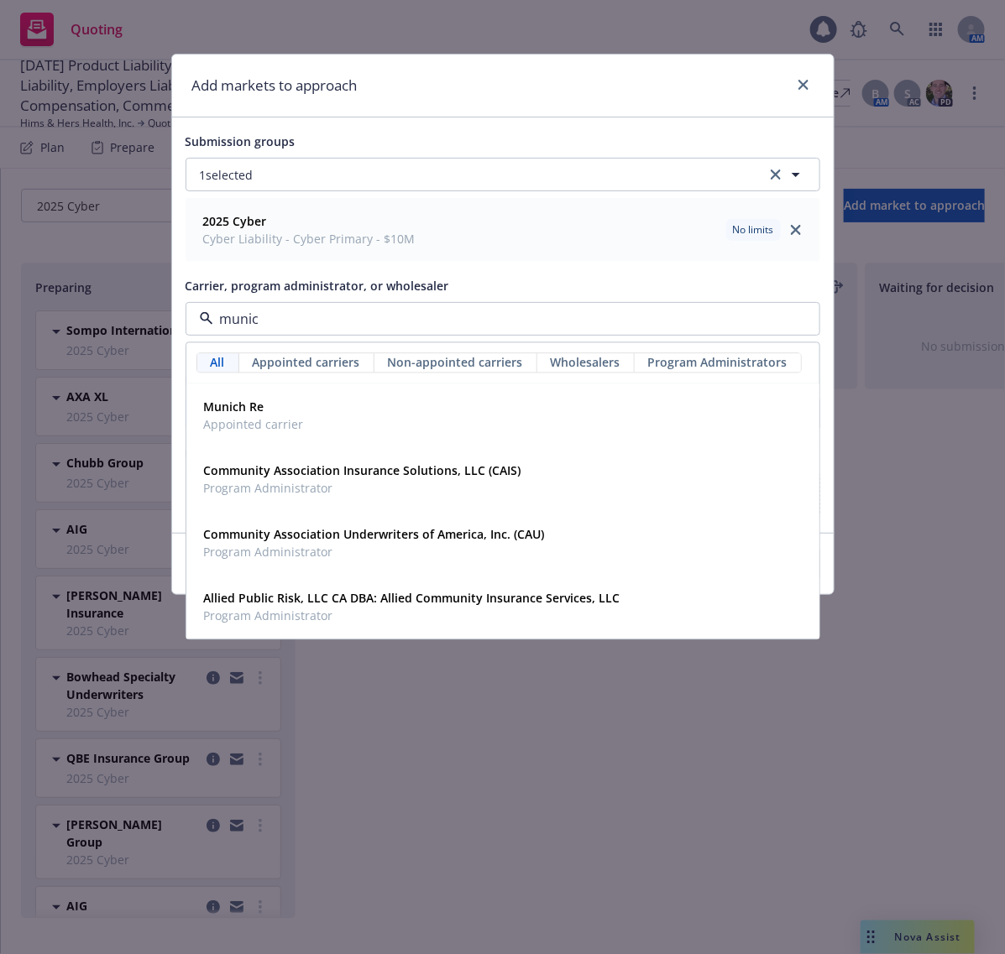
type input "munich"
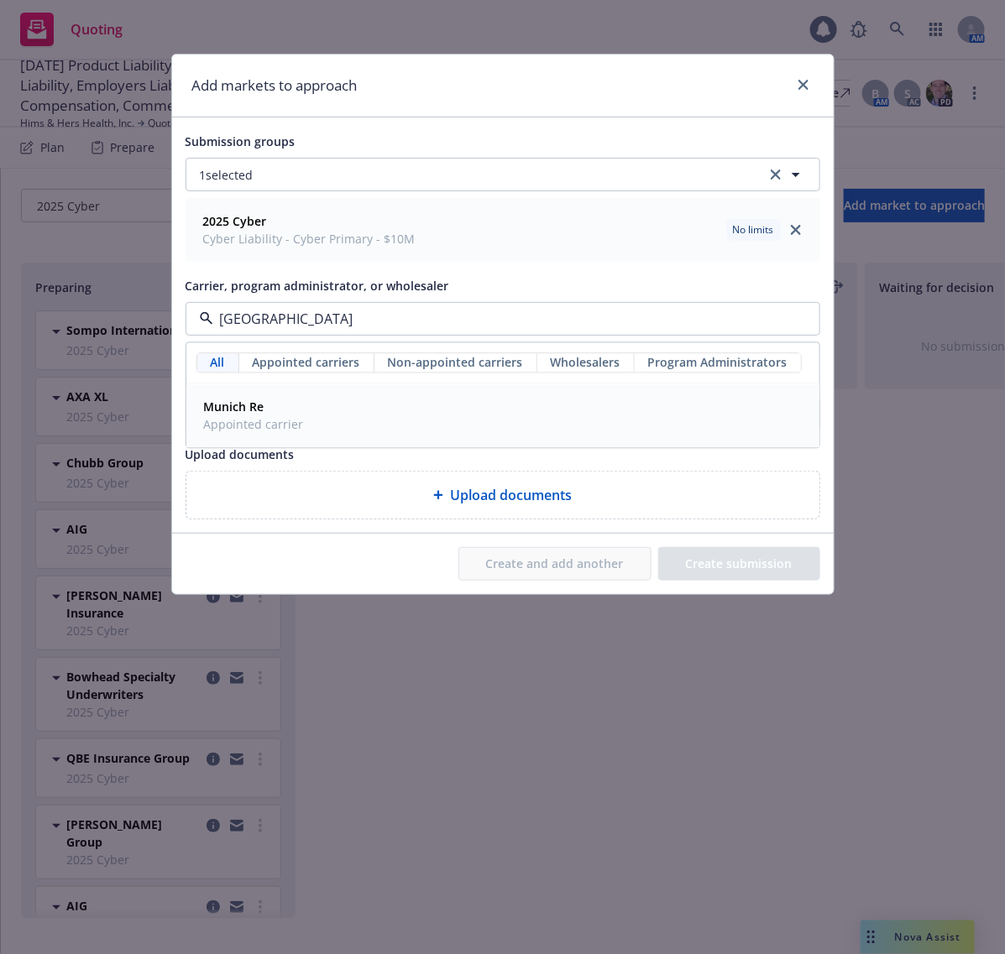
click at [466, 404] on div "Munich Re Appointed carrier" at bounding box center [502, 416] width 611 height 42
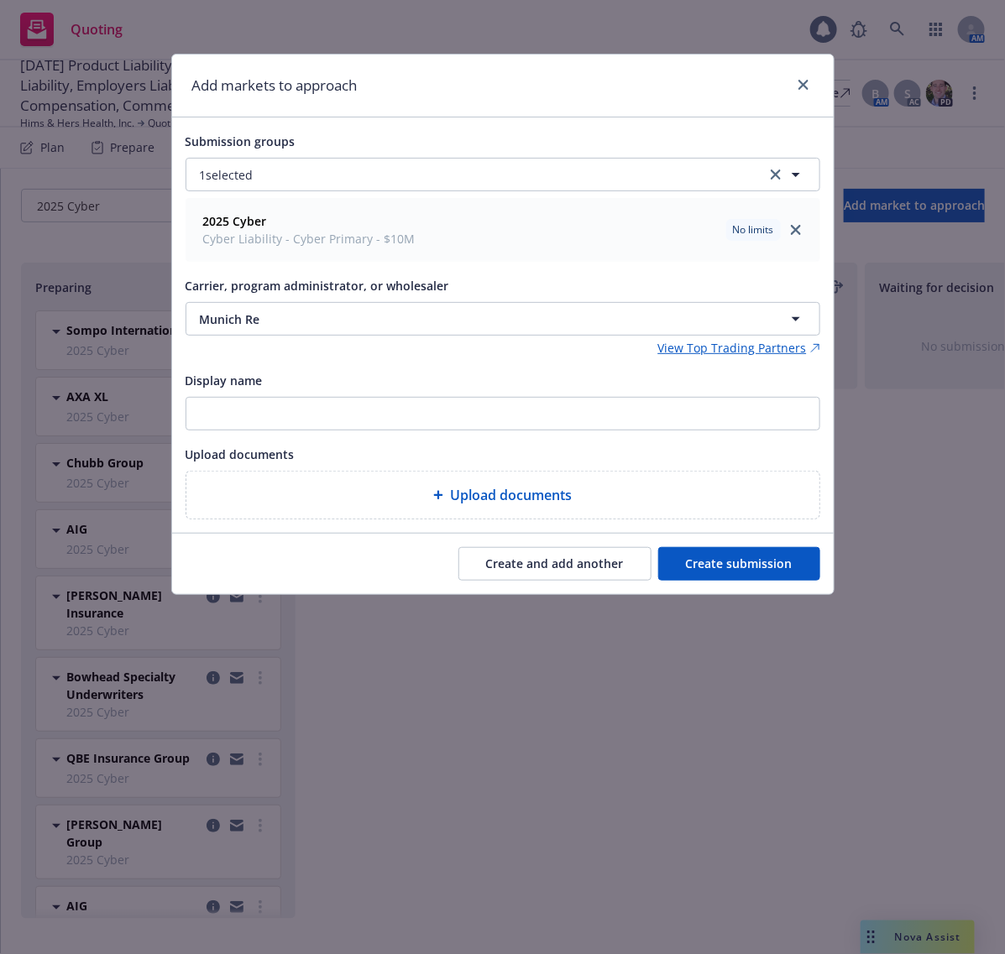
click at [569, 581] on button "Create and add another" at bounding box center [554, 564] width 193 height 34
click at [484, 319] on button "Nothing selected" at bounding box center [502, 319] width 634 height 34
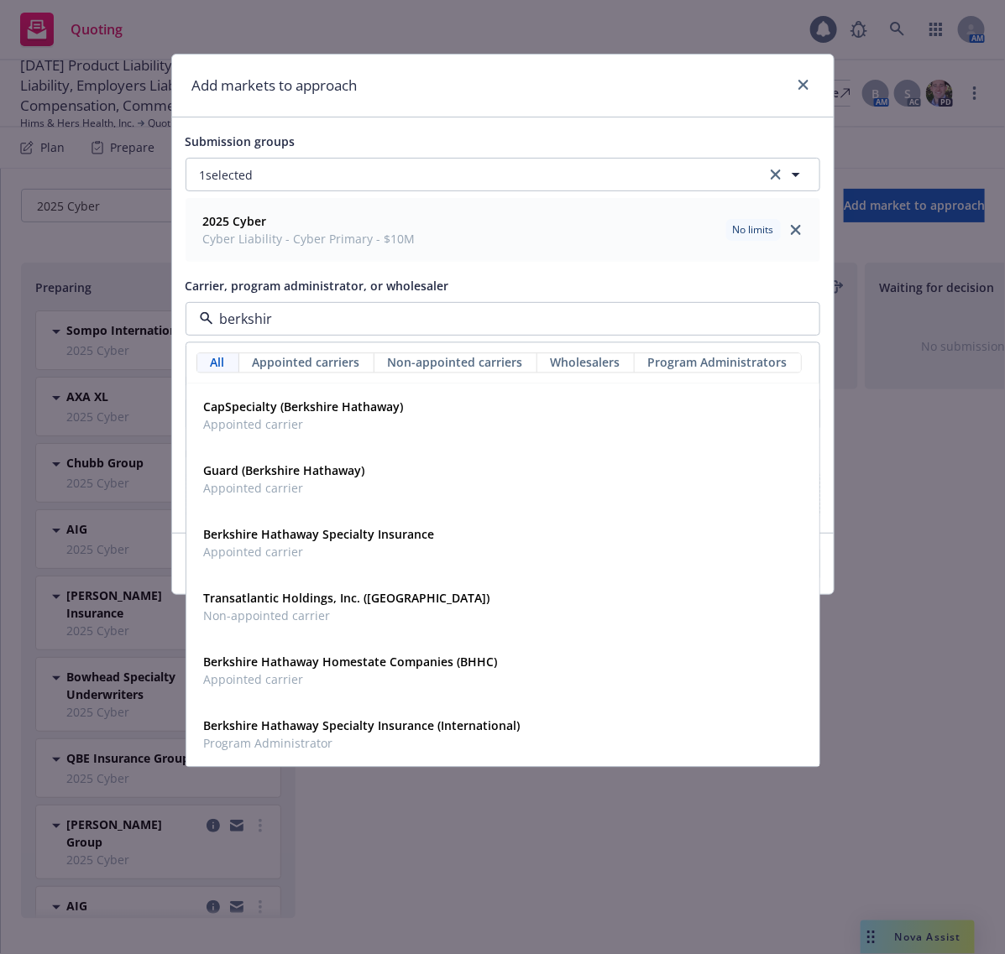
type input "berkshire"
click at [456, 544] on div "Berkshire Hathaway Specialty Insurance Appointed carrier" at bounding box center [502, 544] width 611 height 42
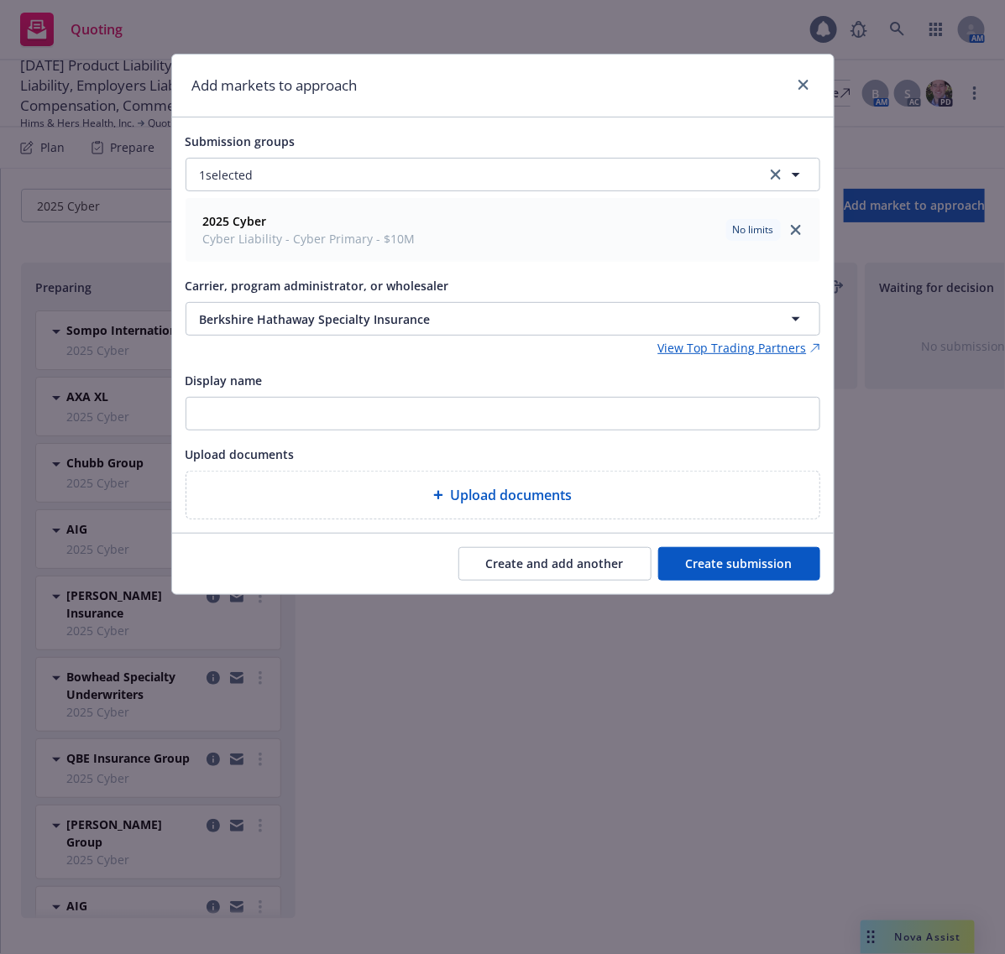
click at [753, 562] on button "Create submission" at bounding box center [739, 564] width 162 height 34
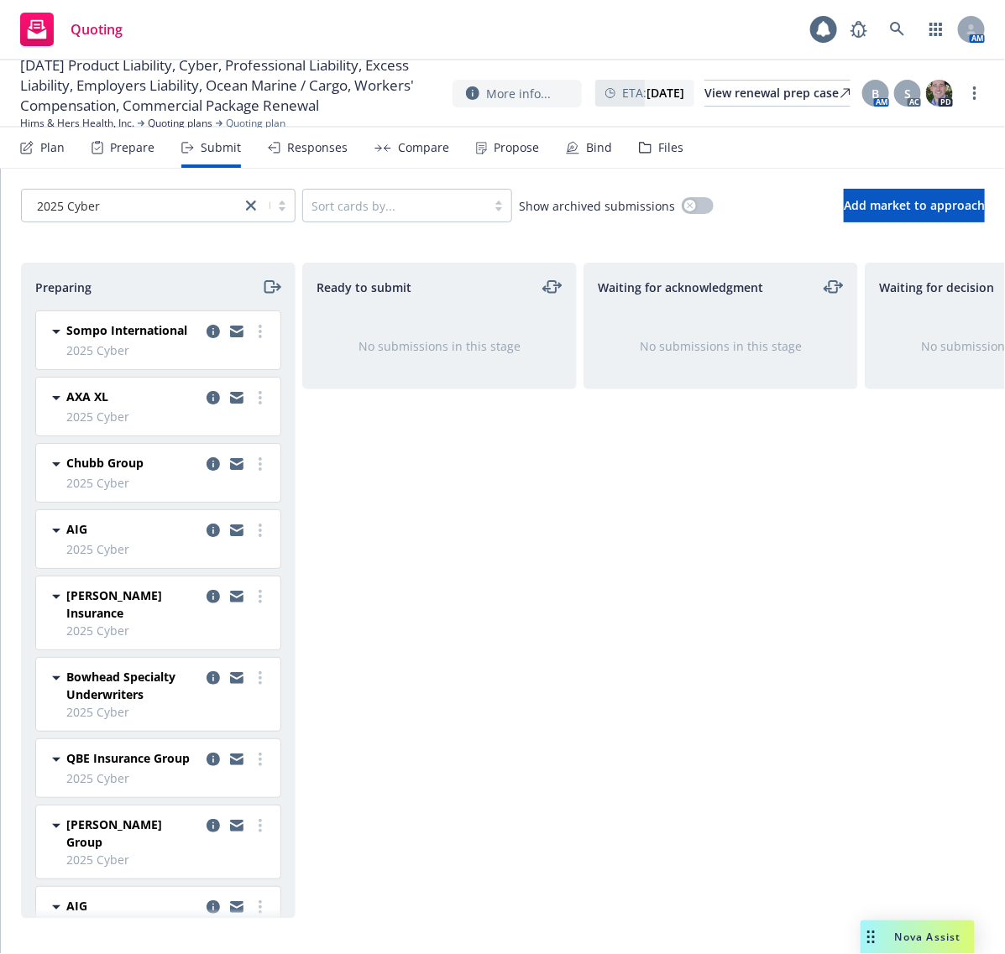
click at [476, 518] on div "Ready to submit No submissions in this stage" at bounding box center [439, 591] width 274 height 656
click at [583, 491] on div "Waiting for acknowledgment No submissions in this stage" at bounding box center [720, 591] width 274 height 656
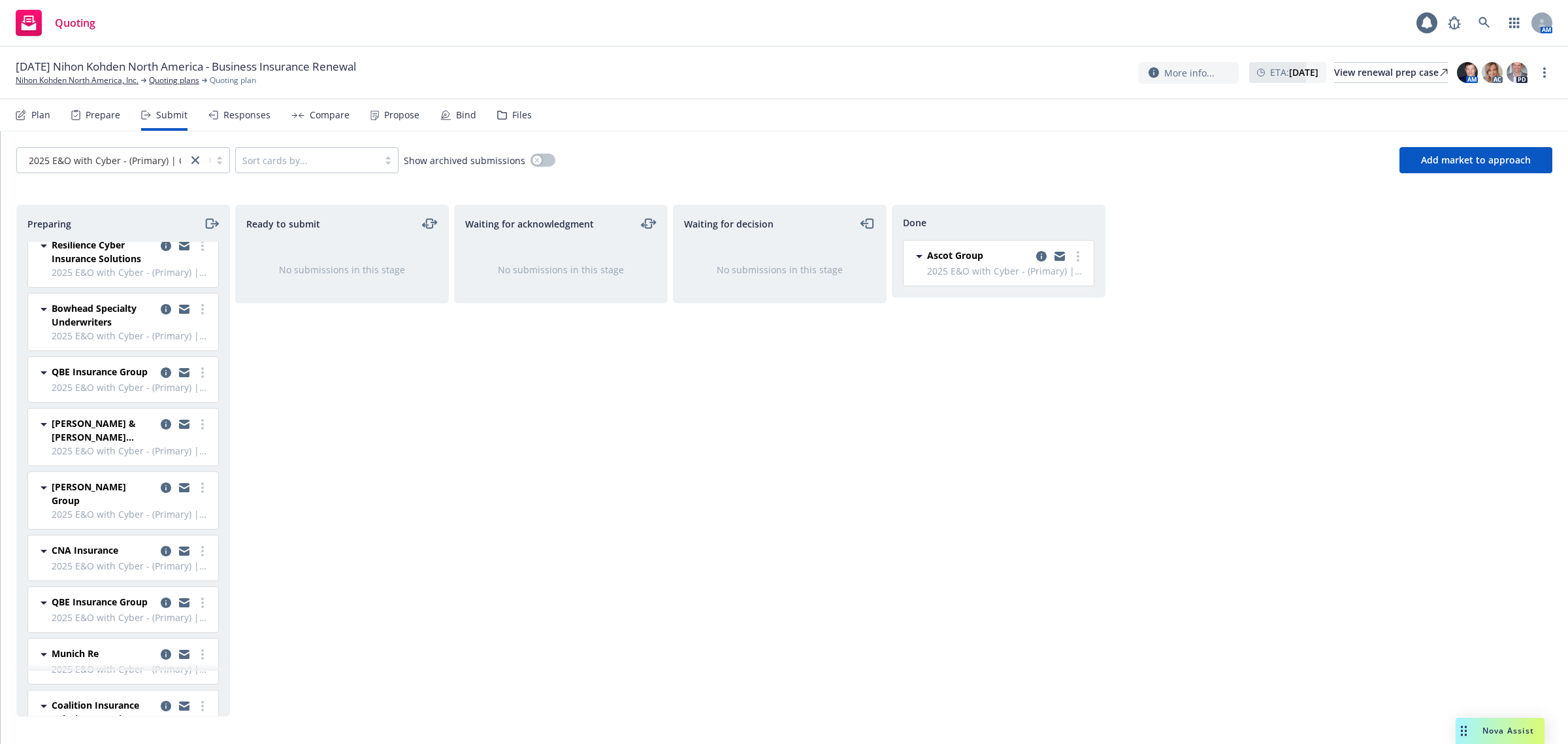
scroll to position [572, 0]
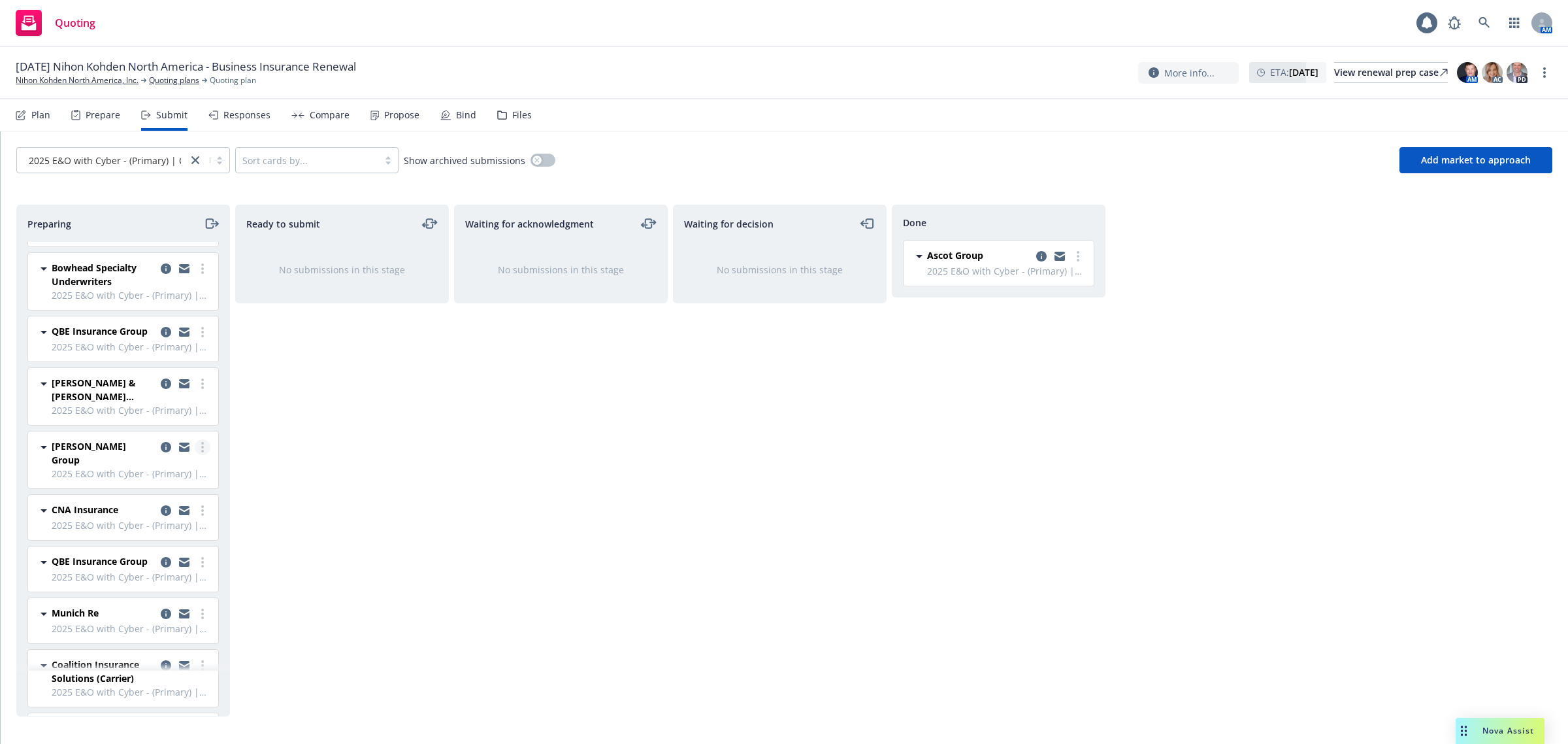
click at [201, 453] on icon "more" at bounding box center [202, 446] width 2 height 10
click at [125, 593] on span "Add declined decision" at bounding box center [131, 592] width 128 height 12
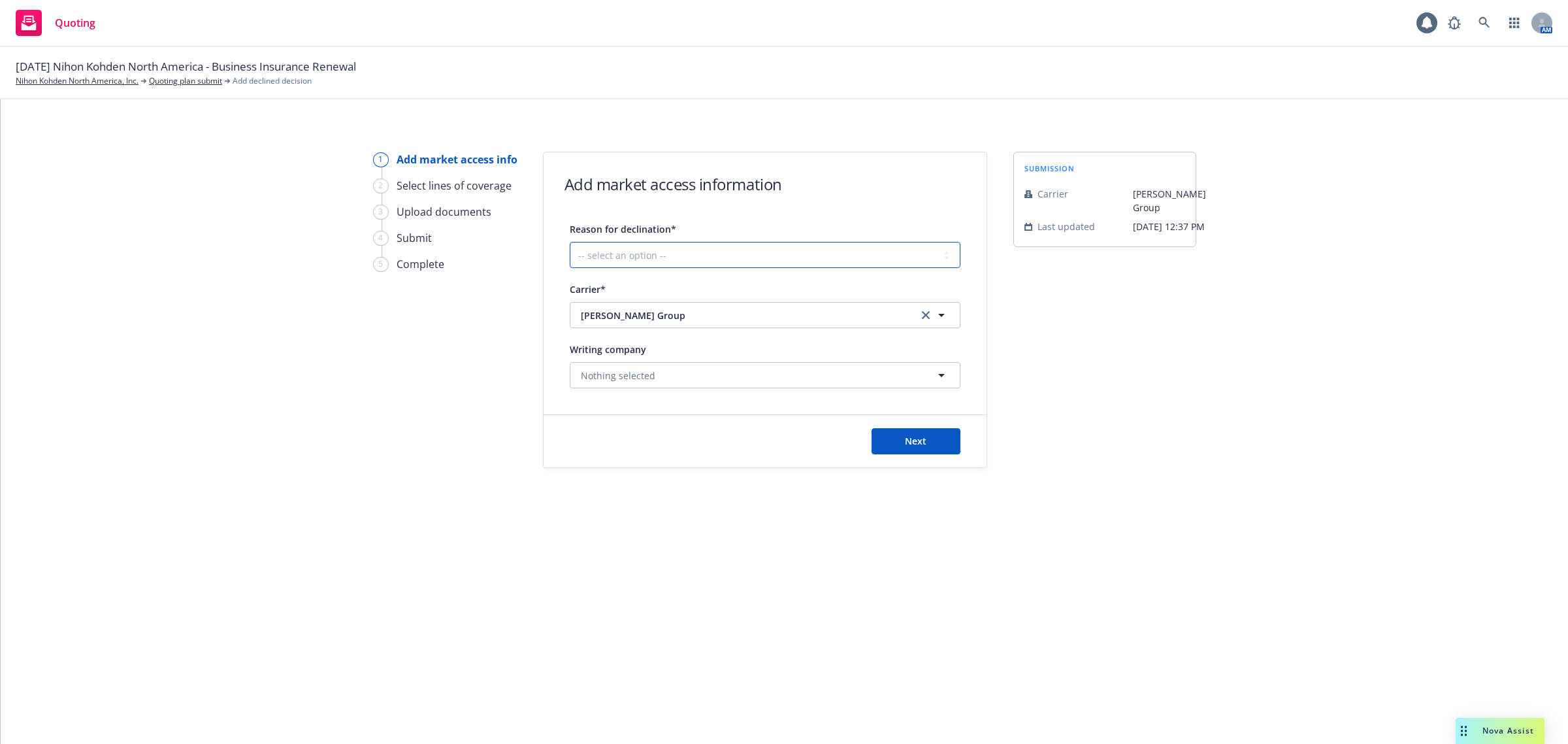
click at [658, 250] on select "-- select an option -- Cannot compete with other markets Carrier non-renewed Ca…" at bounding box center [765, 256] width 391 height 26
select select "DOES_NOT_FIT_UNDERWRITER_APPETITE"
click at [570, 242] on select "-- select an option -- Cannot compete with other markets Carrier non-renewed Ca…" at bounding box center [765, 256] width 391 height 26
click at [919, 443] on span "Next" at bounding box center [916, 441] width 22 height 12
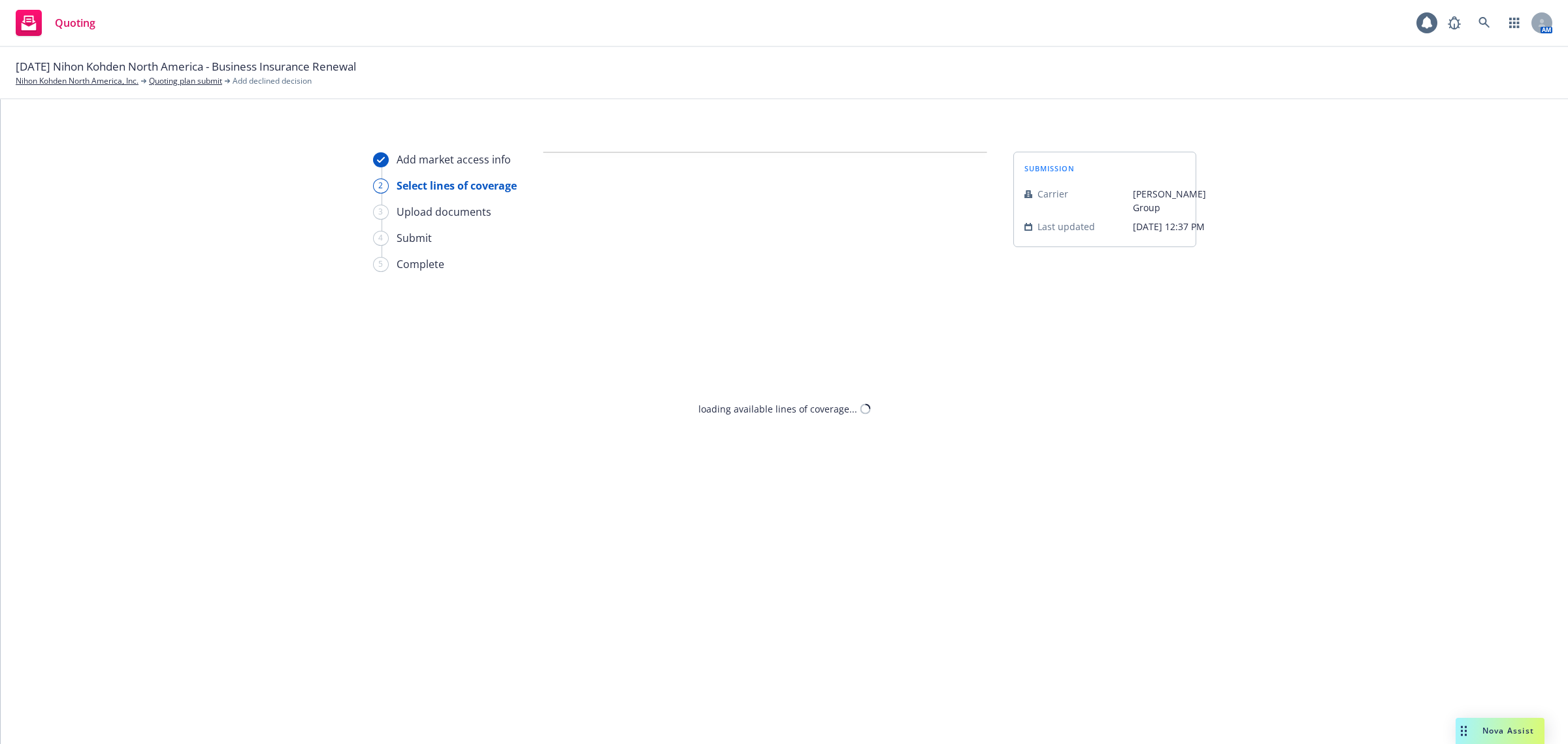
select select "DOES_NOT_FIT_UNDERWRITER_APPETITE"
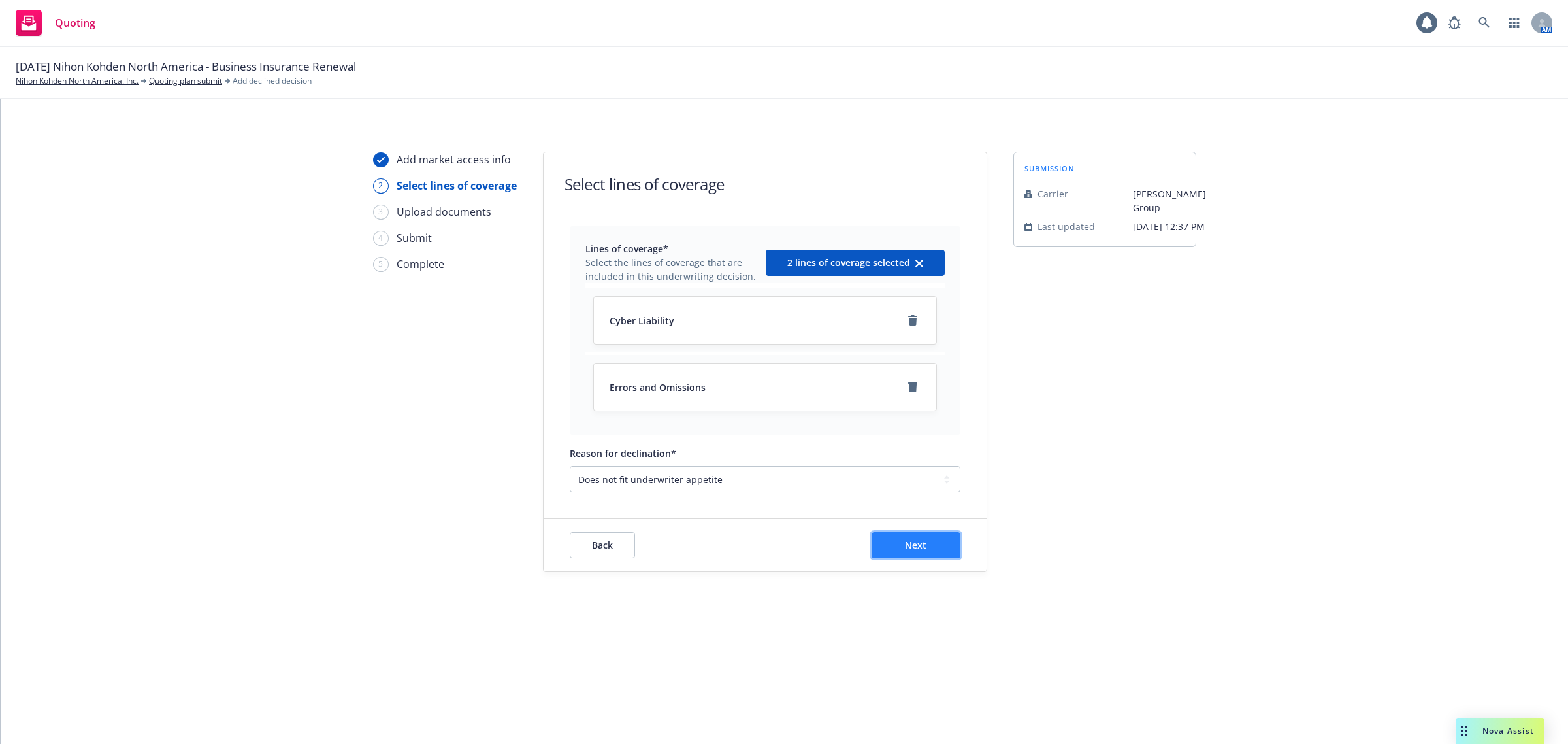
click at [916, 549] on span "Next" at bounding box center [916, 545] width 22 height 12
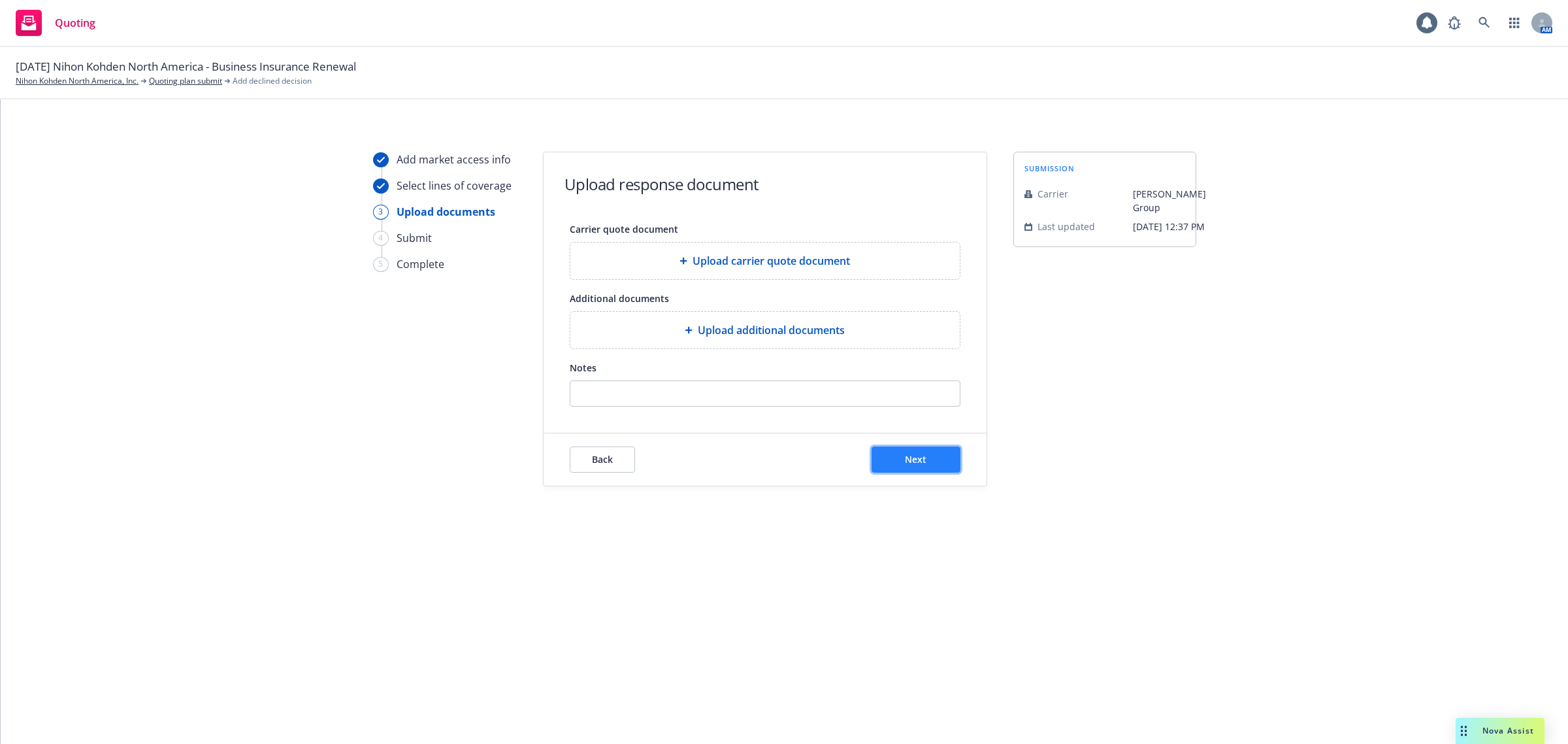
click at [945, 471] on button "Next" at bounding box center [916, 460] width 89 height 26
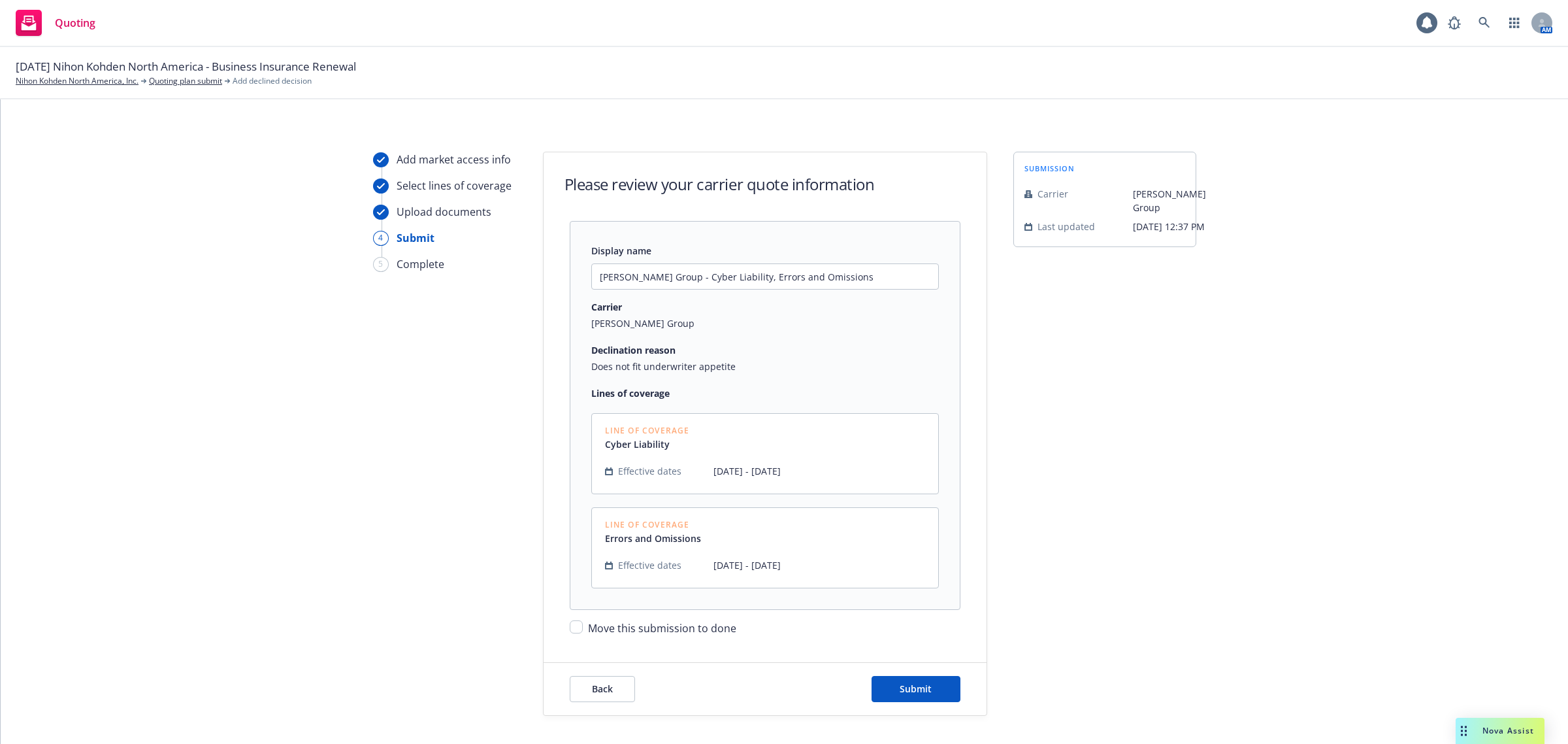
click at [662, 629] on span "Move this submission to done" at bounding box center [662, 628] width 149 height 14
click at [583, 629] on input "Move this submission to done" at bounding box center [576, 626] width 13 height 13
checkbox input "true"
click at [923, 682] on button "Submit" at bounding box center [916, 689] width 89 height 26
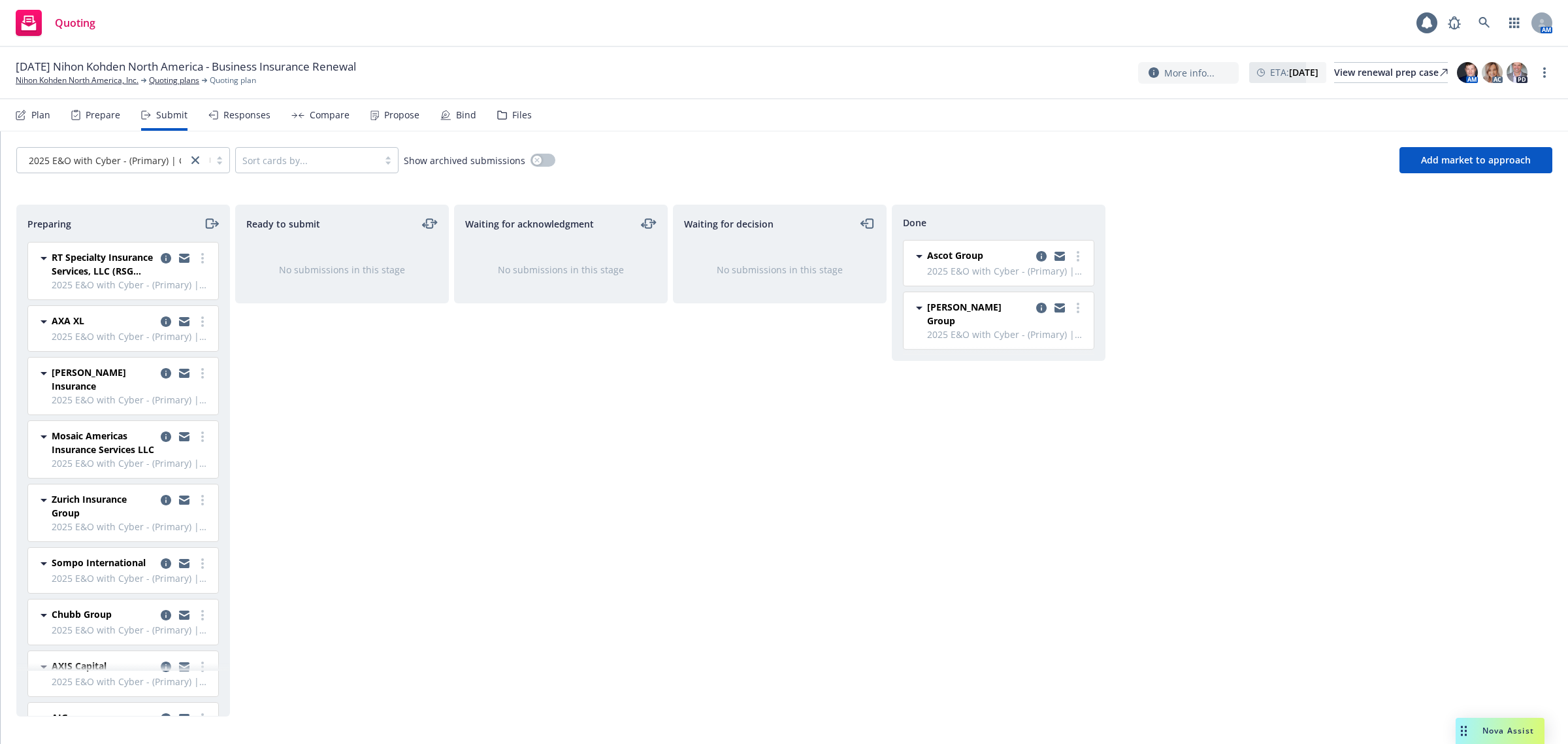
click at [318, 442] on div "Ready to submit No submissions in this stage" at bounding box center [342, 460] width 213 height 512
click at [195, 259] on link "more" at bounding box center [202, 258] width 16 height 16
click at [146, 375] on link "Add accepted decision" at bounding box center [132, 365] width 131 height 26
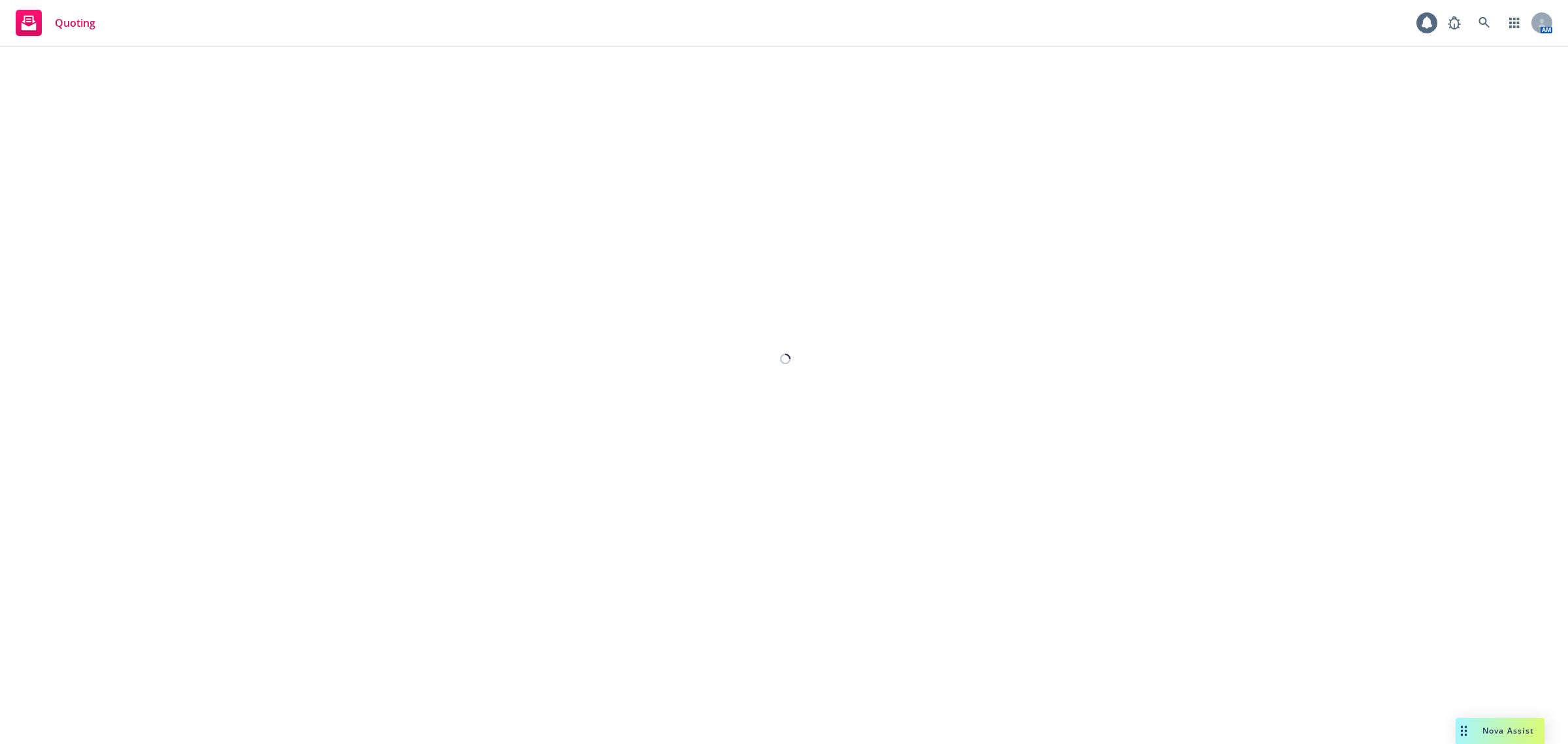
select select "12"
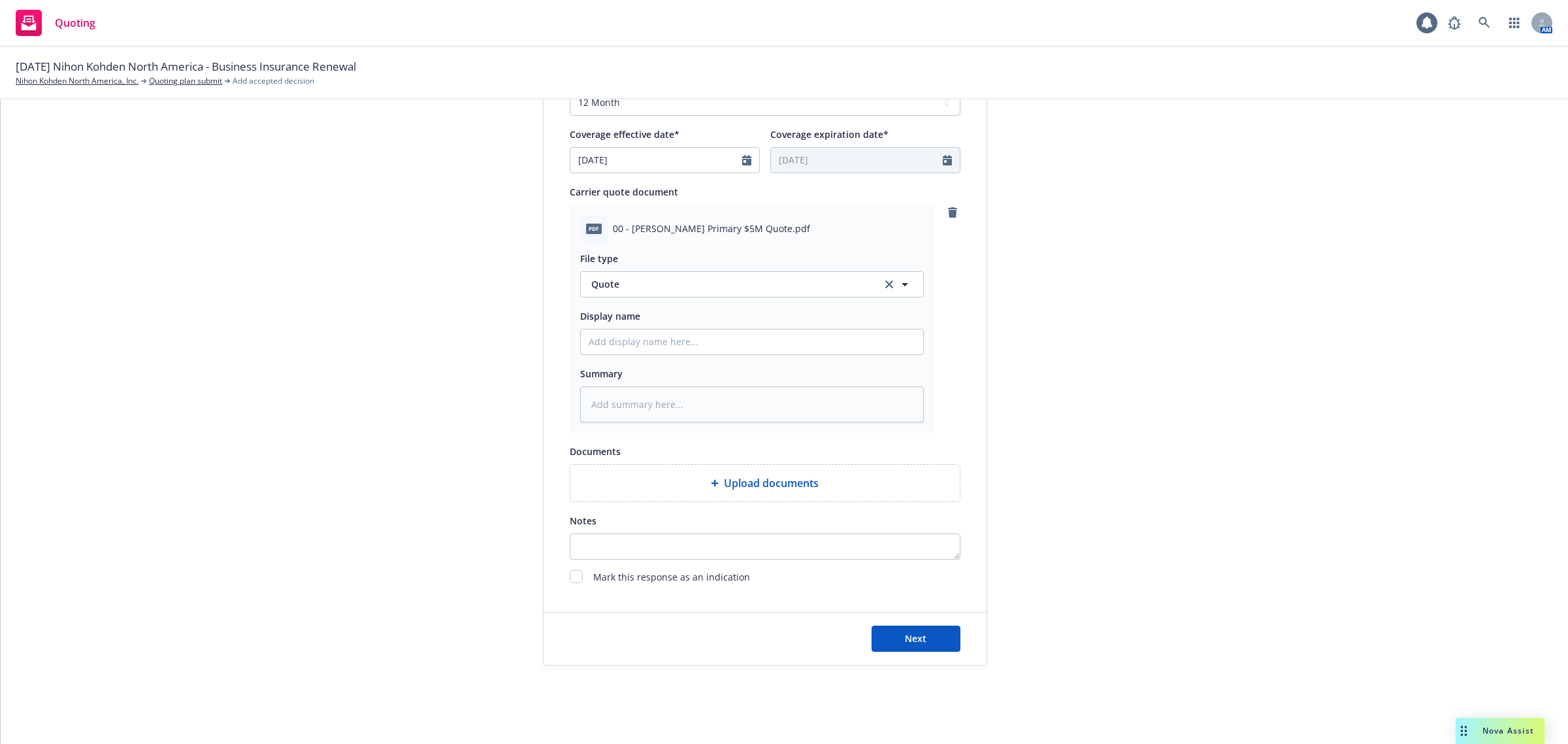
scroll to position [558, 0]
click at [906, 642] on button "Next" at bounding box center [916, 634] width 89 height 26
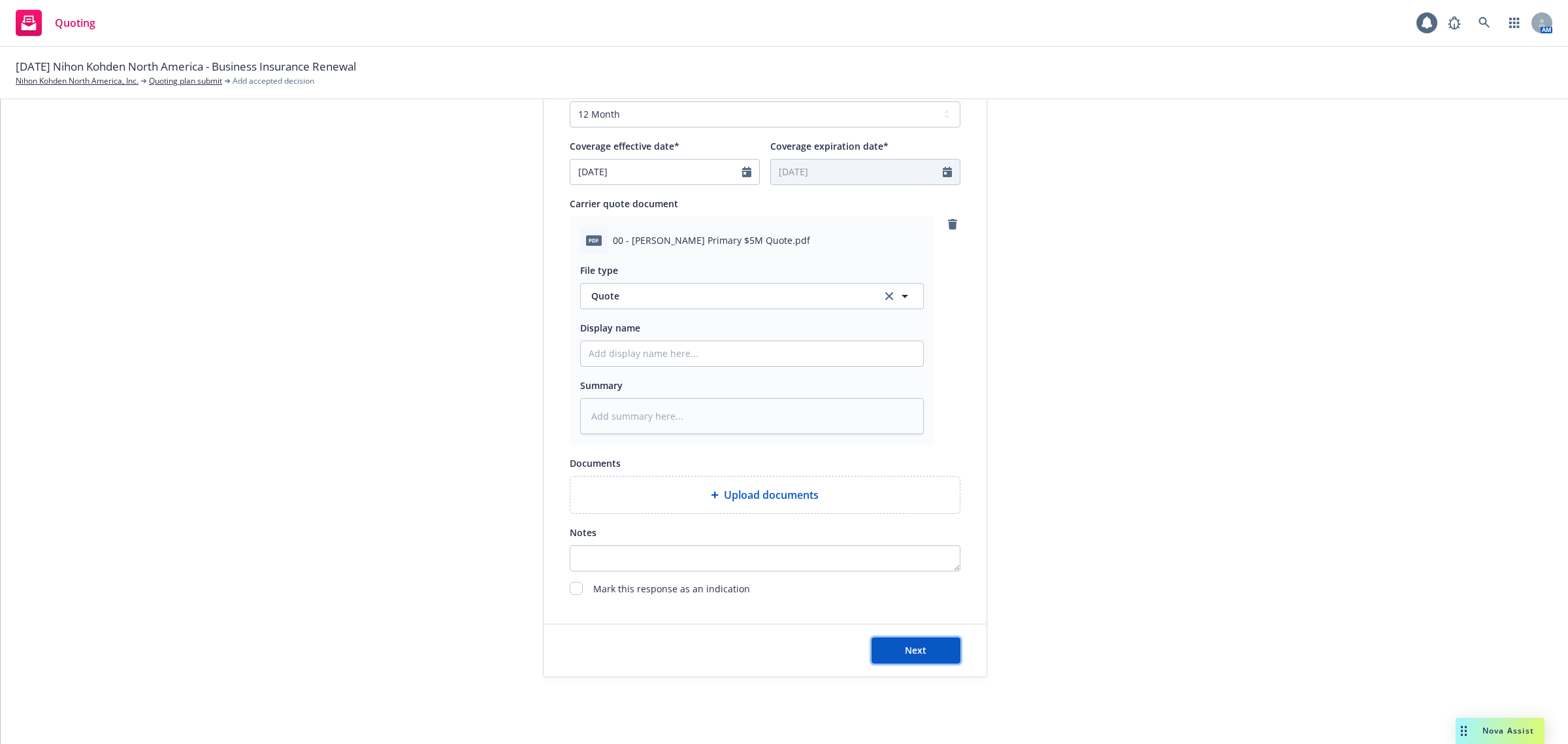
drag, startPoint x: 909, startPoint y: 659, endPoint x: 1035, endPoint y: 640, distance: 127.4
click at [909, 659] on button "Next" at bounding box center [916, 651] width 89 height 26
click at [905, 644] on span "Next" at bounding box center [916, 651] width 22 height 12
click at [909, 645] on span "Next" at bounding box center [916, 651] width 22 height 12
type textarea "x"
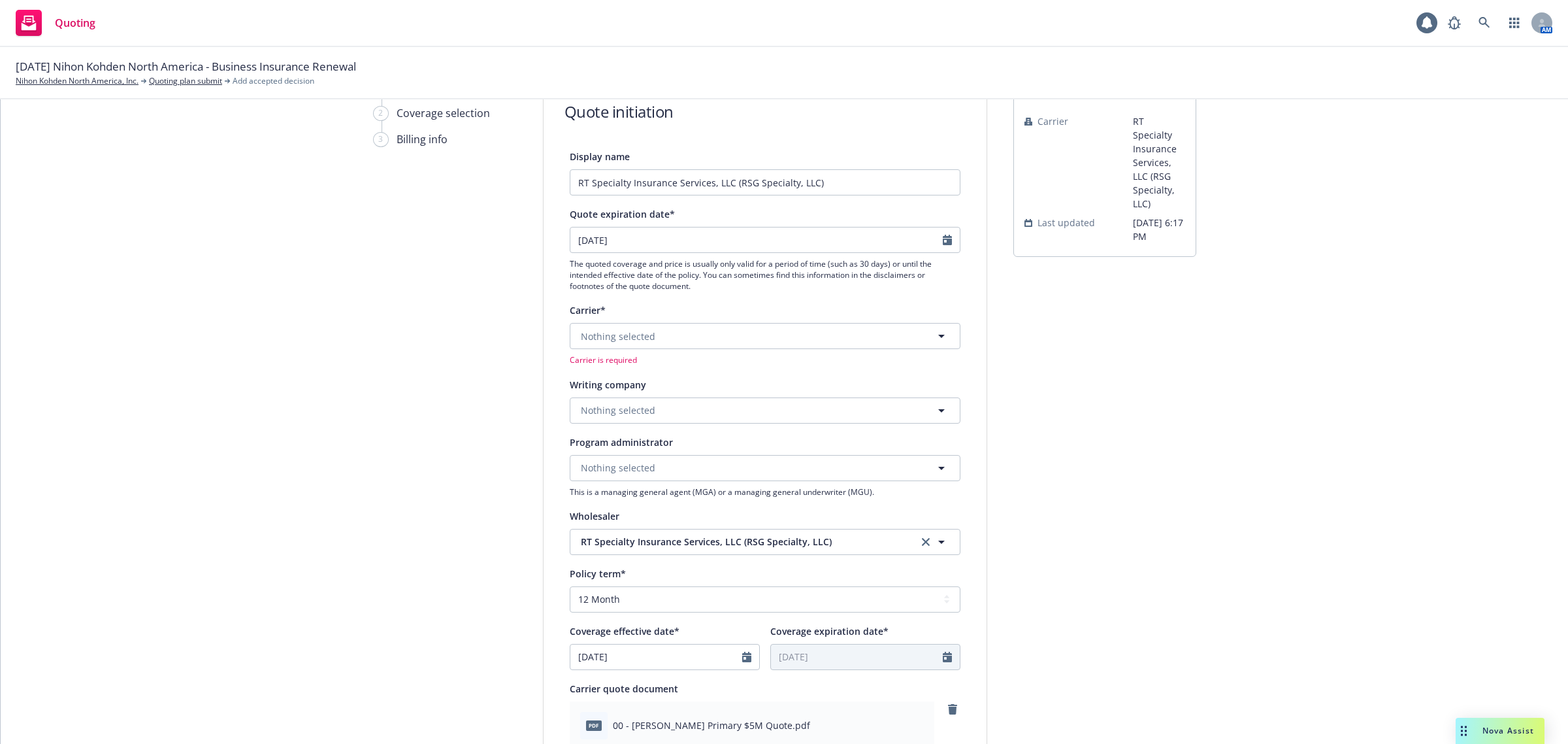
scroll to position [67, 0]
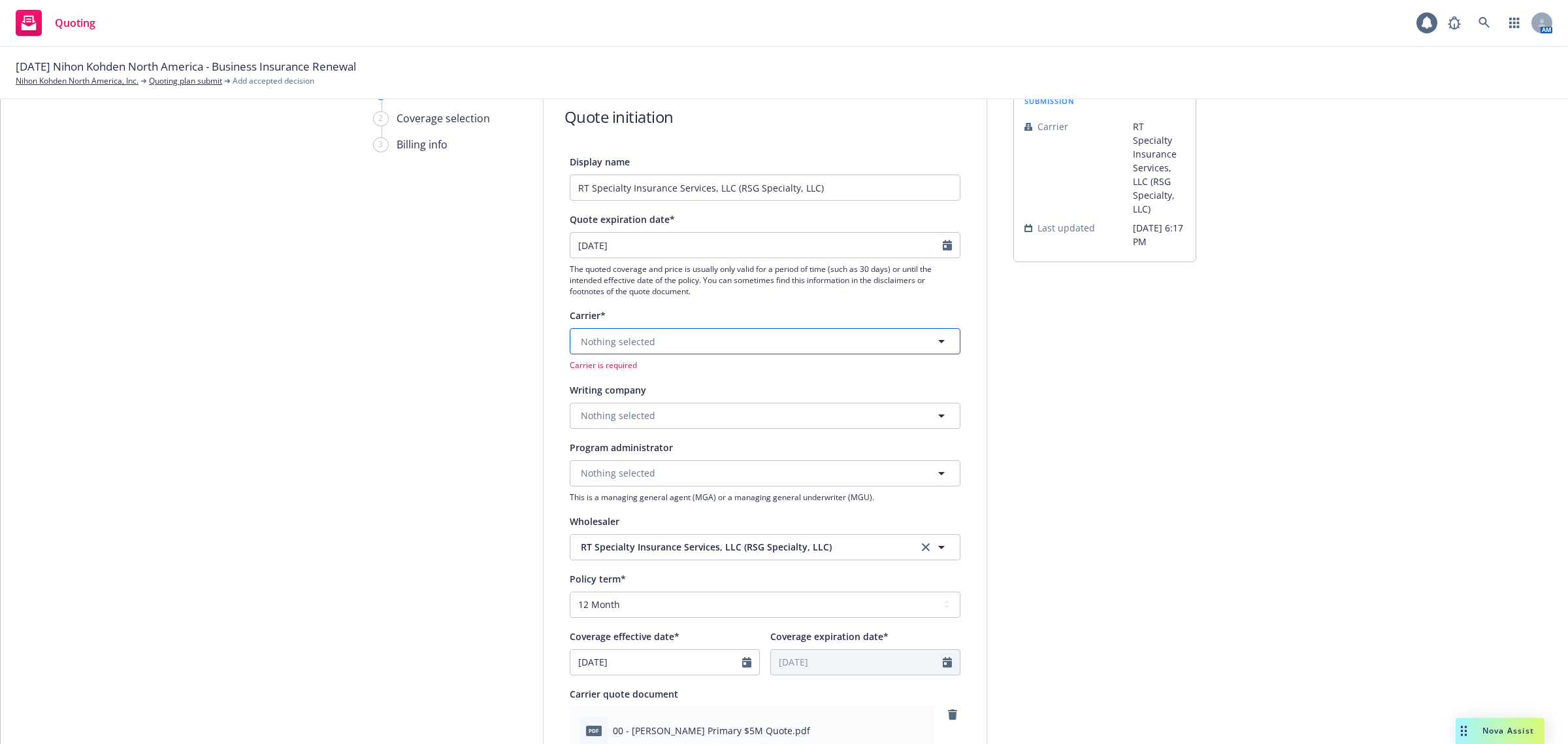
click at [677, 333] on button "Nothing selected" at bounding box center [765, 341] width 391 height 26
type input "[PERSON_NAME]"
click at [637, 425] on span "Appointed carrier" at bounding box center [659, 424] width 151 height 14
type textarea "x"
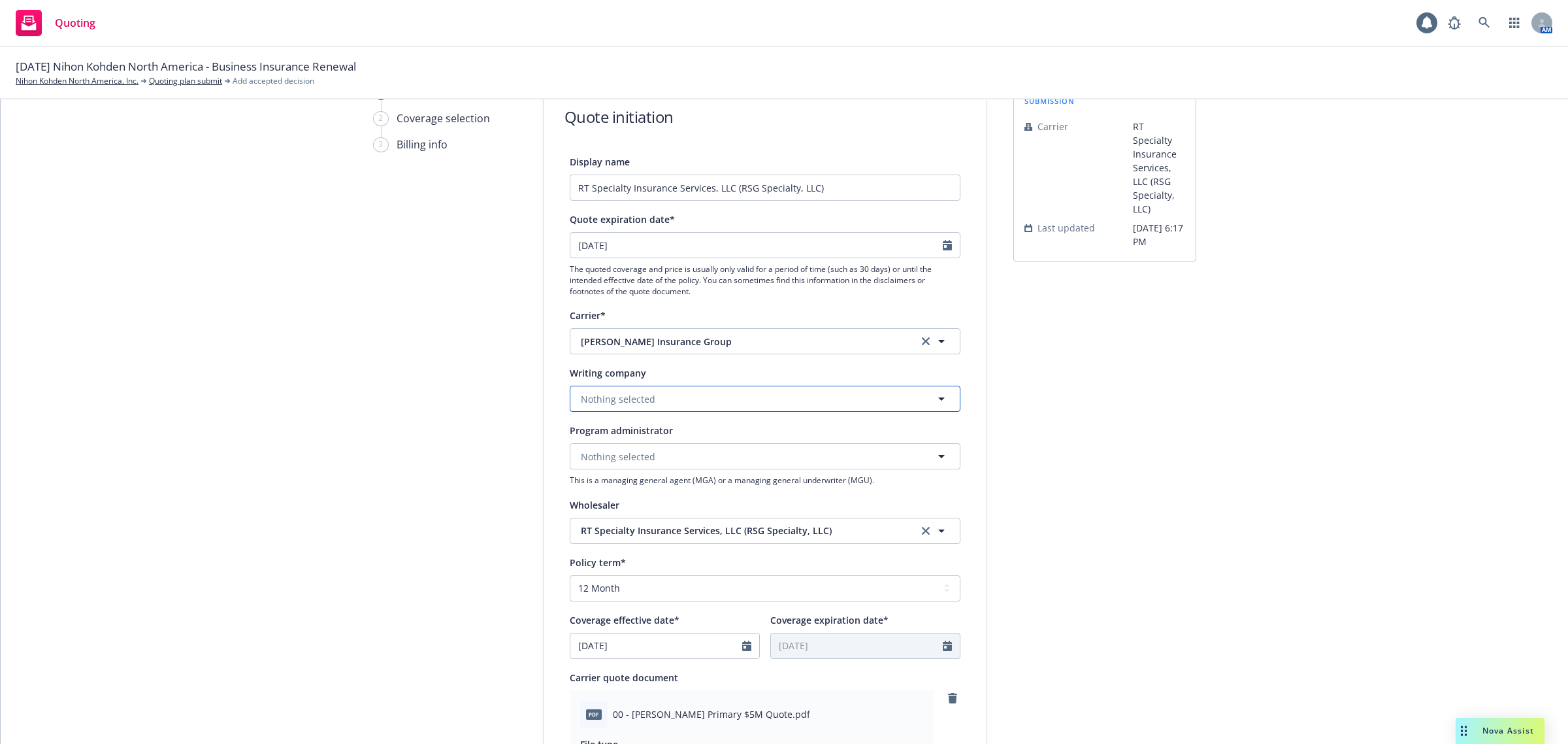
click at [649, 396] on button "Nothing selected" at bounding box center [765, 399] width 391 height 26
type input "hud"
click at [713, 492] on span "[PERSON_NAME] Excess Insurance Company" at bounding box center [682, 485] width 197 height 14
click at [1049, 456] on div "submission Carrier RT Specialty Insurance Services, LLC (RSG Specialty, LLC) La…" at bounding box center [1105, 618] width 183 height 1067
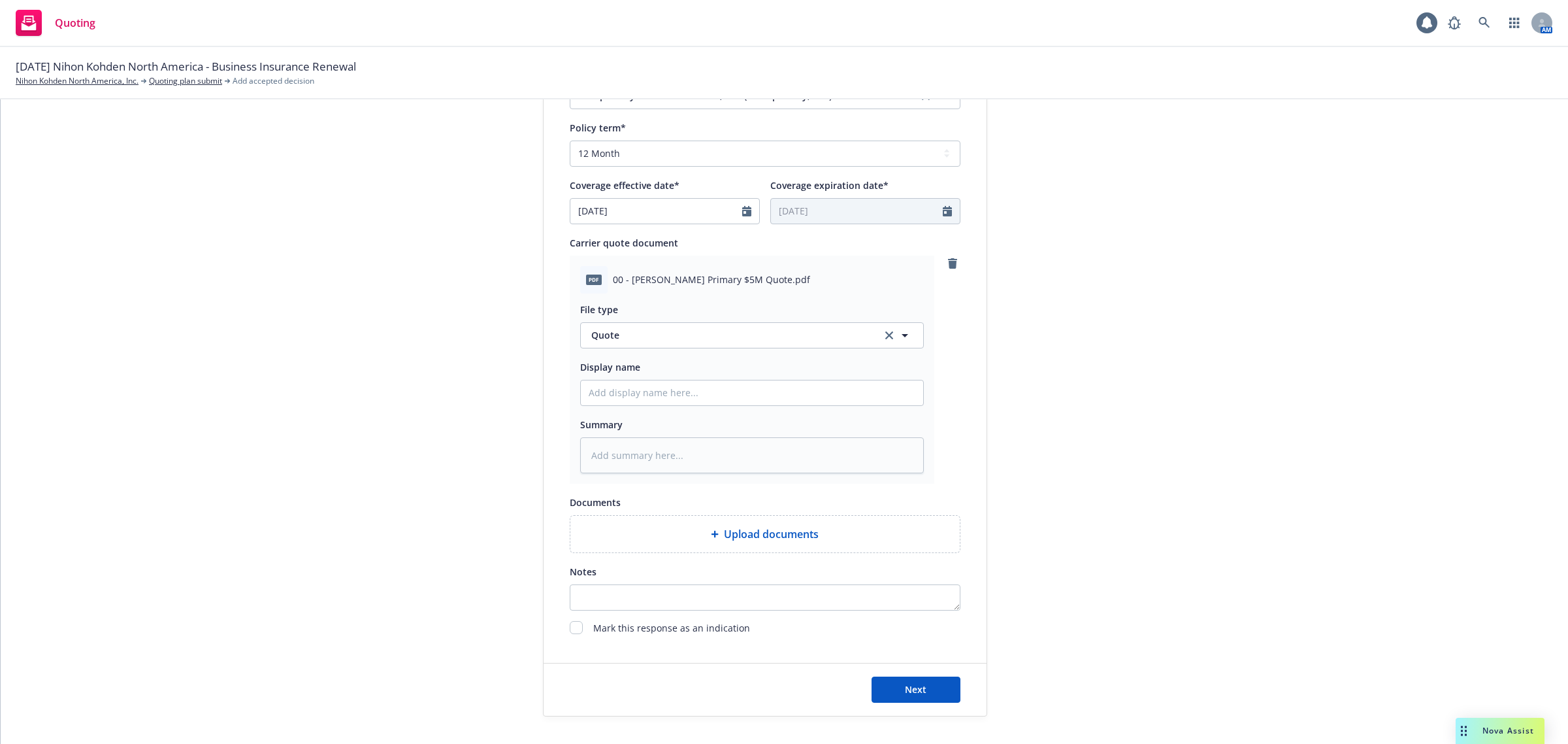
scroll to position [558, 0]
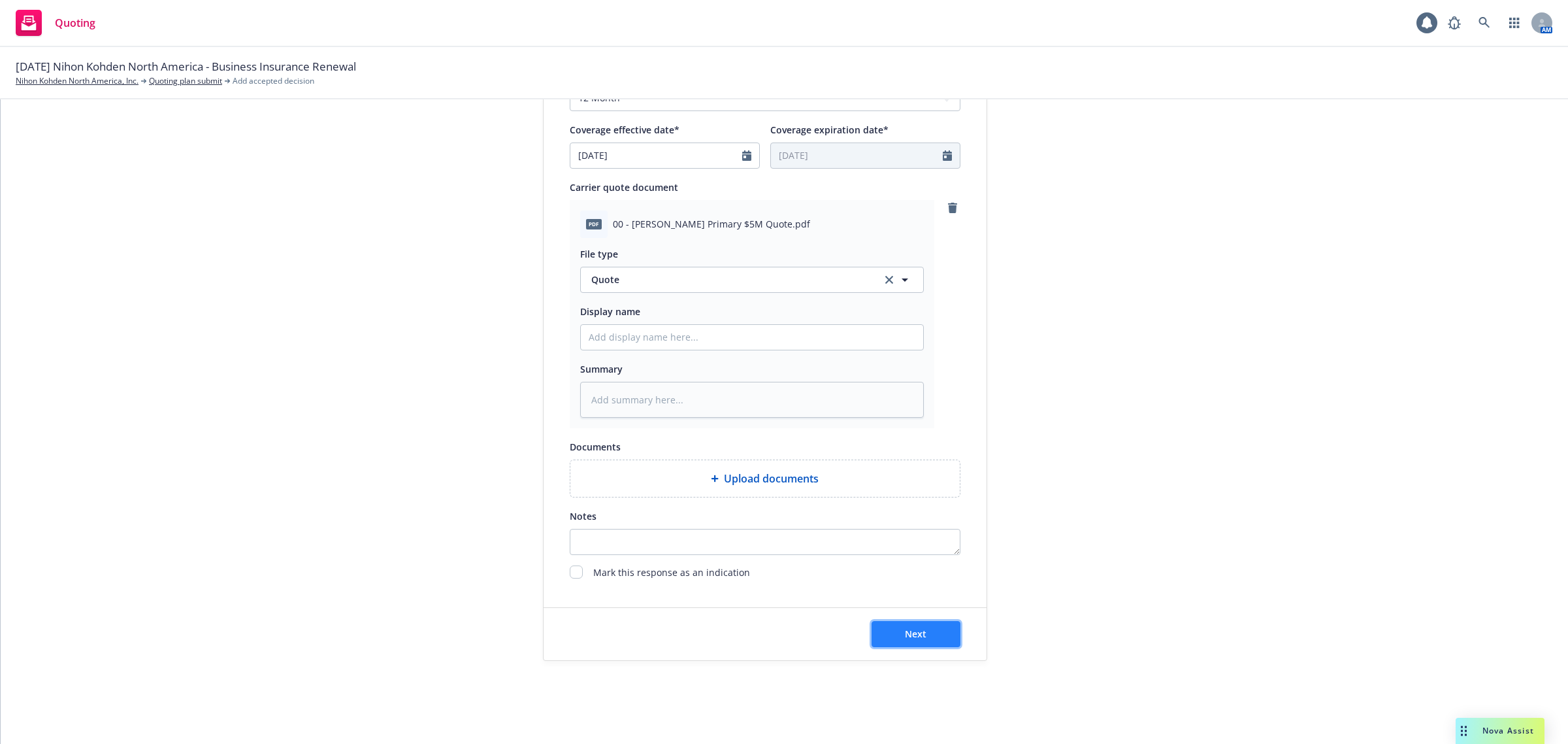
click at [912, 633] on span "Next" at bounding box center [916, 634] width 22 height 12
type textarea "x"
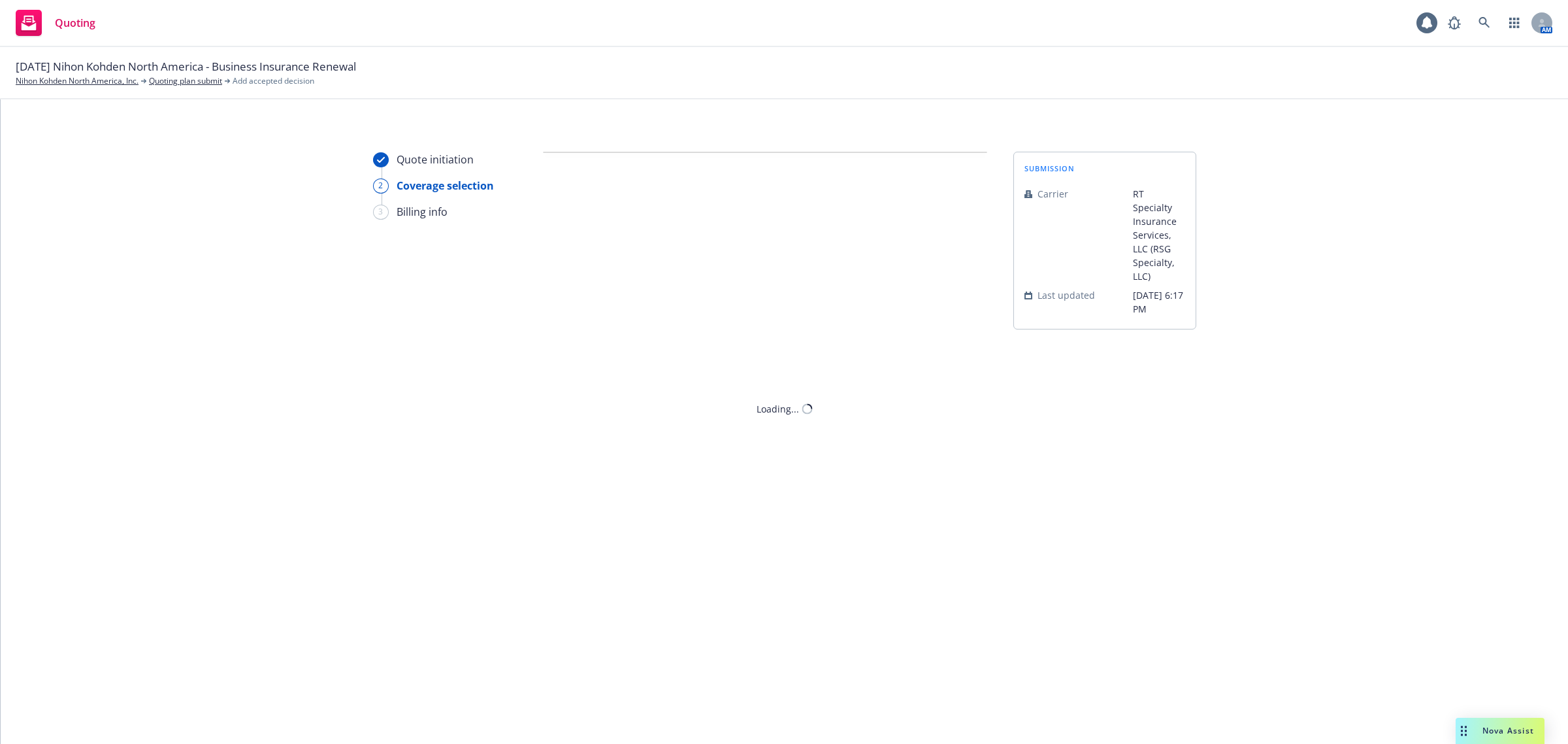
scroll to position [0, 0]
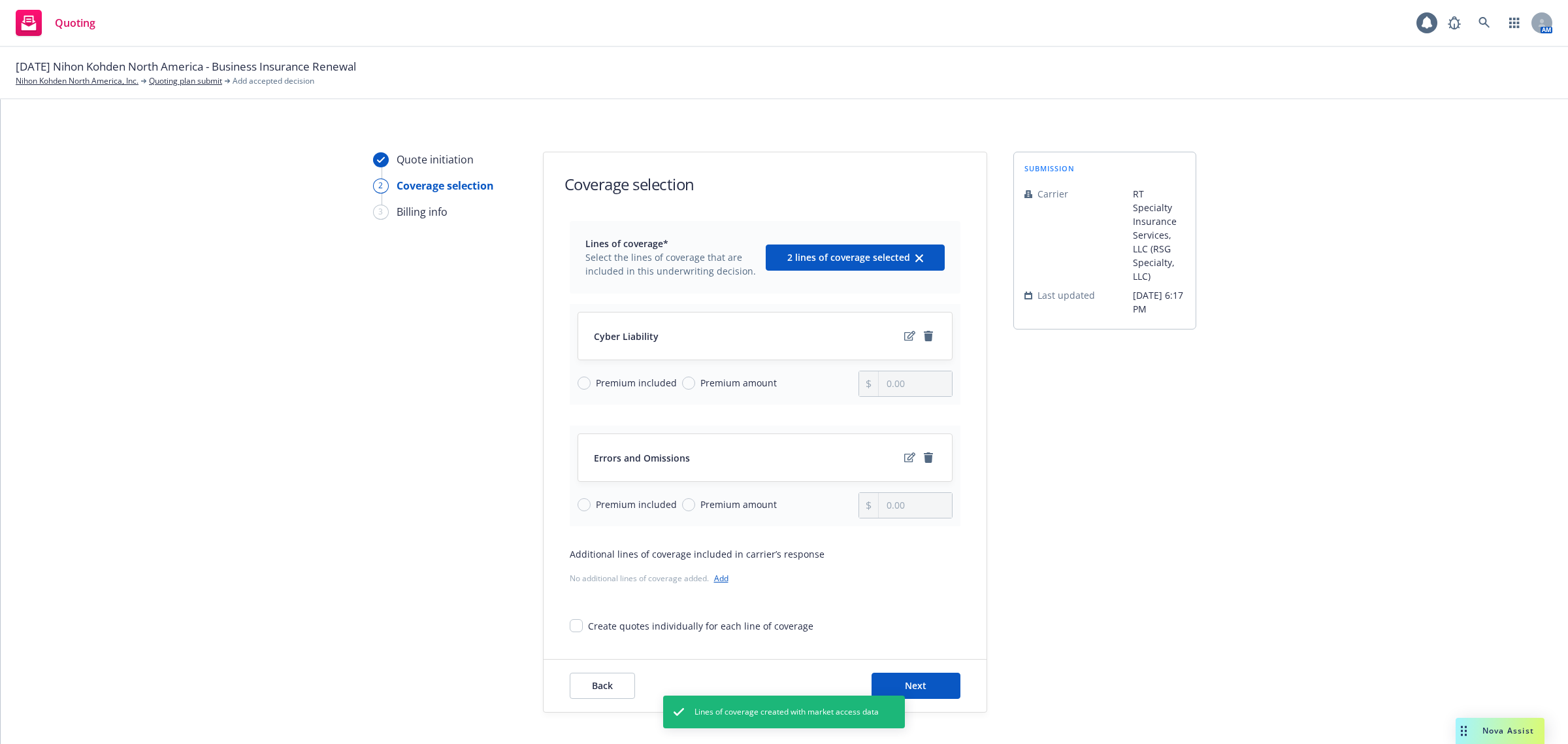
click at [623, 515] on div "Premium included Premium amount" at bounding box center [719, 506] width 282 height 26
click at [621, 504] on span "Premium included" at bounding box center [636, 505] width 81 height 14
click at [591, 504] on input "Premium included" at bounding box center [584, 505] width 13 height 13
radio input "true"
click at [718, 386] on span "Premium amount" at bounding box center [739, 383] width 76 height 14
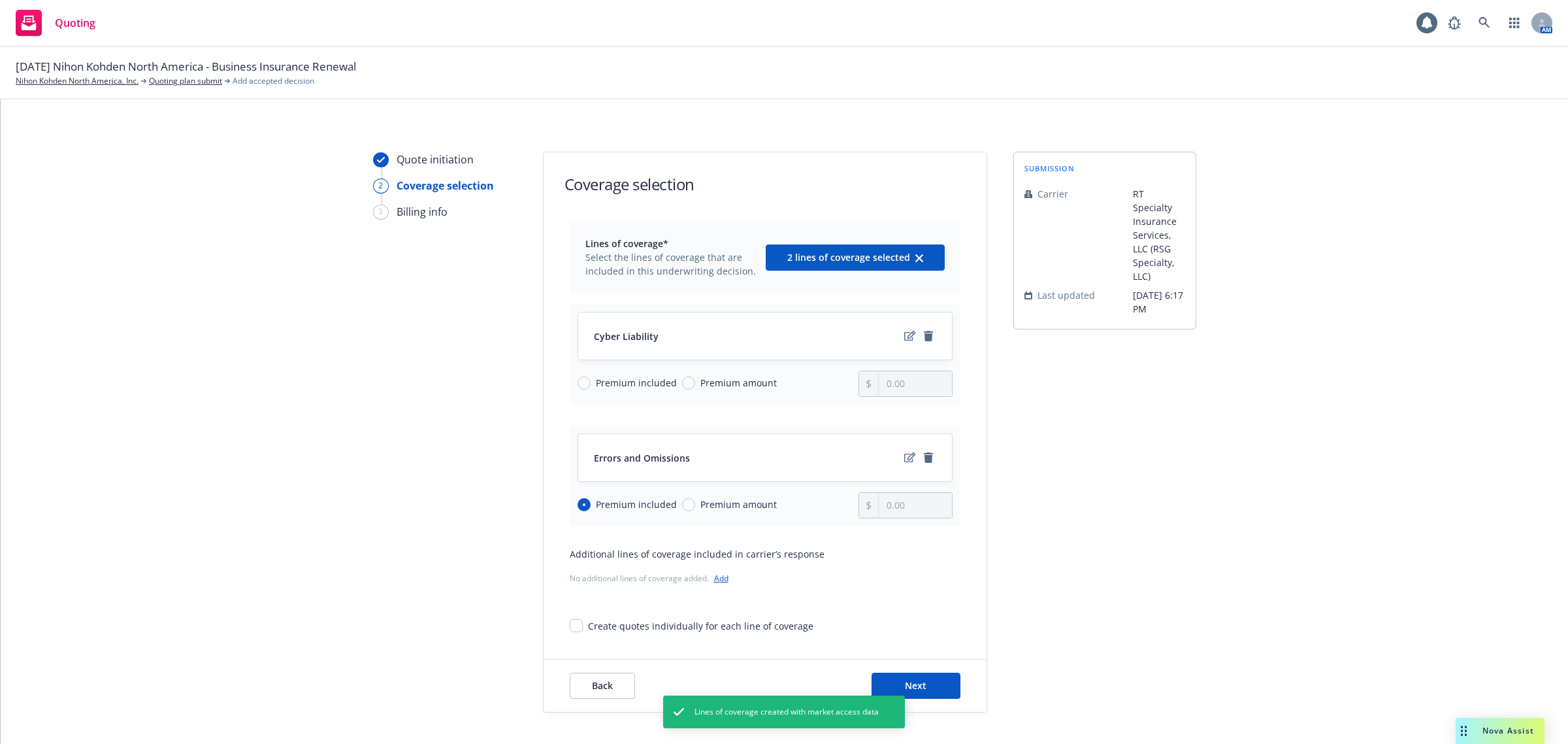
click at [695, 386] on input "Premium amount" at bounding box center [688, 383] width 13 height 13
radio input "true"
type input "0.00"
click at [887, 379] on input "0.00" at bounding box center [915, 384] width 72 height 25
paste input "text"
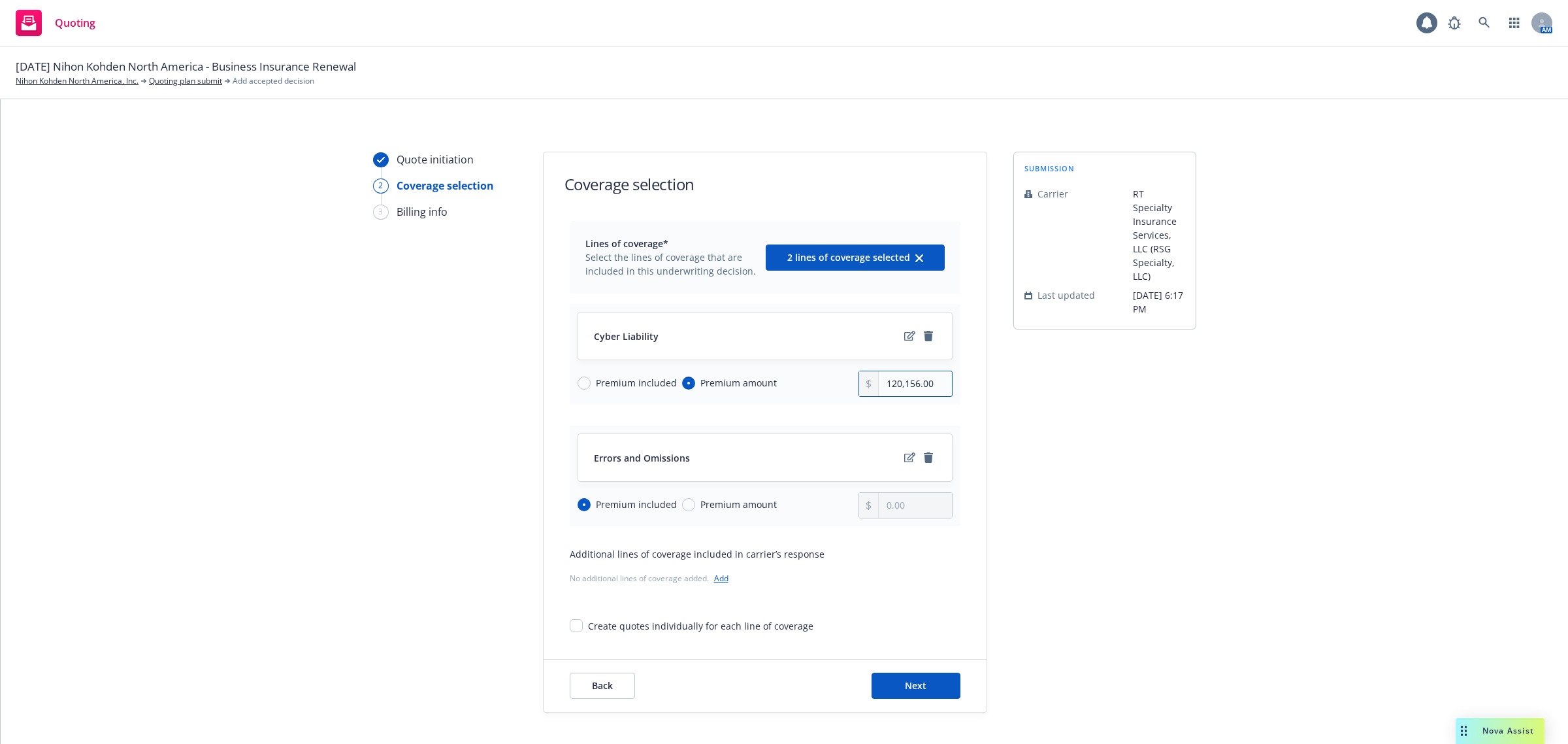
type input "120,156.00"
click at [1111, 454] on div "submission Carrier RT Specialty Insurance Services, LLC (RSG Specialty, LLC) La…" at bounding box center [1105, 432] width 183 height 561
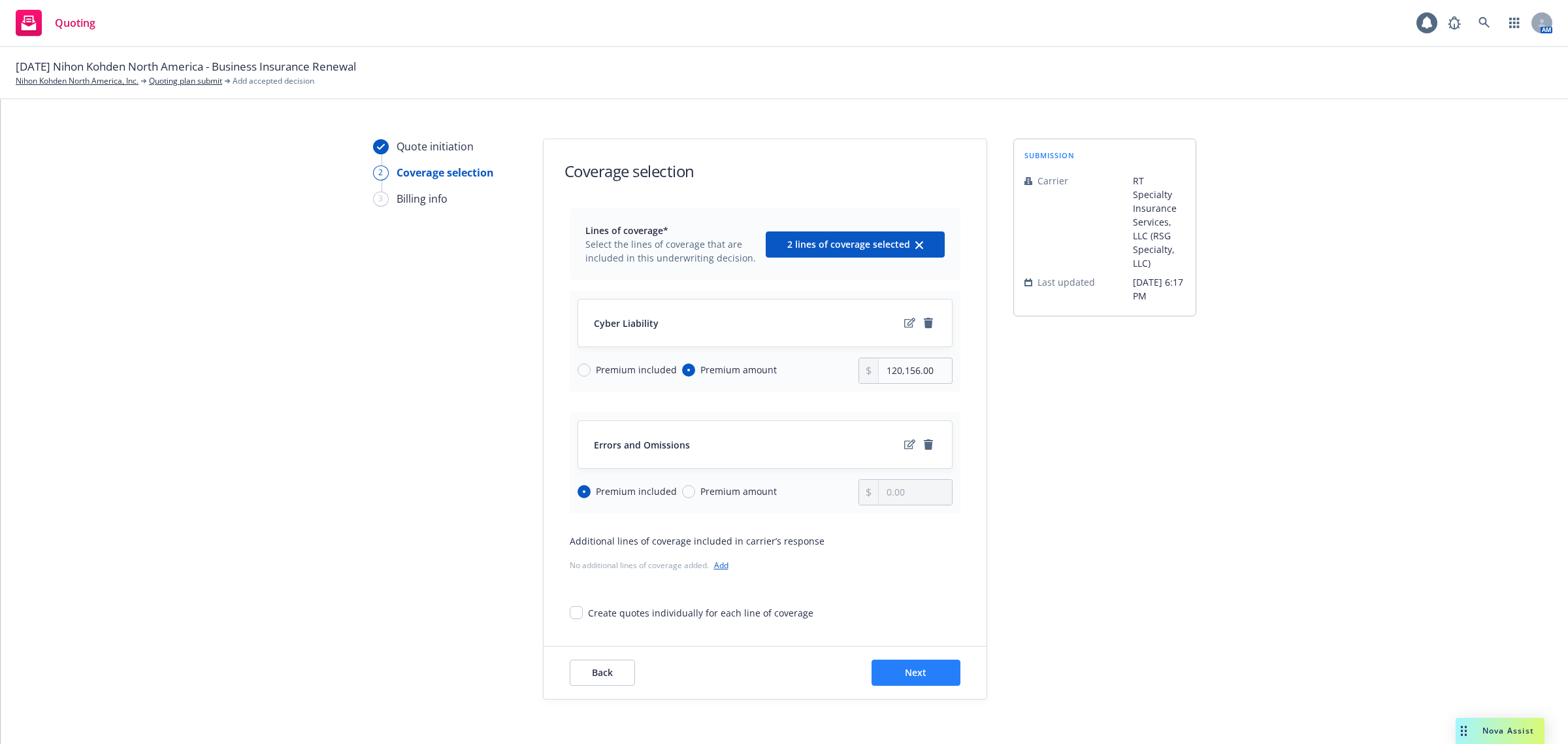
scroll to position [53, 0]
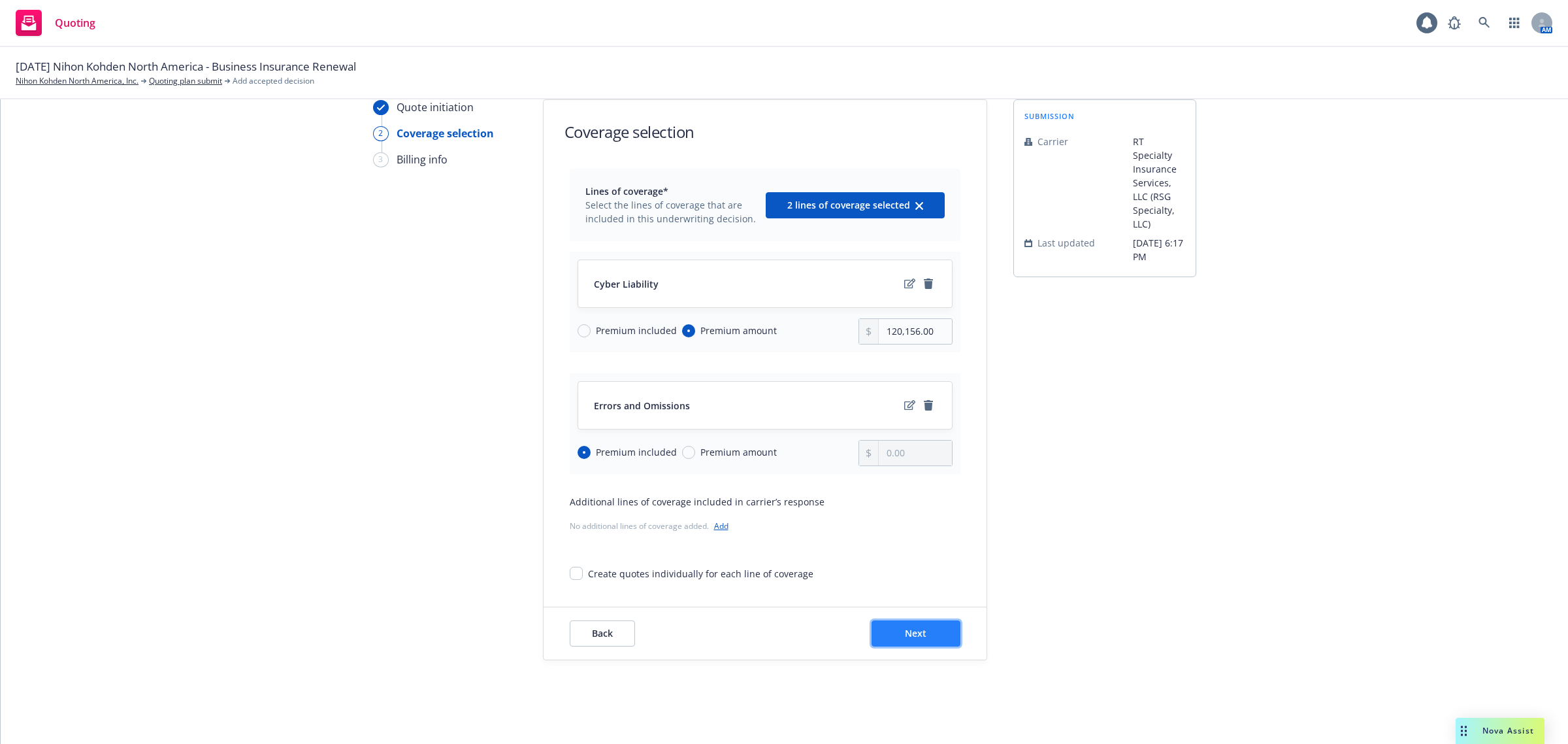
click at [891, 643] on button "Next" at bounding box center [916, 633] width 89 height 26
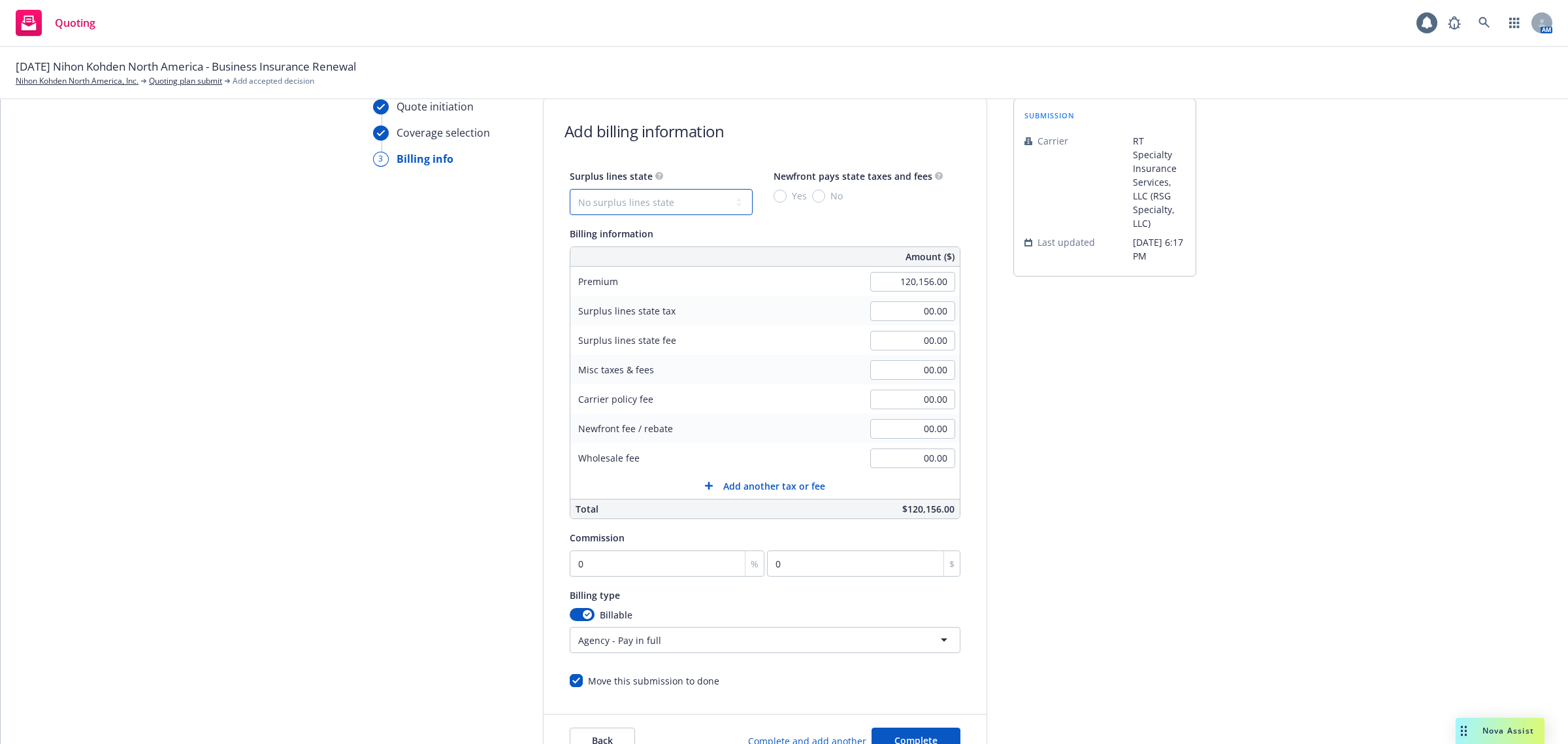
click at [636, 193] on select "No surplus lines state [US_STATE] [US_STATE] [US_STATE] [US_STATE] [US_STATE] […" at bounding box center [661, 203] width 183 height 26
select select "CA"
click at [570, 189] on select "No surplus lines state [US_STATE] [US_STATE] [US_STATE] [US_STATE] [US_STATE] […" at bounding box center [661, 203] width 183 height 26
type input "3,604.68"
type input "216.28"
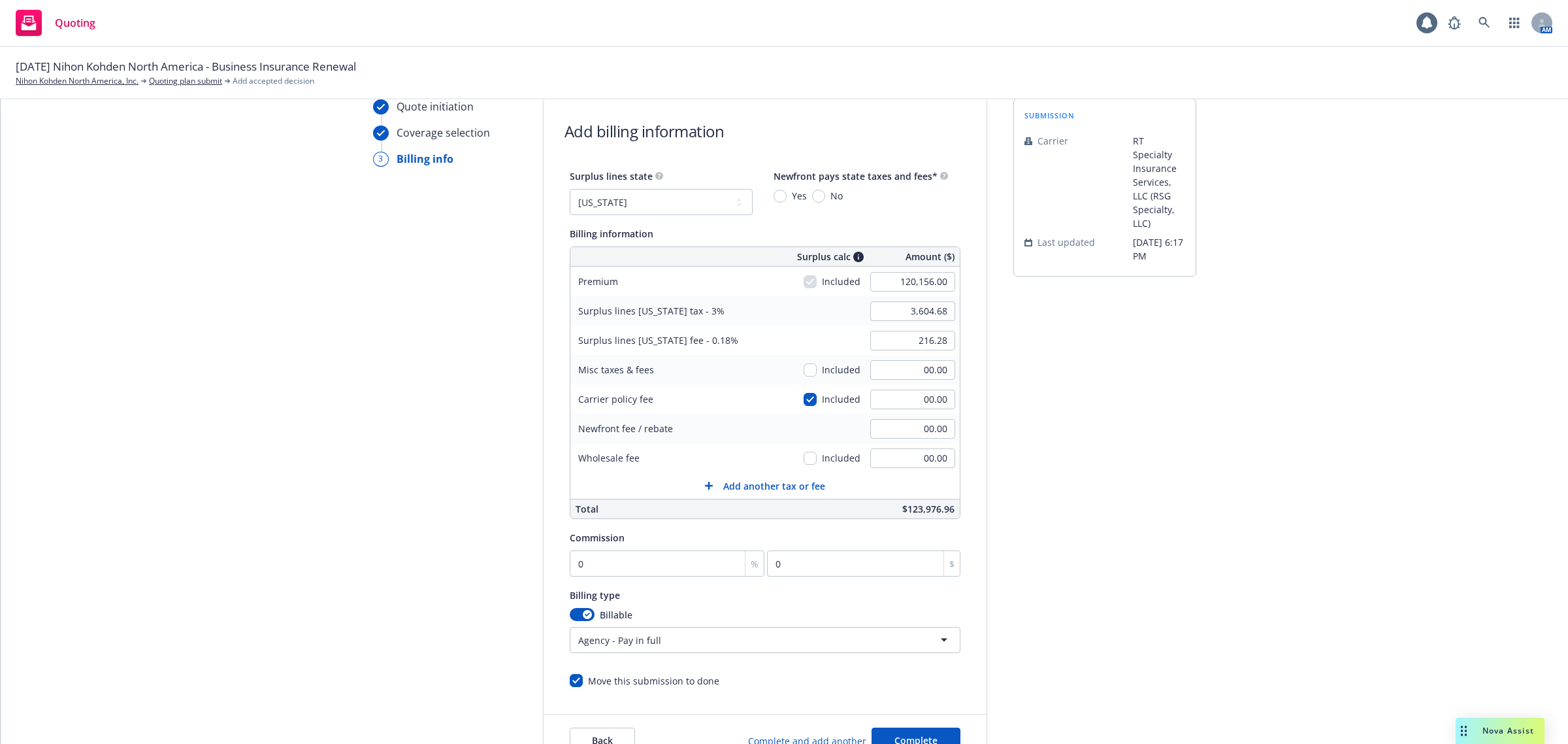
click at [786, 196] on span "Yes" at bounding box center [796, 196] width 20 height 14
click at [781, 196] on input "Yes" at bounding box center [780, 196] width 13 height 13
radio input "true"
click at [1271, 453] on div "Quote initiation Coverage selection 3 Billing info Add billing information Surp…" at bounding box center [784, 433] width 1536 height 669
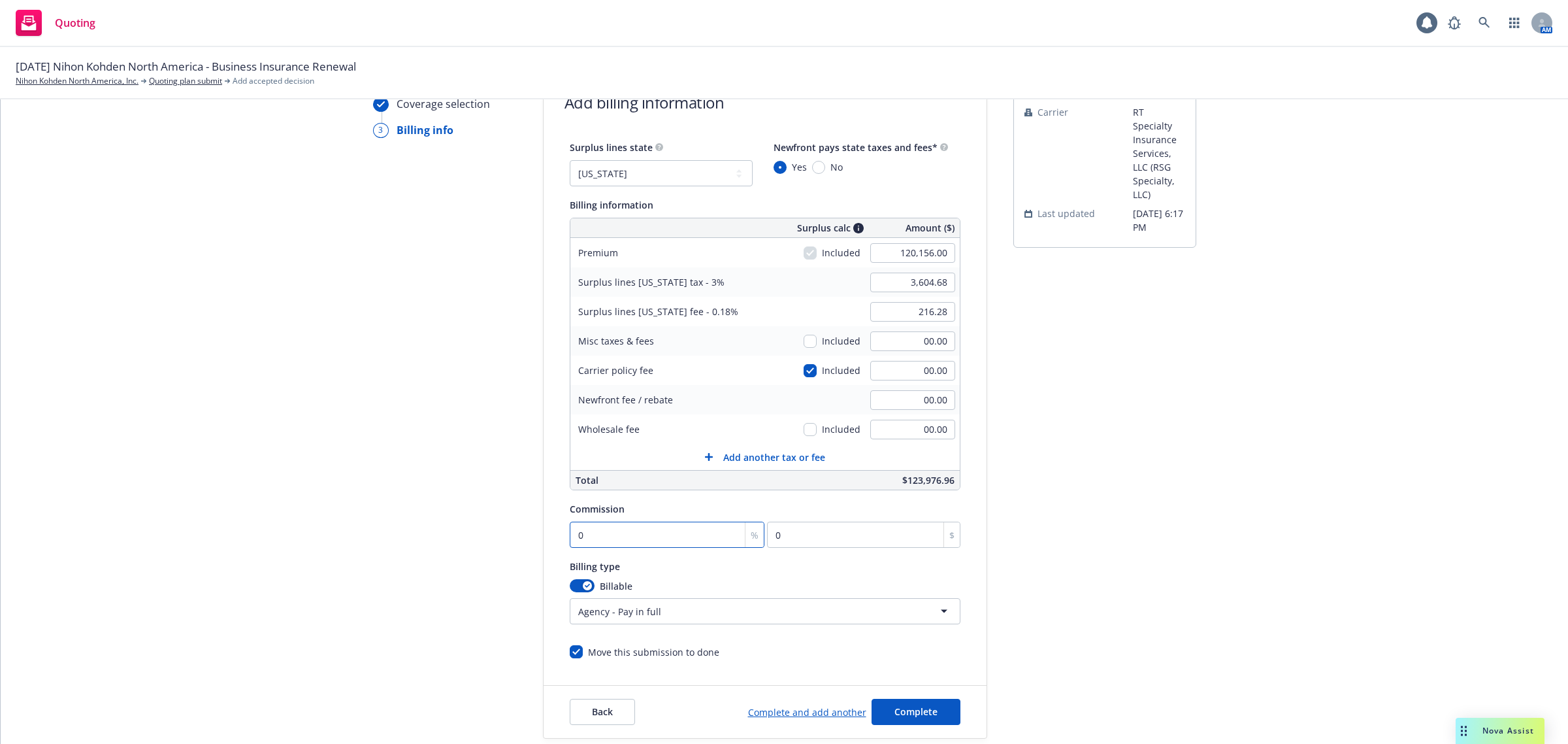
click at [669, 539] on input "0" at bounding box center [667, 535] width 195 height 26
click at [1071, 573] on div "submission Carrier RT Specialty Insurance Services, LLC (RSG Specialty, LLC) La…" at bounding box center [1105, 404] width 183 height 669
click at [1127, 573] on div "submission Carrier RT Specialty Insurance Services, LLC (RSG Specialty, LLC) La…" at bounding box center [1105, 404] width 183 height 669
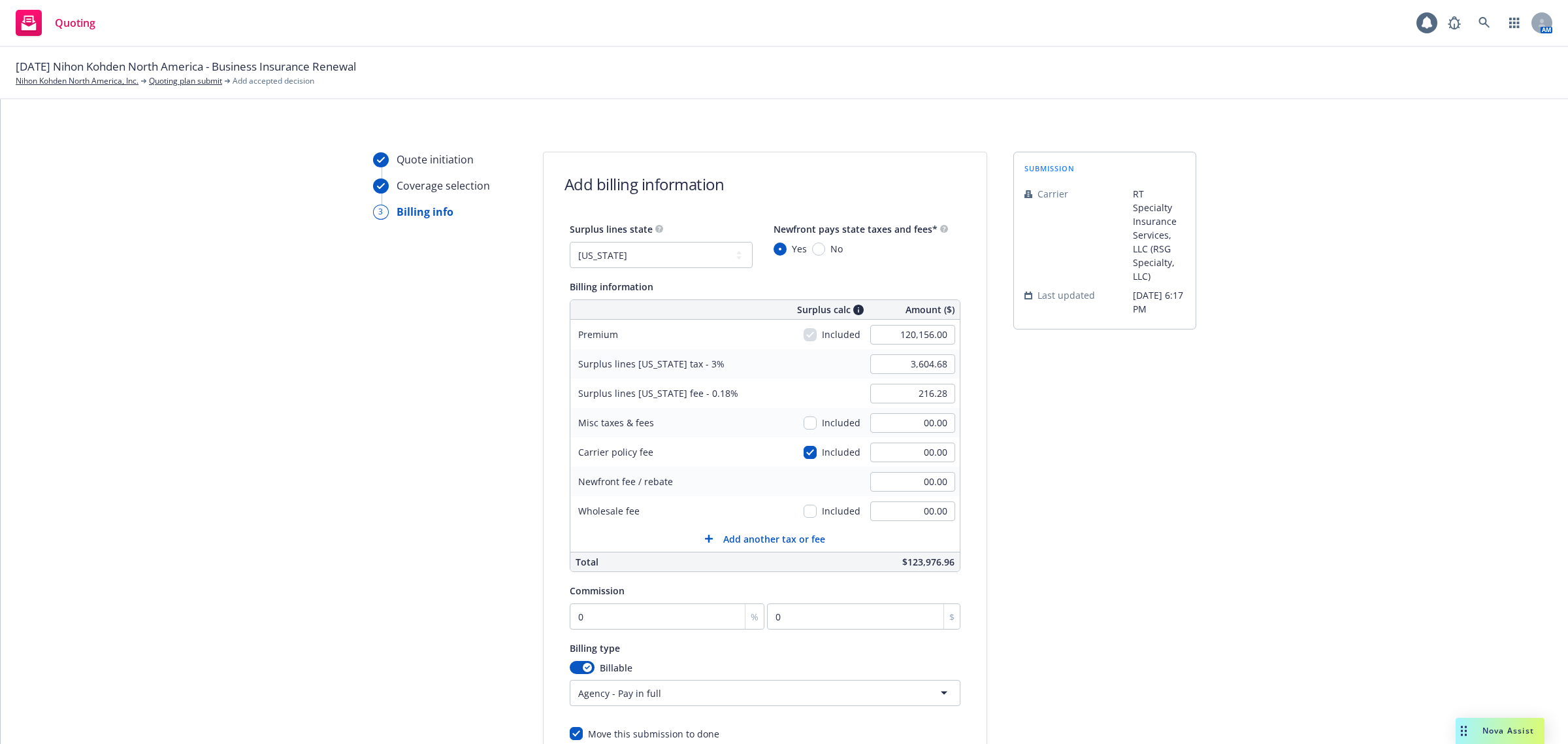
scroll to position [160, 0]
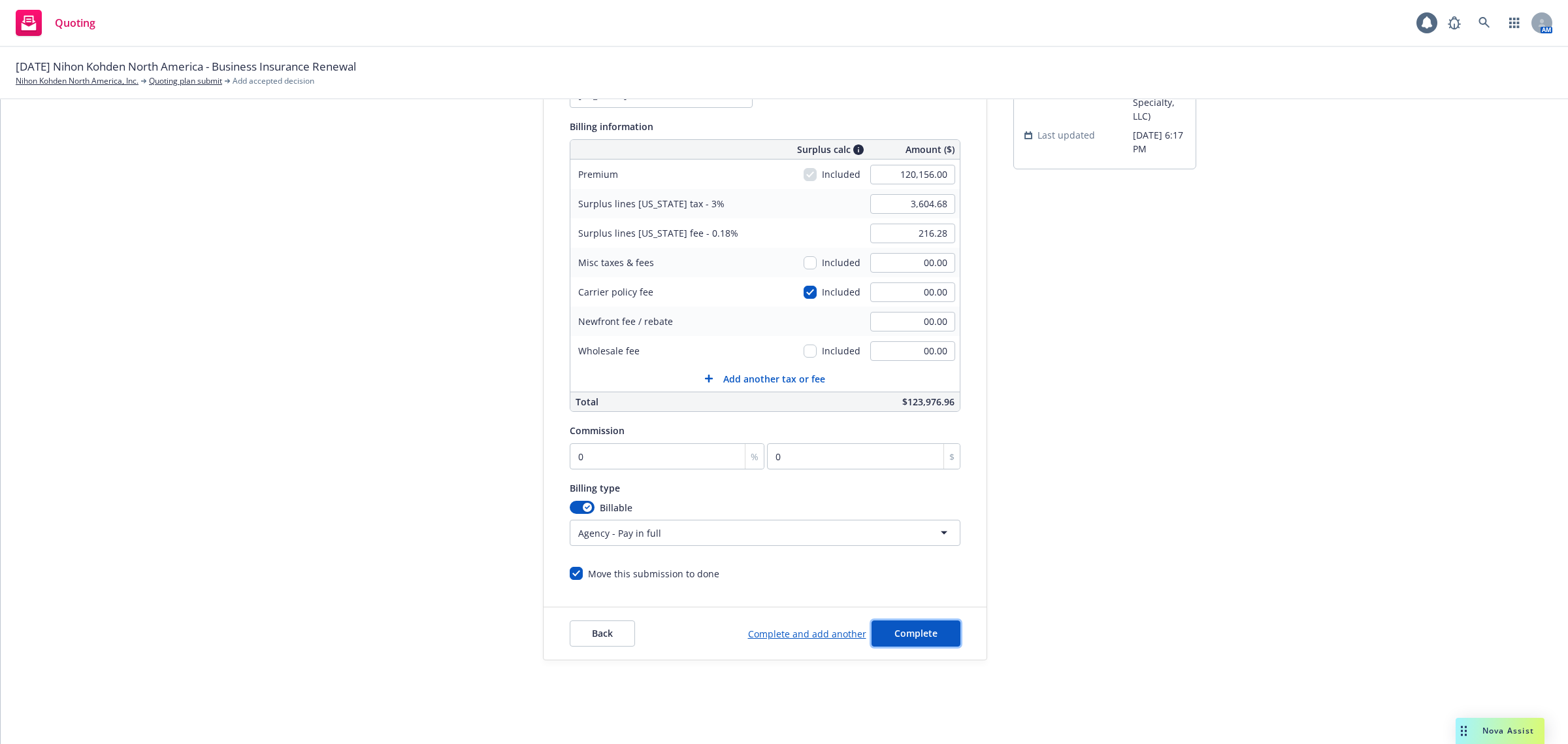
drag, startPoint x: 920, startPoint y: 631, endPoint x: 1134, endPoint y: 590, distance: 217.9
click at [1134, 590] on div "Quote initiation Coverage selection 3 Billing info Add billing information Surp…" at bounding box center [784, 326] width 1536 height 669
click at [923, 625] on button "Complete" at bounding box center [916, 633] width 89 height 26
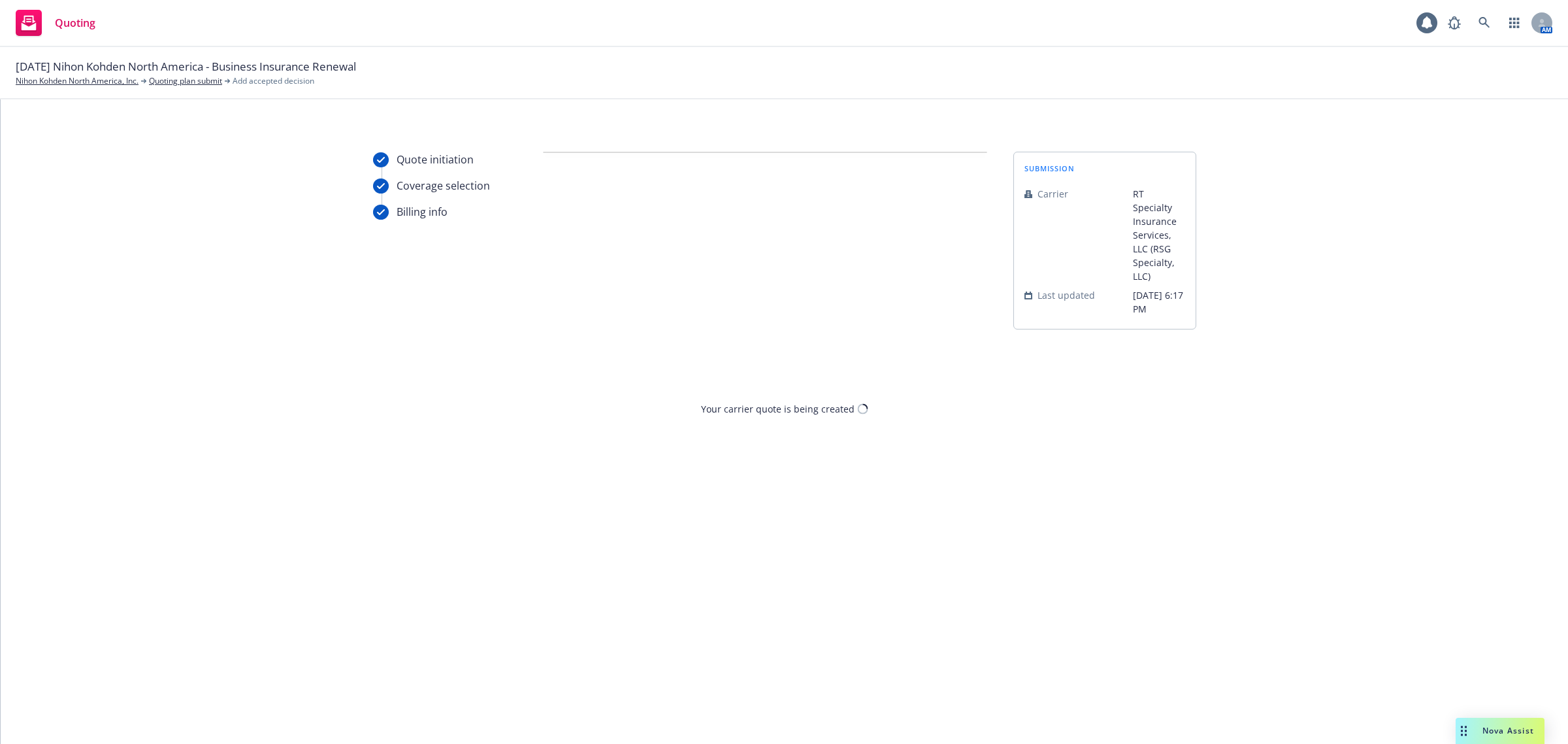
scroll to position [0, 0]
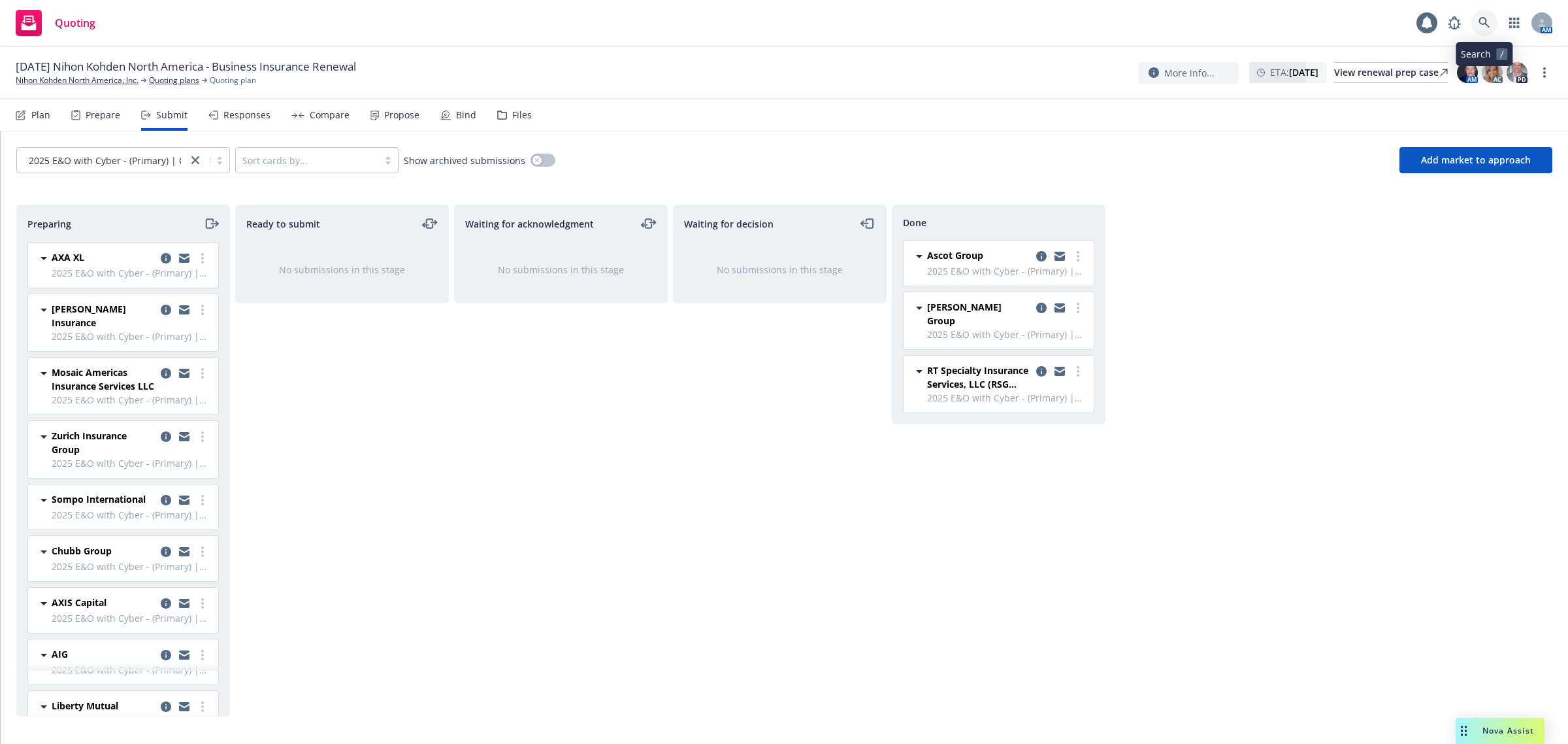
click at [1494, 24] on link at bounding box center [1485, 23] width 26 height 26
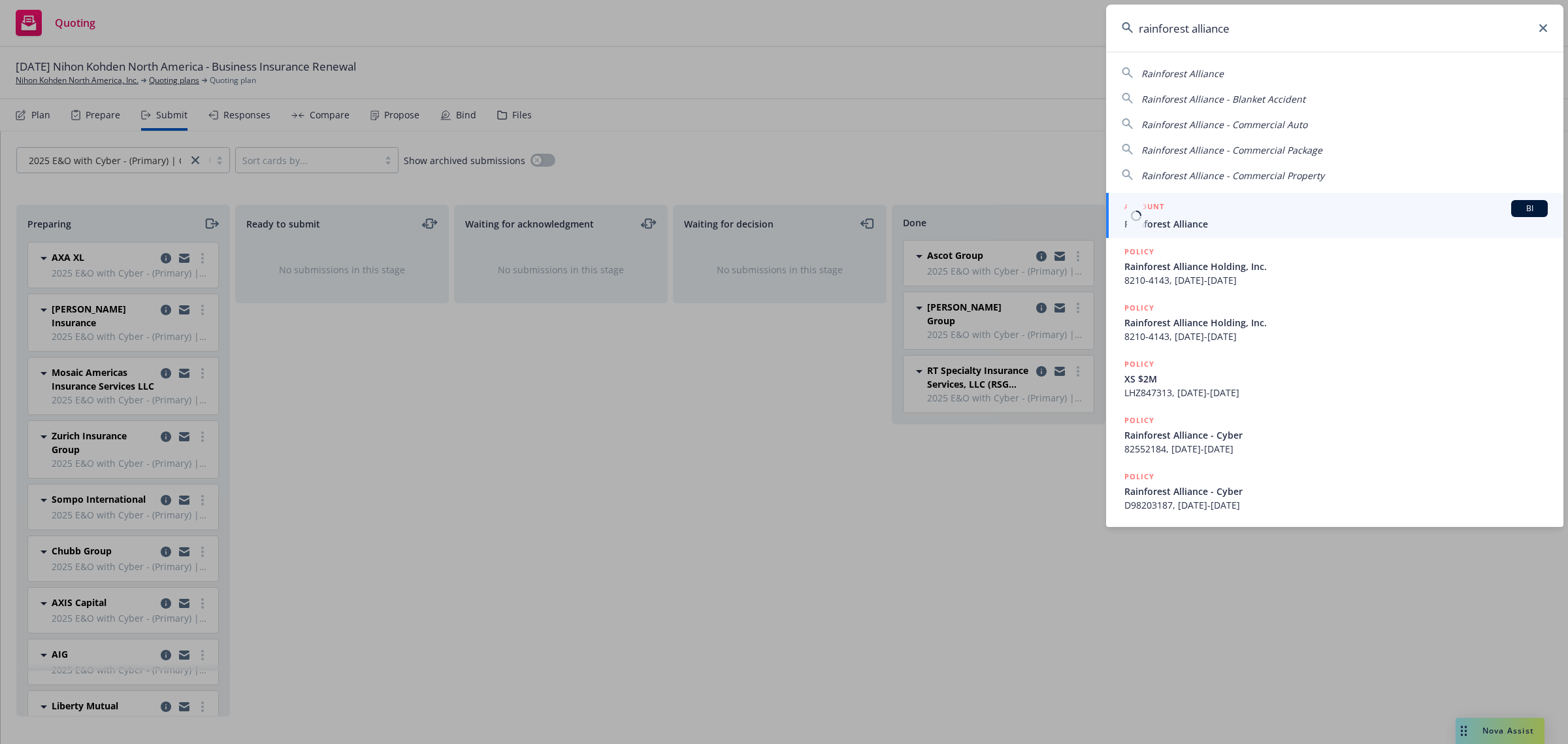
type input "rainforest alliance"
click at [1253, 217] on span "Rainforest Alliance" at bounding box center [1336, 224] width 424 height 14
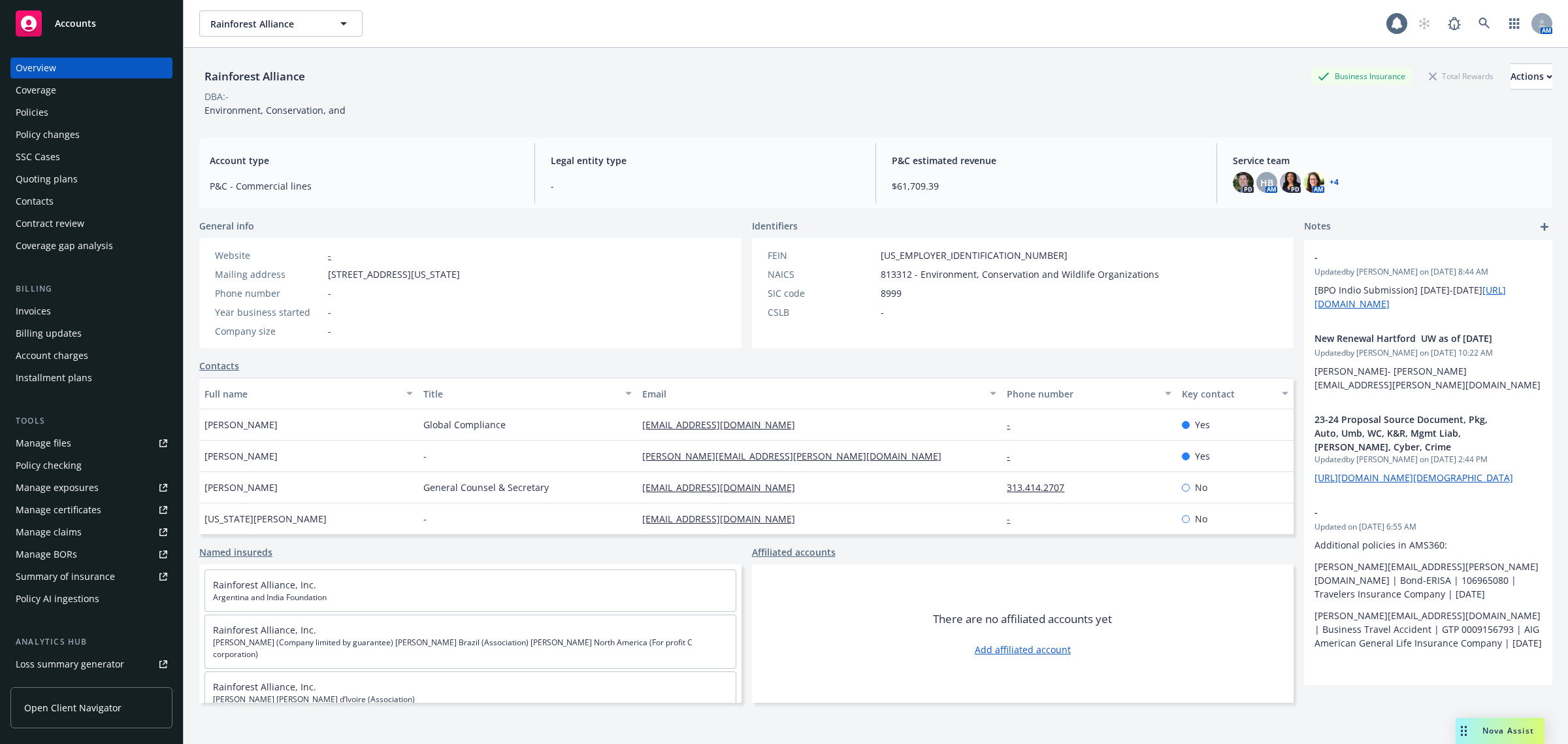
click at [61, 111] on div "Policies" at bounding box center [91, 112] width 152 height 21
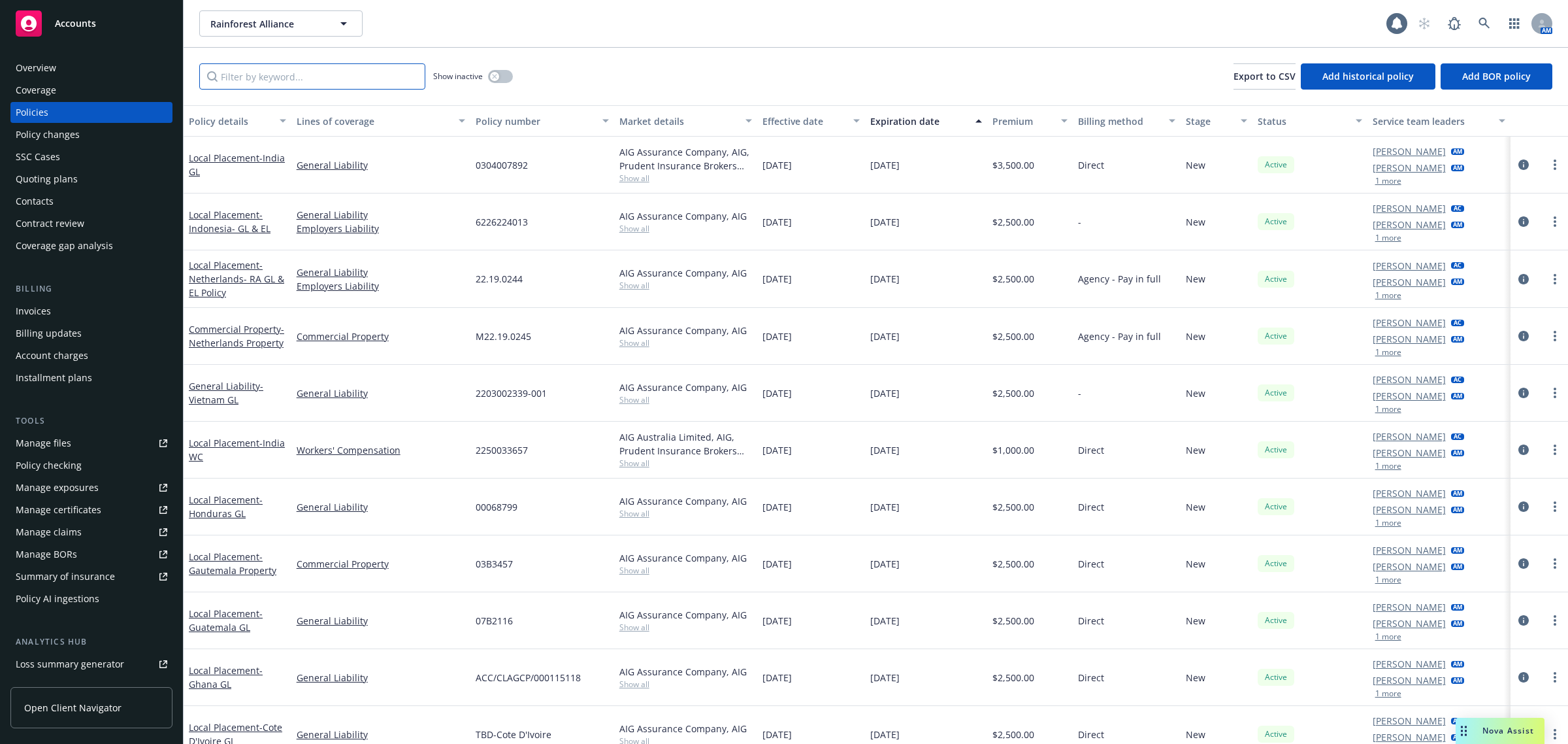
click at [270, 71] on input "Filter by keyword..." at bounding box center [312, 76] width 226 height 26
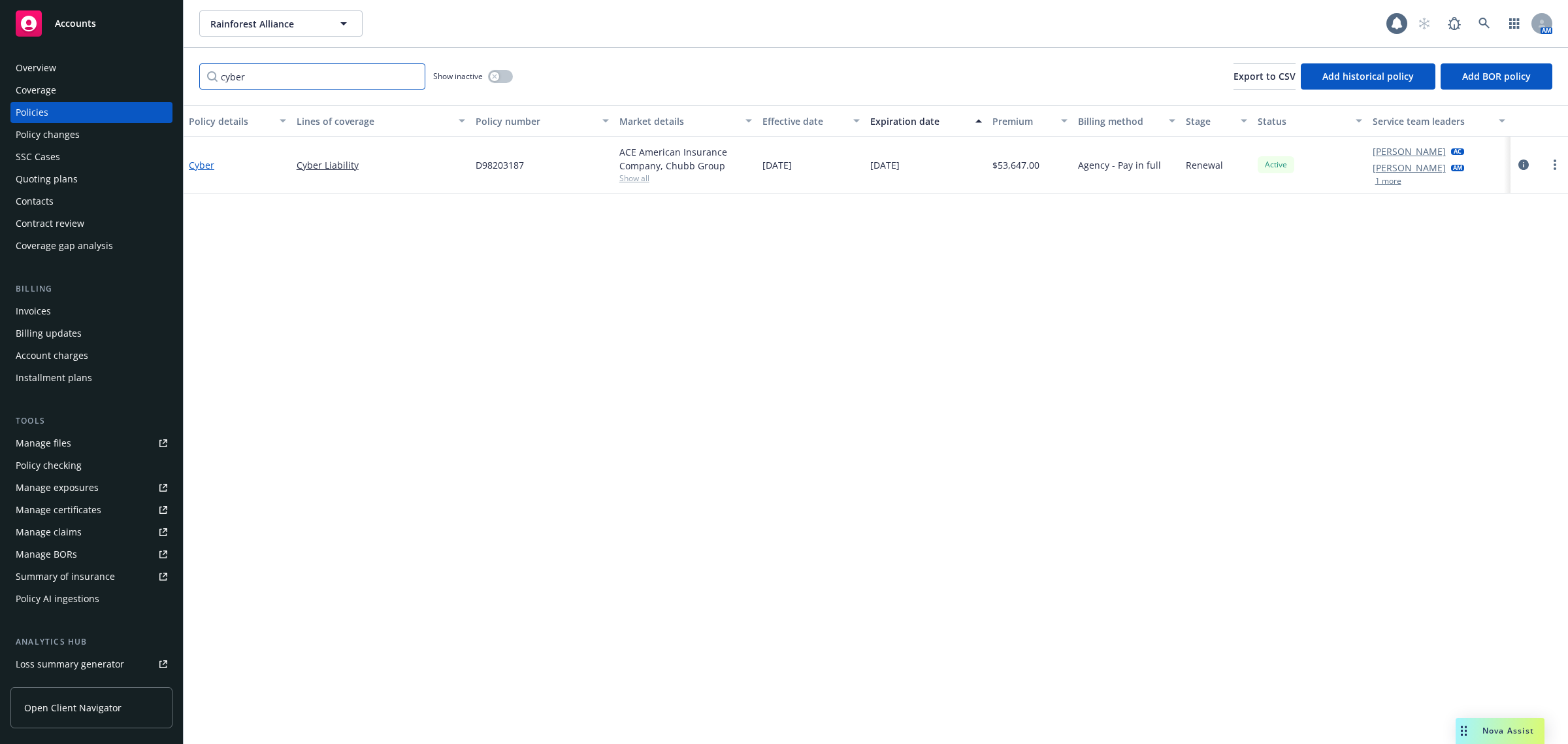
type input "cyber"
click at [197, 160] on link "Cyber" at bounding box center [202, 165] width 26 height 12
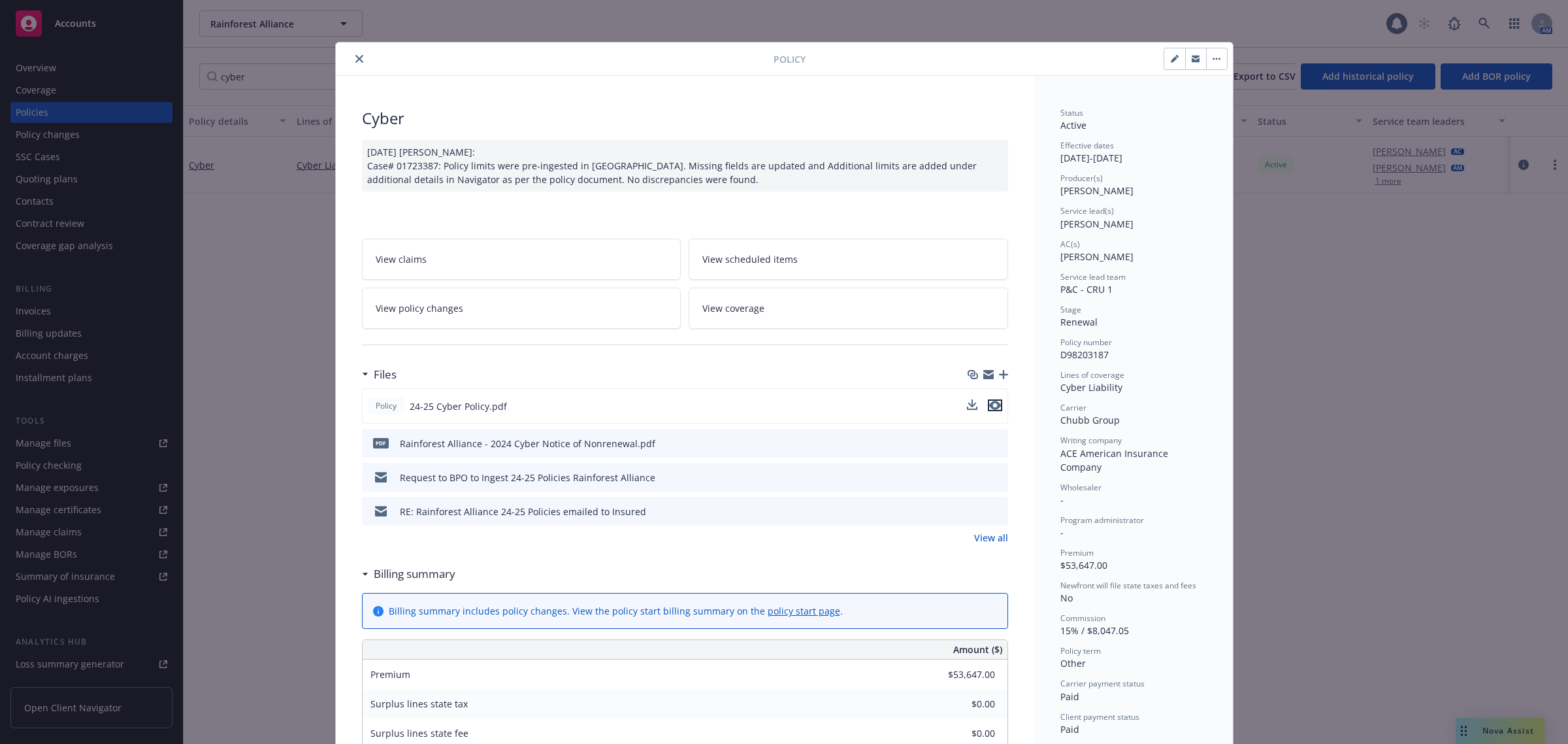
click at [990, 409] on icon "preview file" at bounding box center [995, 405] width 12 height 9
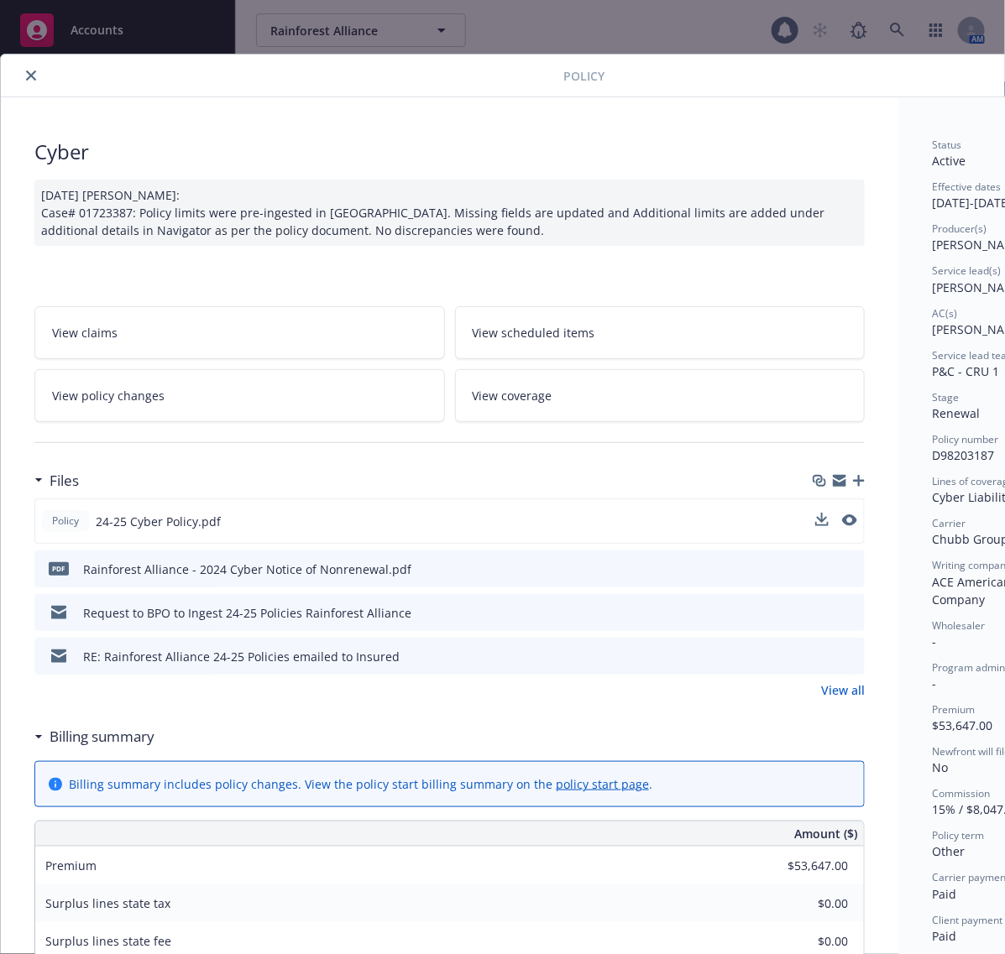
click at [23, 81] on button "close" at bounding box center [31, 75] width 20 height 20
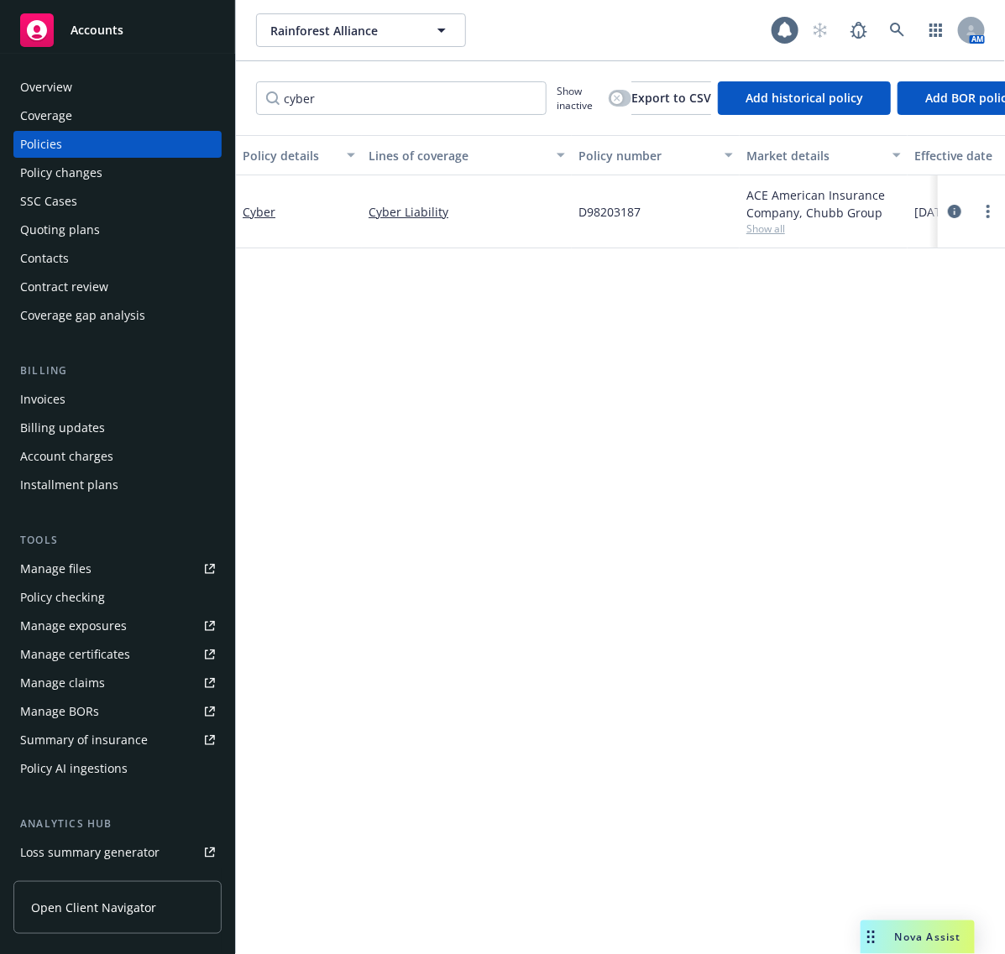
click at [127, 78] on div "Overview" at bounding box center [117, 87] width 195 height 27
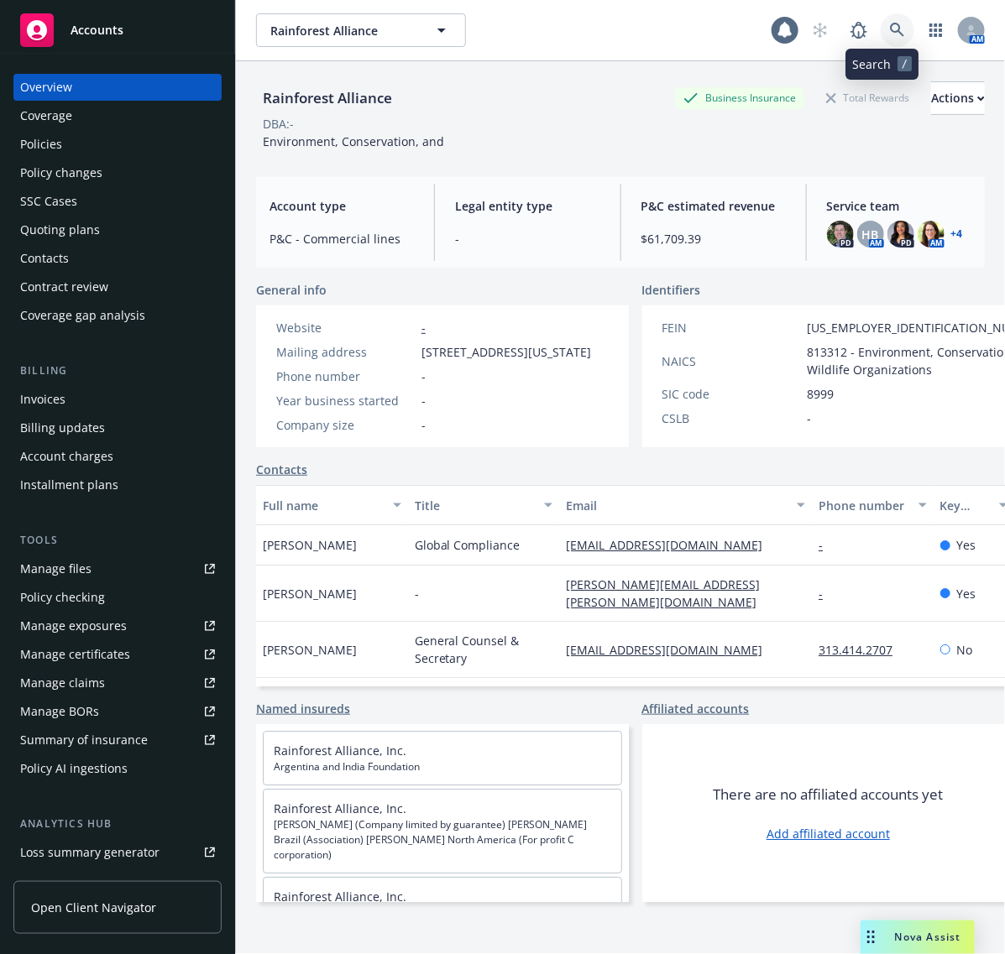
click at [890, 27] on link at bounding box center [897, 30] width 34 height 34
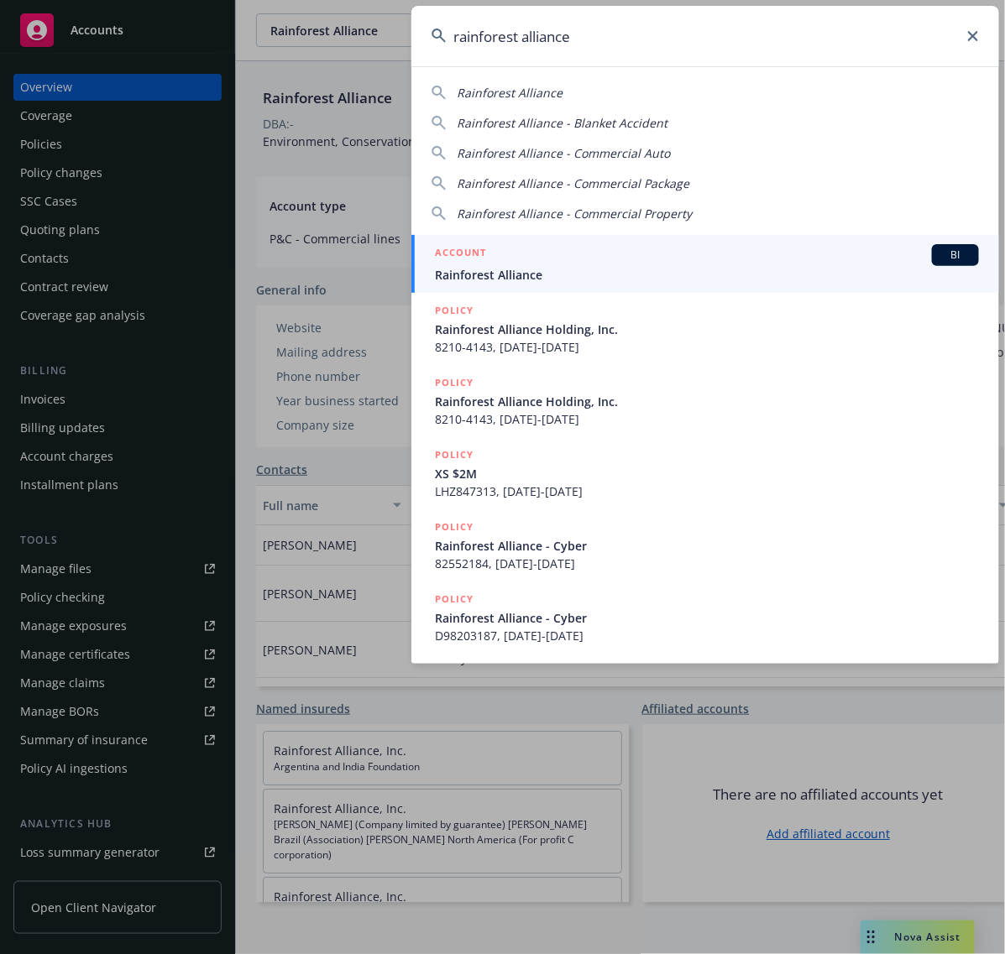
type input "rainforest alliance"
click at [598, 271] on span "Rainforest Alliance" at bounding box center [707, 275] width 544 height 18
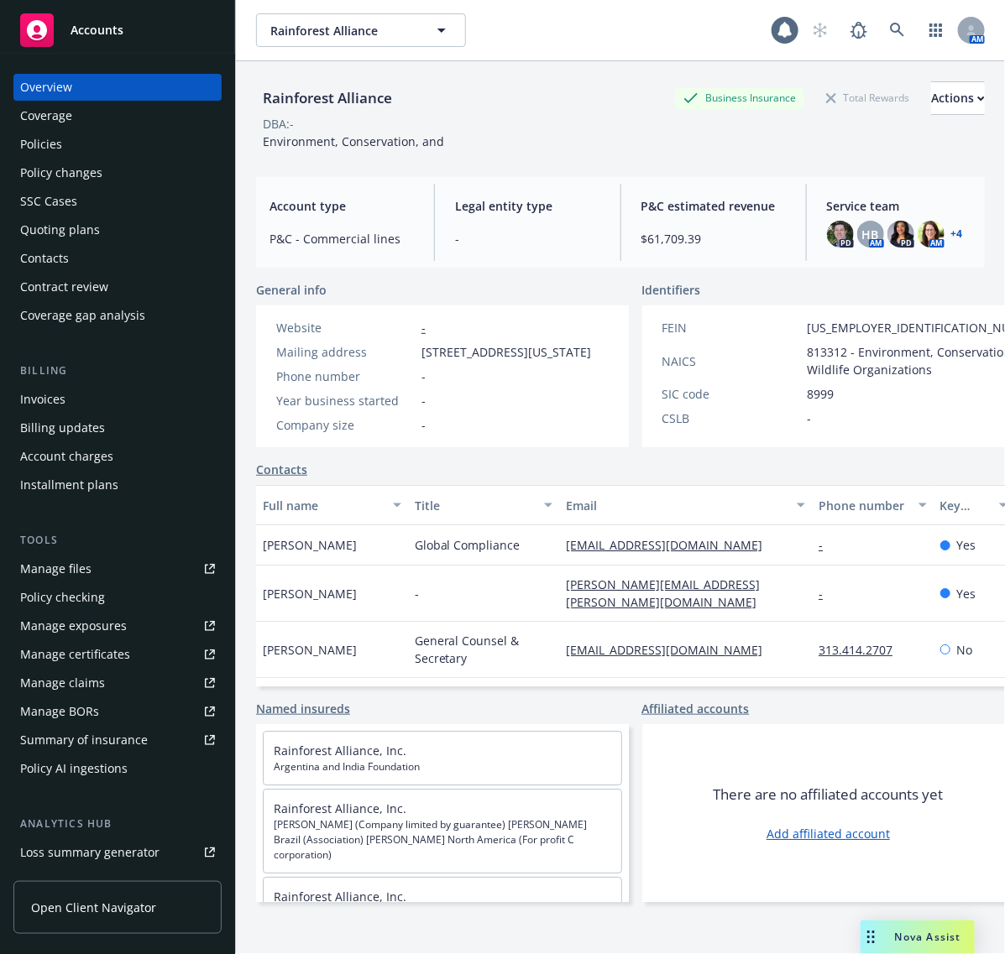
click at [60, 140] on div "Policies" at bounding box center [41, 144] width 42 height 27
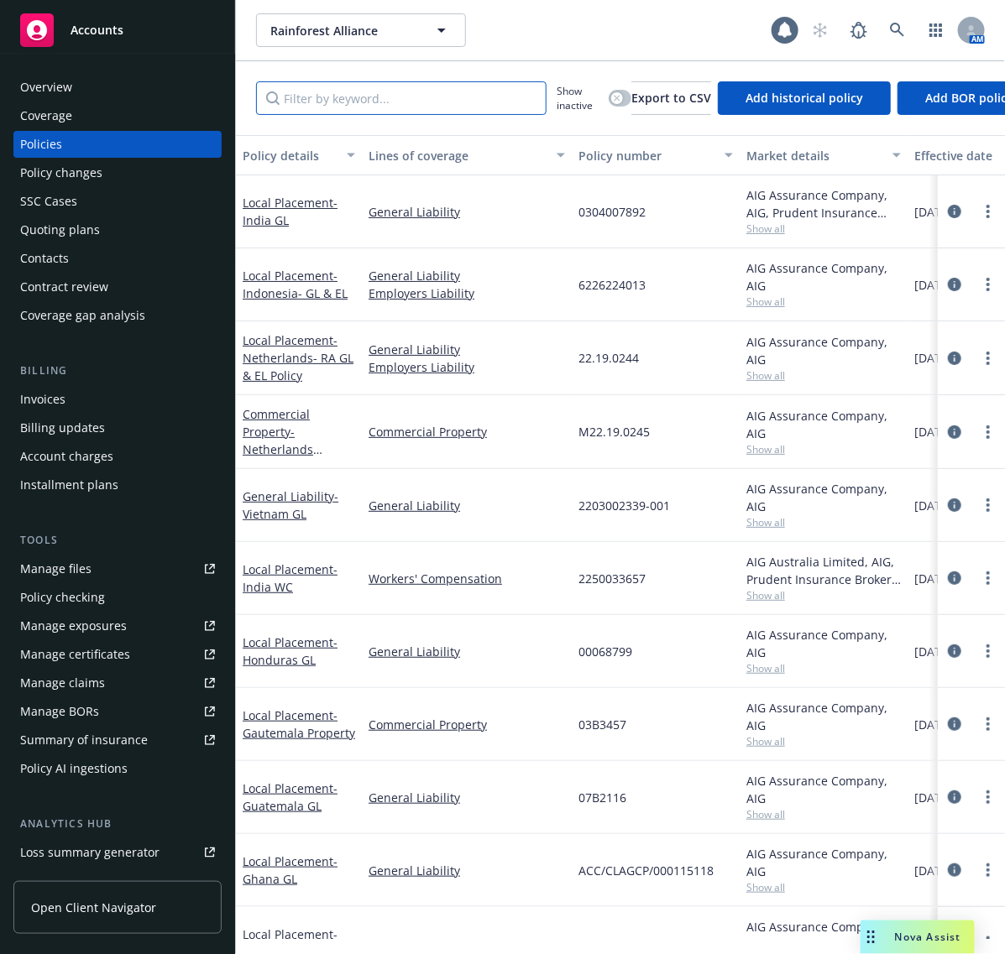
click at [449, 94] on input "Filter by keyword..." at bounding box center [401, 98] width 290 height 34
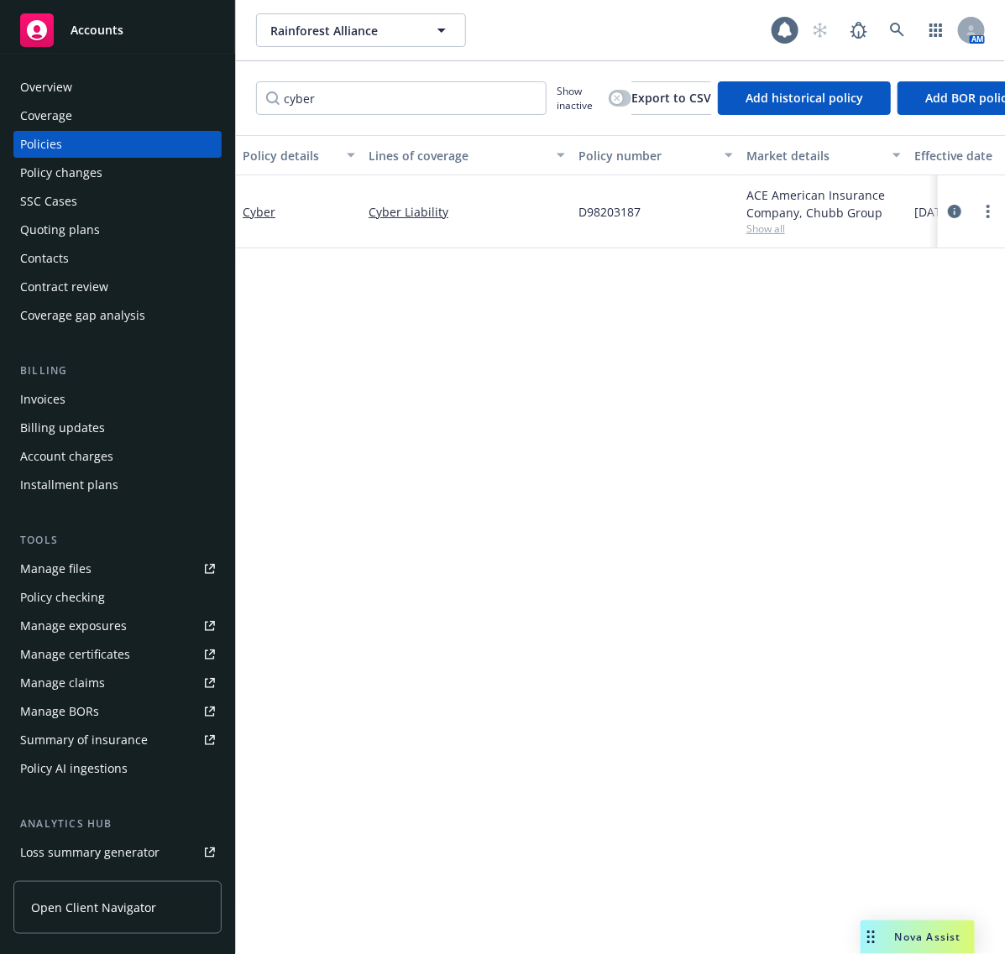
click at [443, 438] on div "Policy details Lines of coverage Policy number Market details Effective date Ex…" at bounding box center [620, 537] width 769 height 804
click at [413, 110] on input "cyber" at bounding box center [401, 98] width 290 height 34
type input "crime"
click at [605, 519] on div "Policy details Lines of coverage Policy number Market details Effective date Ex…" at bounding box center [620, 544] width 769 height 819
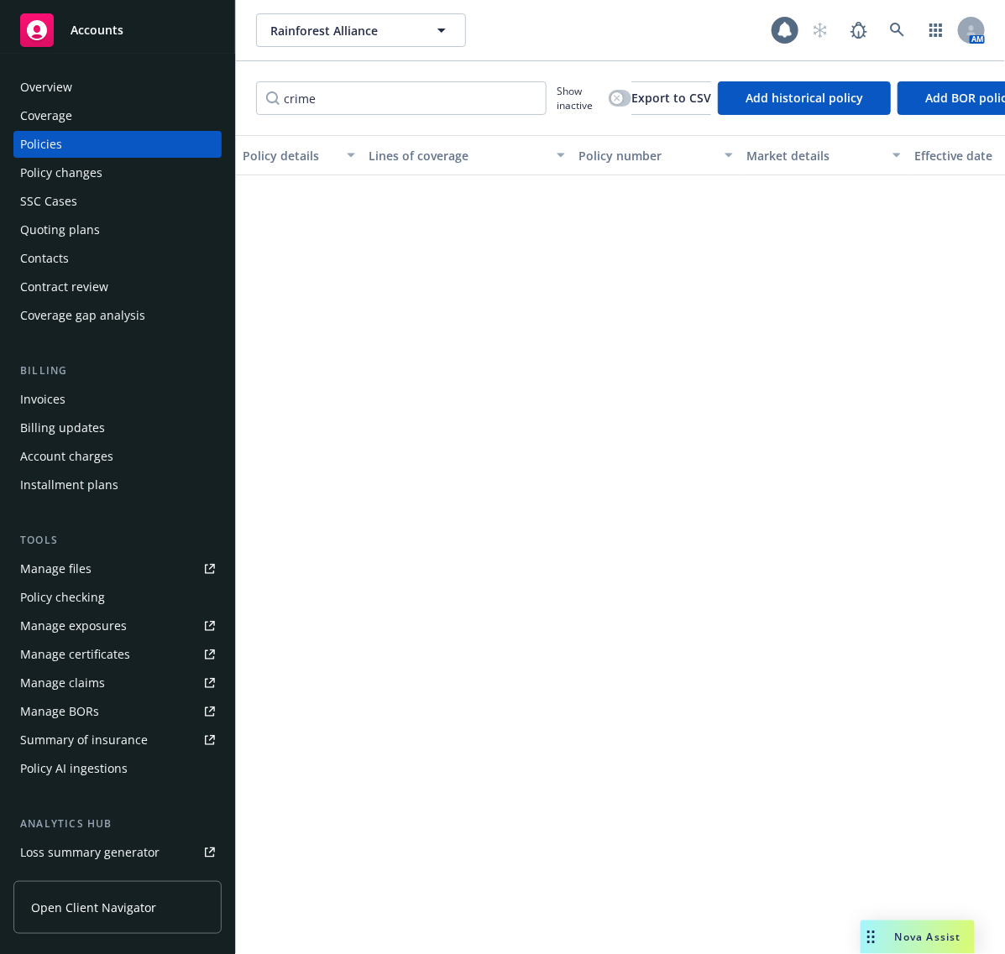
click at [529, 101] on input "crime" at bounding box center [401, 98] width 290 height 34
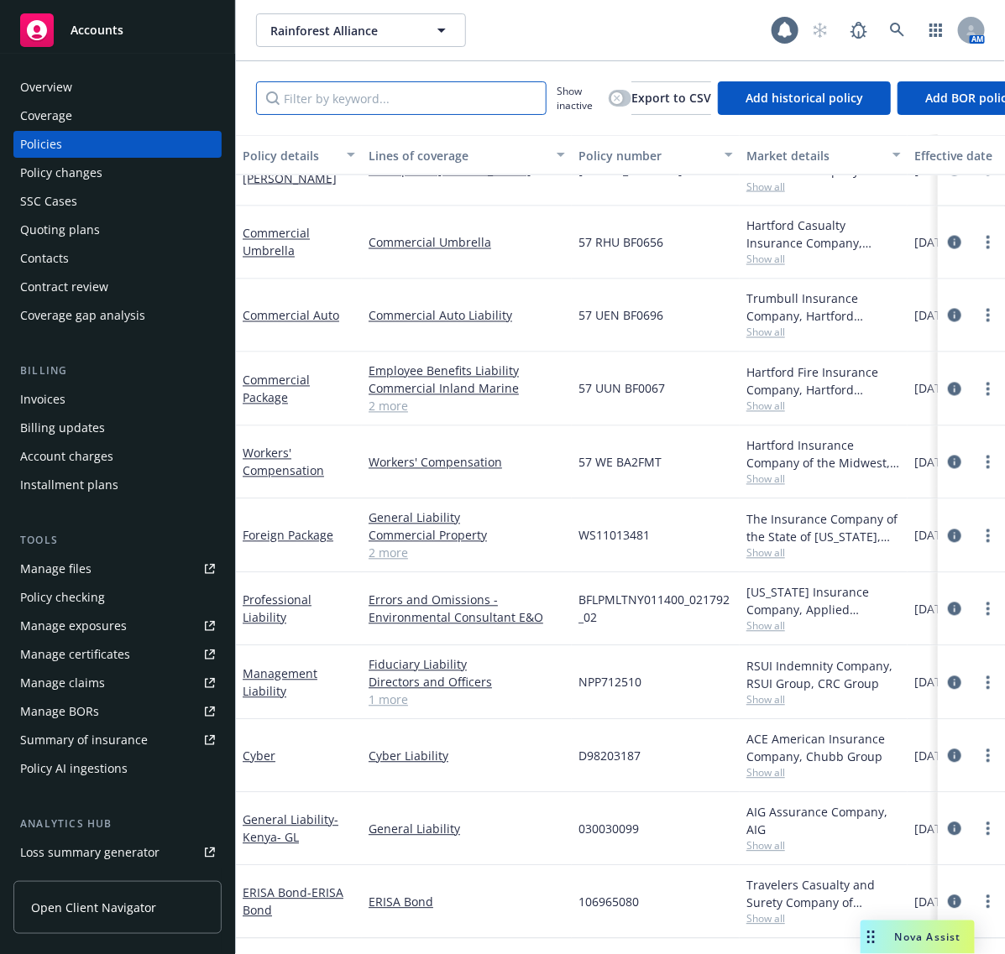
scroll to position [938, 0]
click at [388, 398] on link "2 more" at bounding box center [466, 407] width 196 height 18
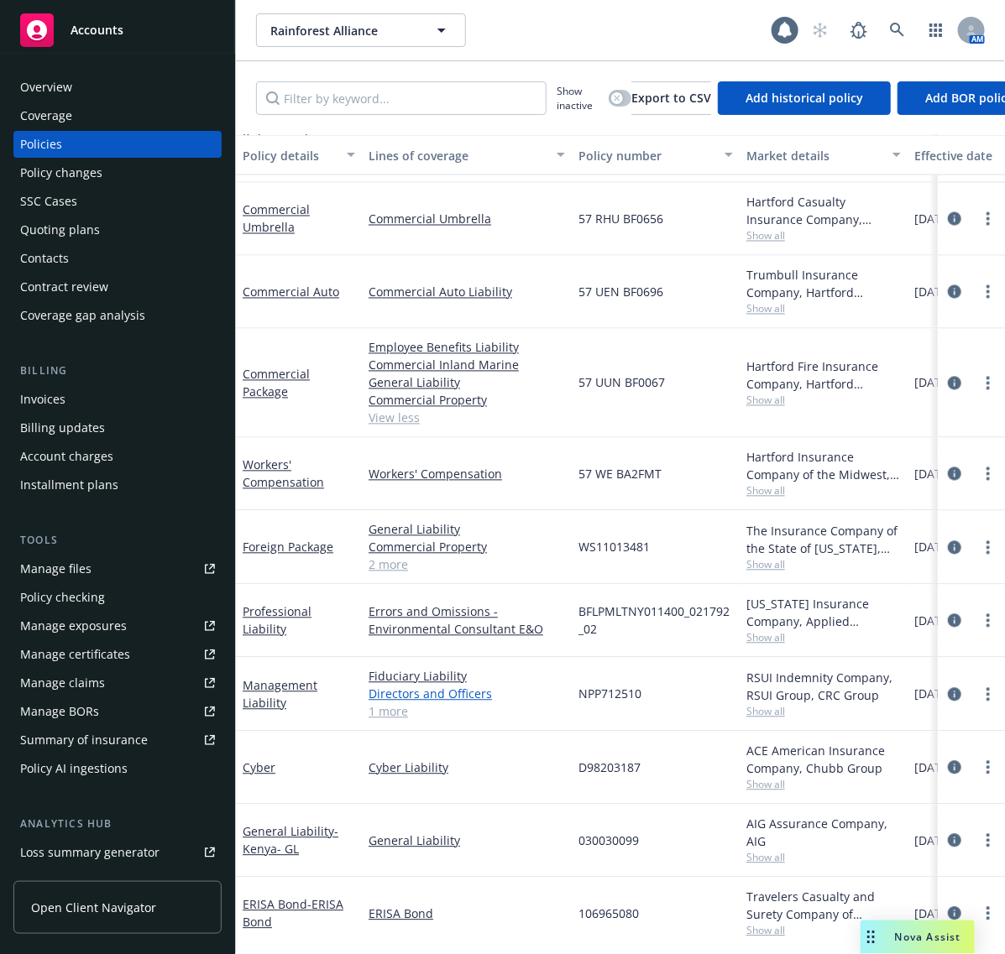
scroll to position [968, 0]
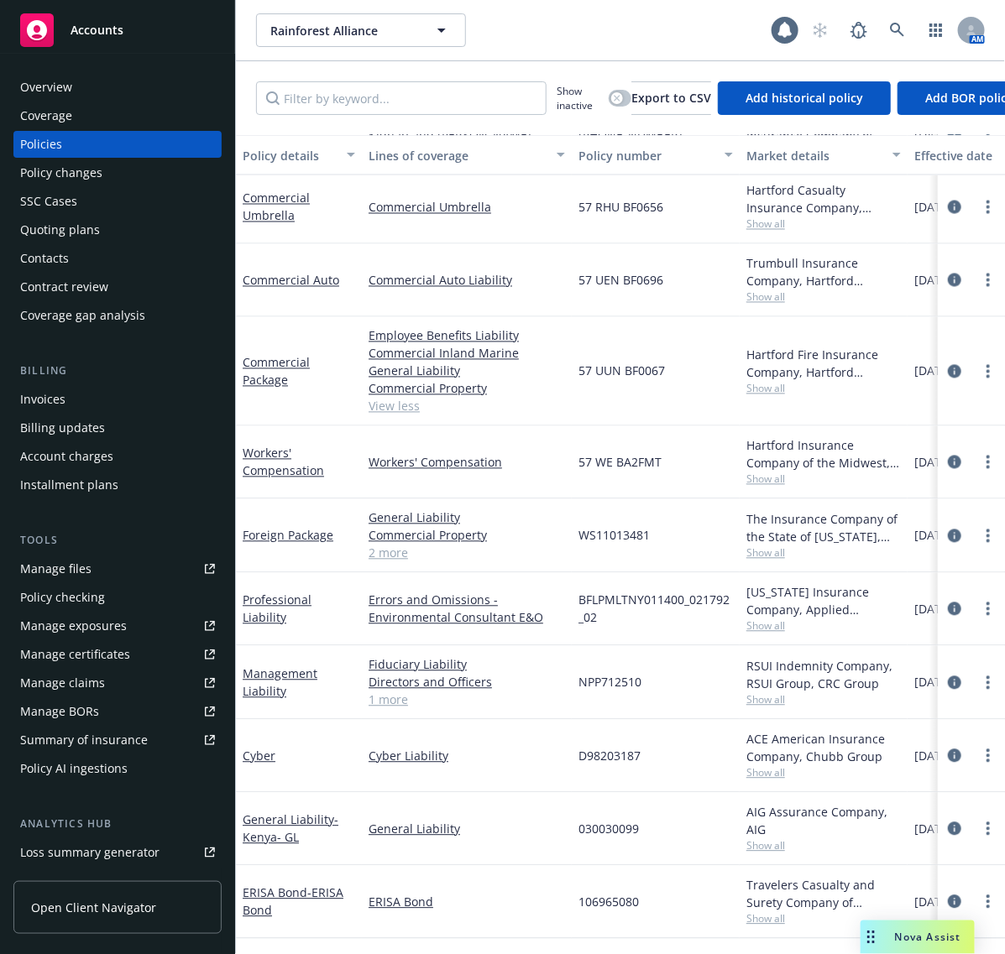
click at [397, 692] on link "1 more" at bounding box center [466, 701] width 196 height 18
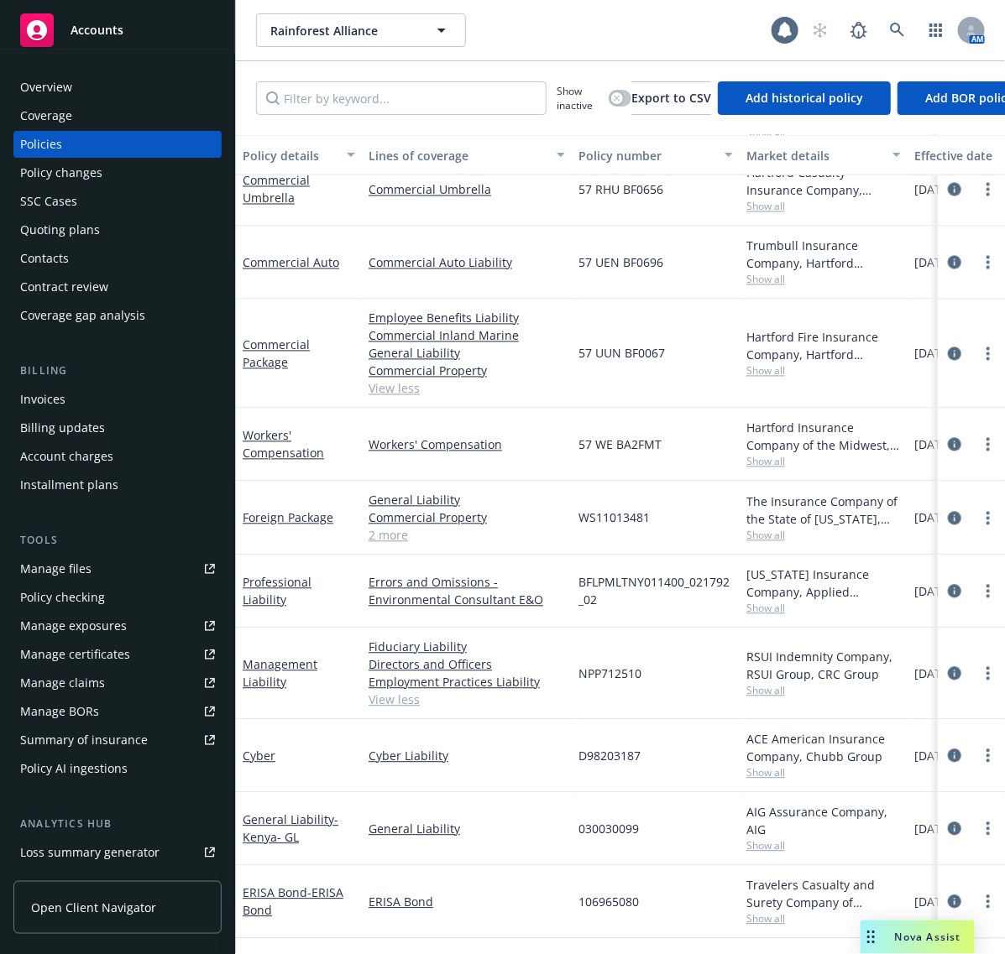
scroll to position [984, 0]
click at [395, 527] on link "2 more" at bounding box center [466, 536] width 196 height 18
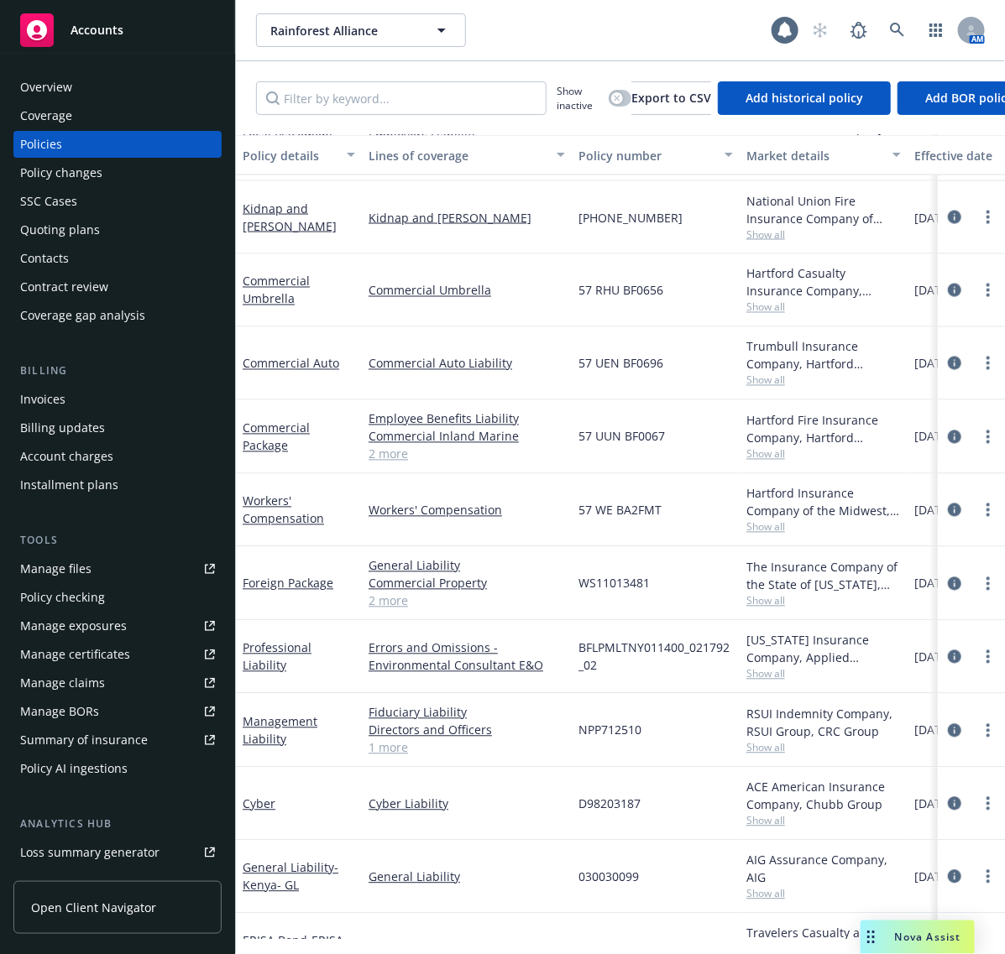
scroll to position [938, 0]
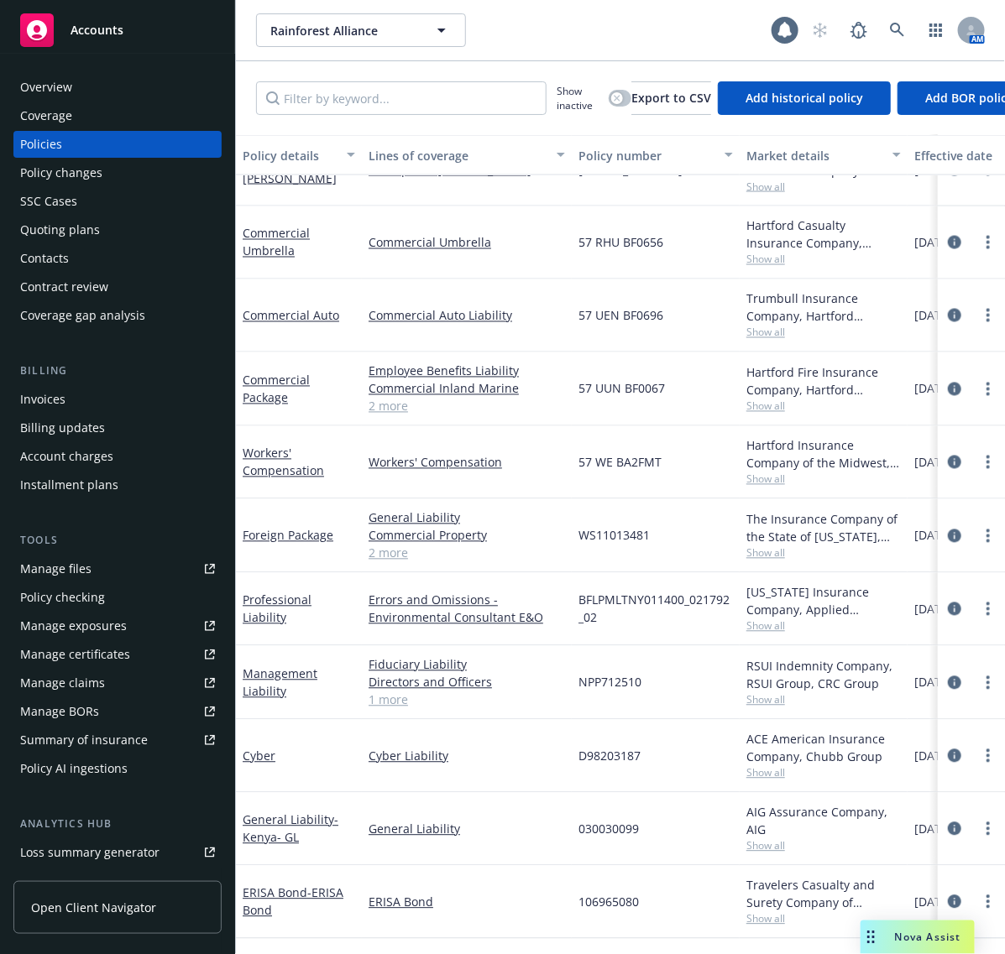
click at [410, 692] on link "1 more" at bounding box center [466, 701] width 196 height 18
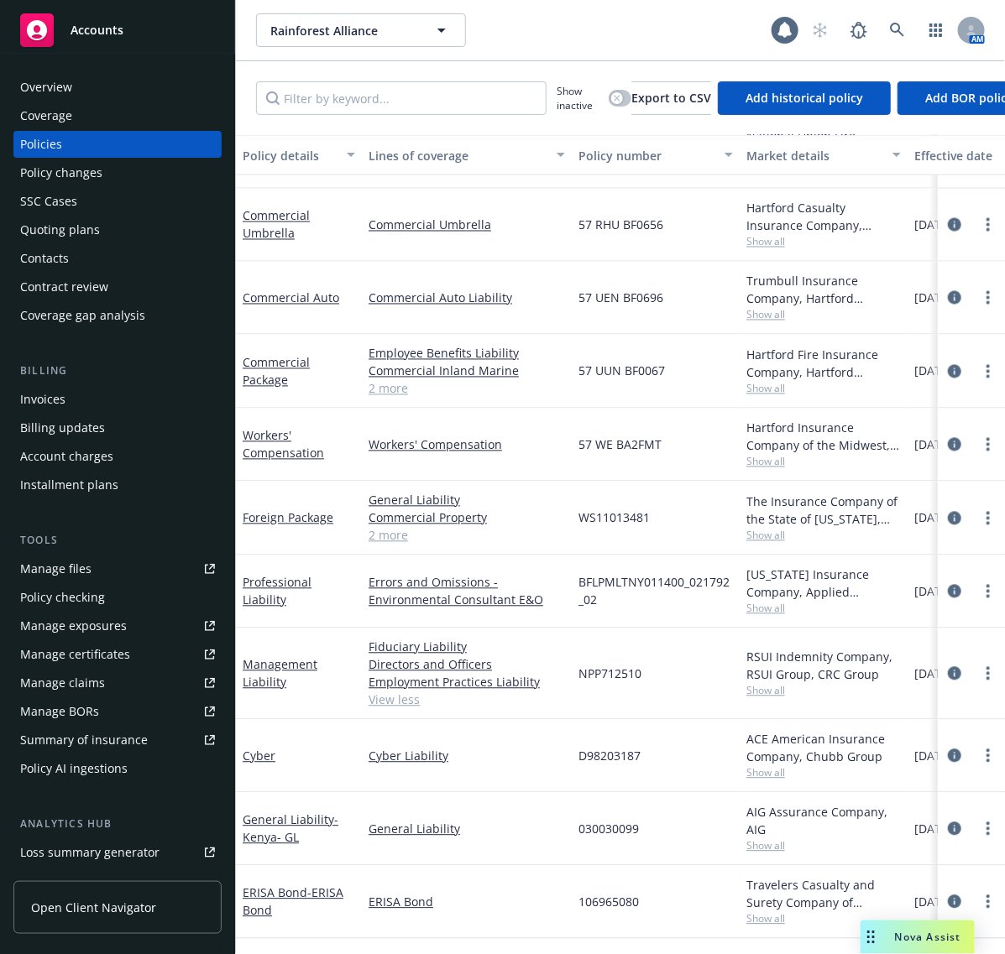
click at [386, 535] on link "2 more" at bounding box center [466, 536] width 196 height 18
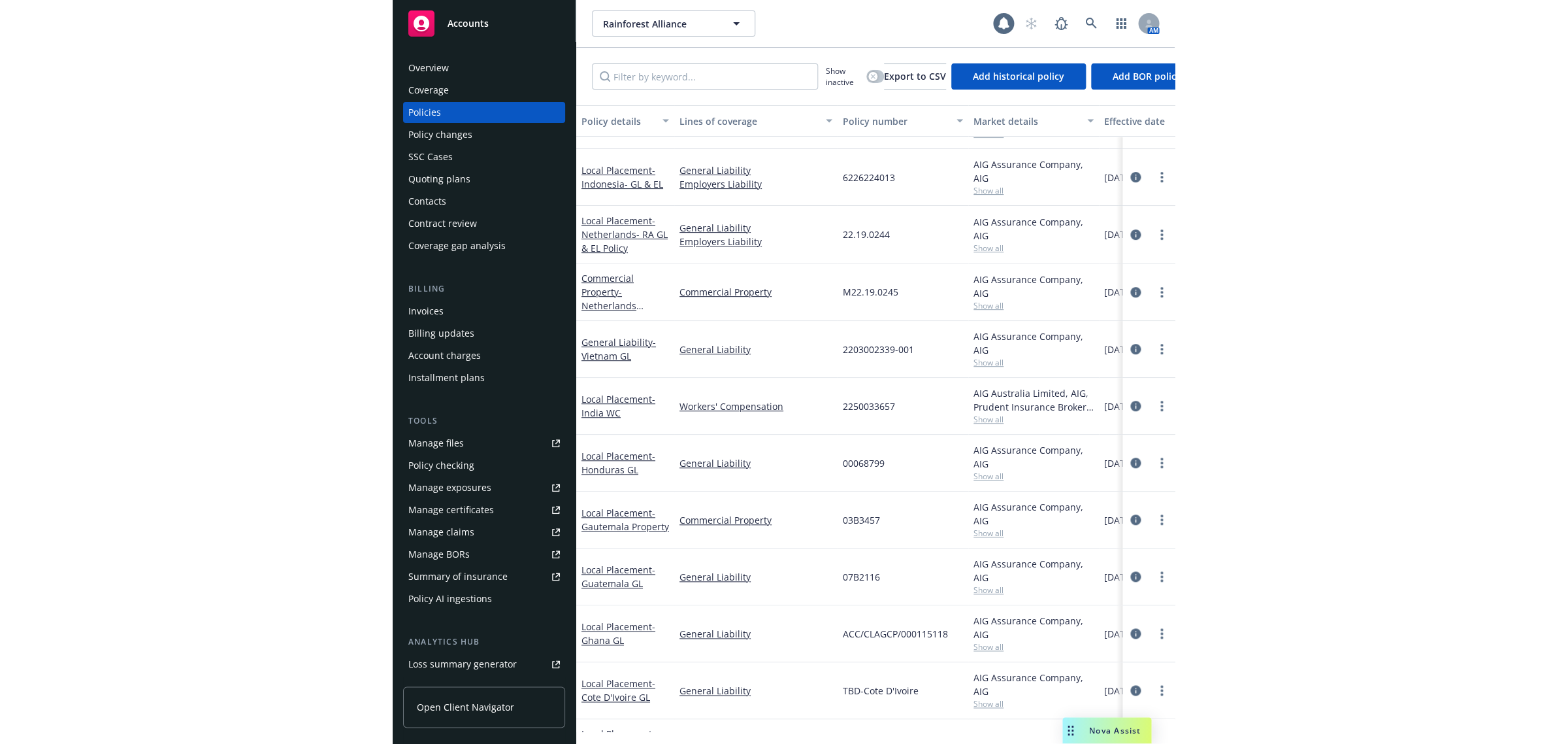
scroll to position [0, 0]
